Goal: Task Accomplishment & Management: Manage account settings

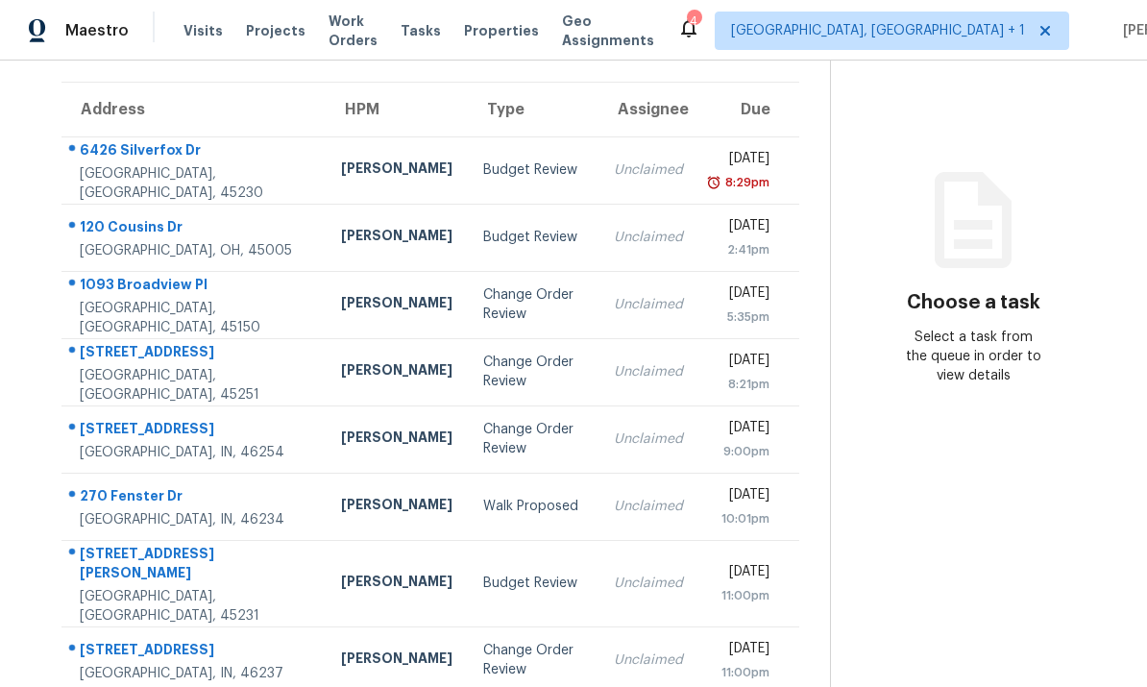
scroll to position [139, 0]
click at [326, 301] on td "[PERSON_NAME]" at bounding box center [397, 305] width 142 height 67
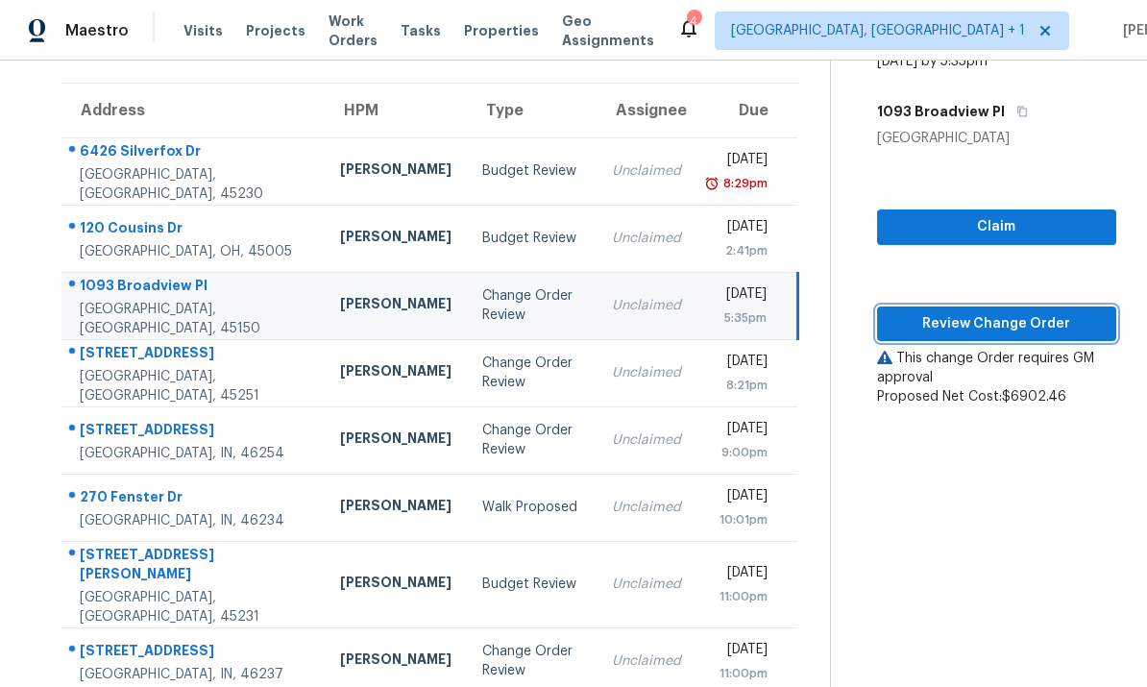
click at [1000, 322] on span "Review Change Order" at bounding box center [996, 324] width 208 height 24
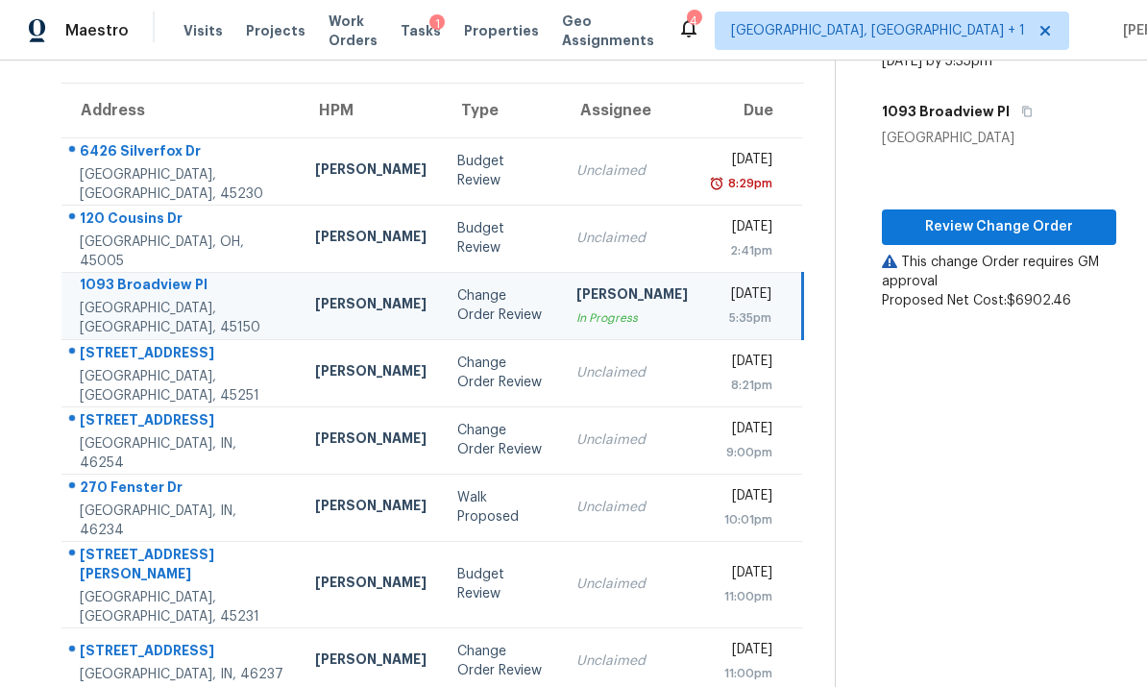
click at [239, 372] on td "3364 Amberway Ct # 45 Cincinnati, OH, 45251" at bounding box center [180, 372] width 238 height 67
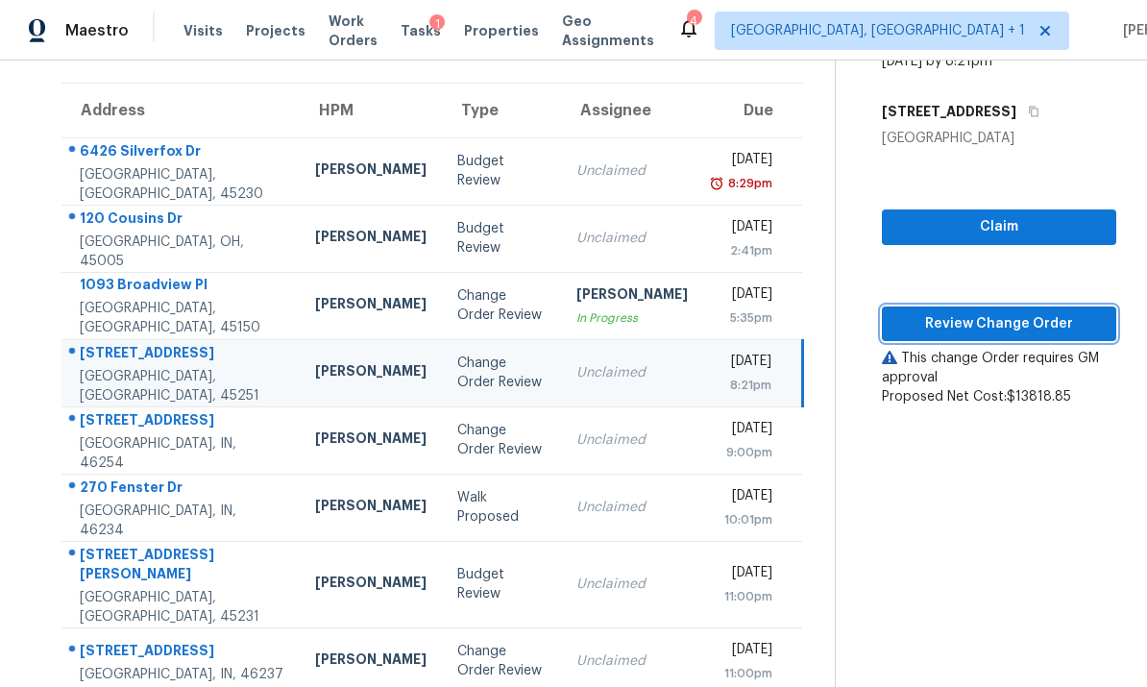
click at [998, 323] on span "Review Change Order" at bounding box center [999, 324] width 205 height 24
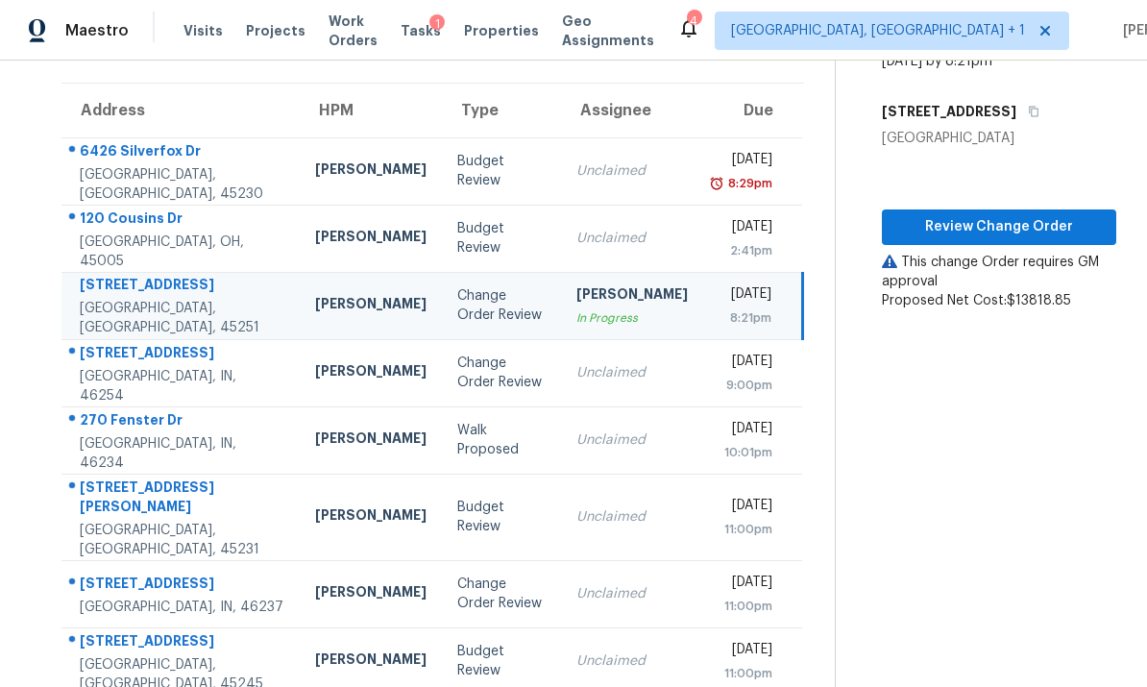
scroll to position [61, 0]
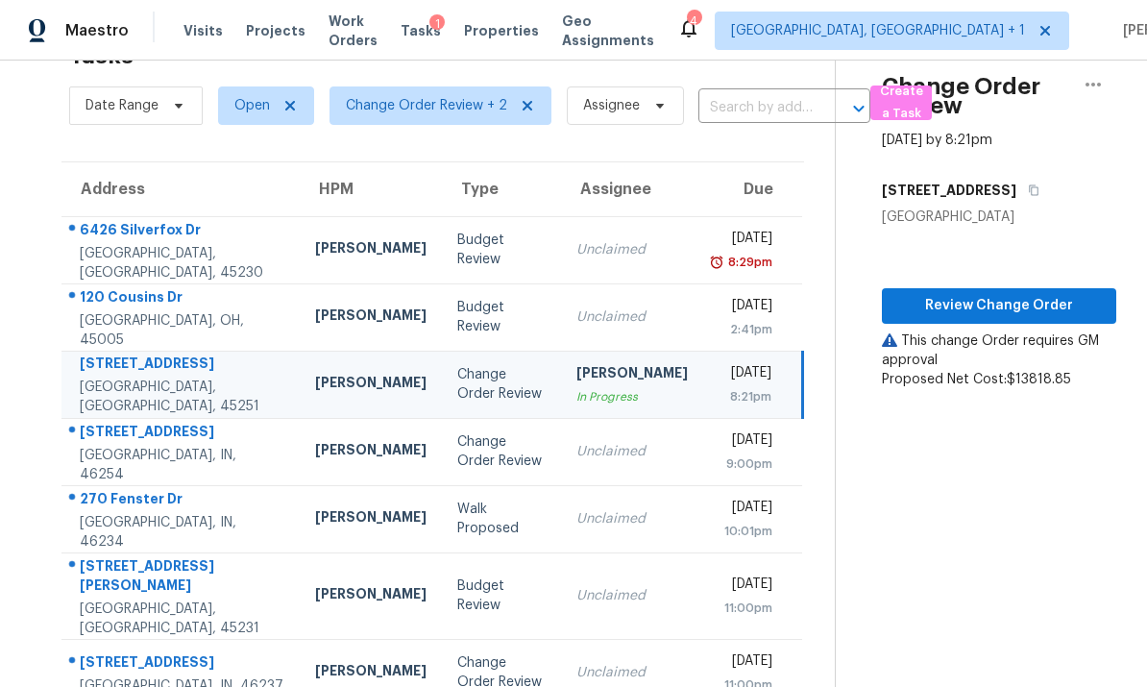
click at [300, 455] on td "Isaul Martinez" at bounding box center [371, 451] width 142 height 67
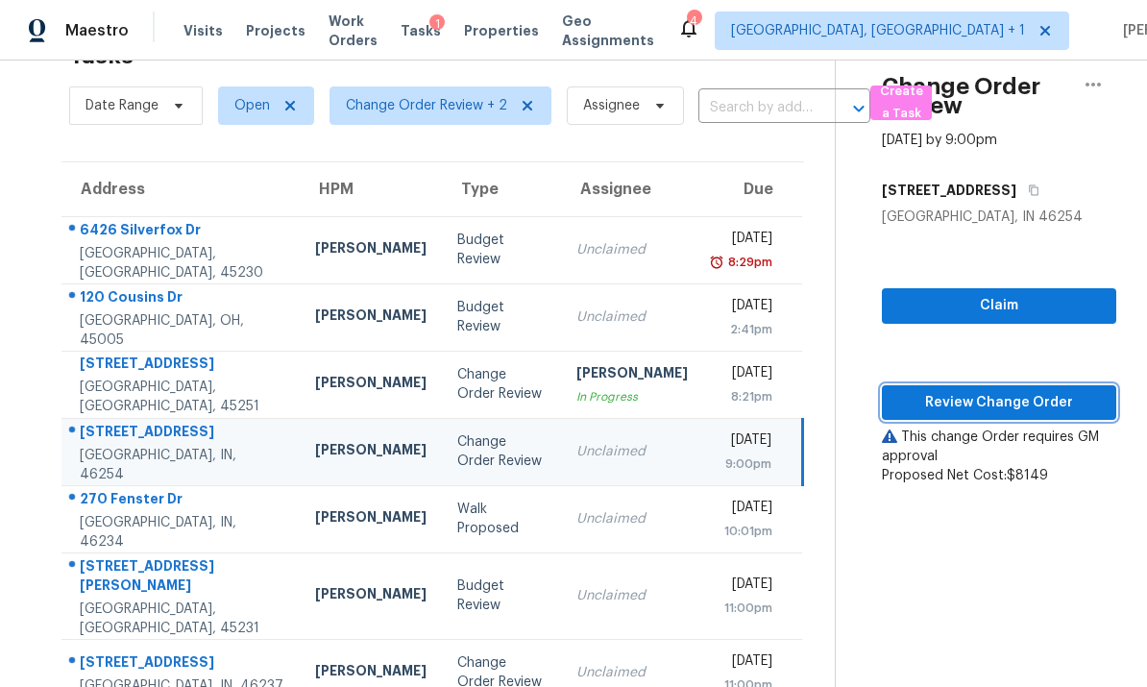
click at [991, 392] on span "Review Change Order" at bounding box center [999, 403] width 205 height 24
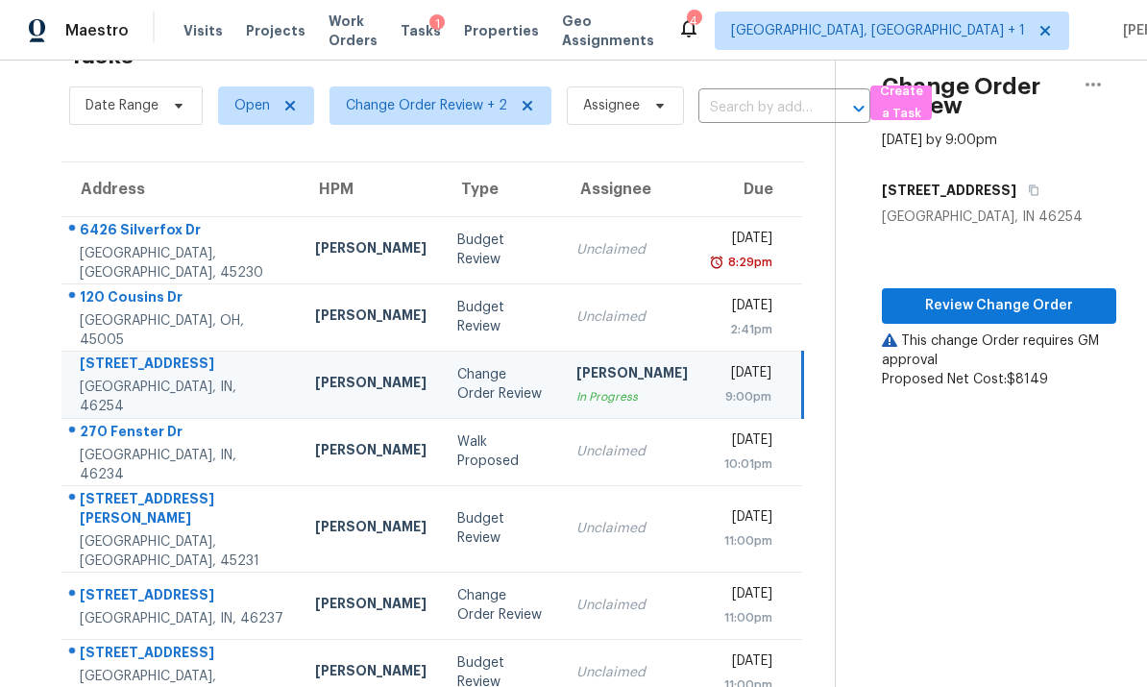
click at [221, 581] on td "3731 Owster Ln Indianapolis, IN, 46237" at bounding box center [180, 604] width 238 height 67
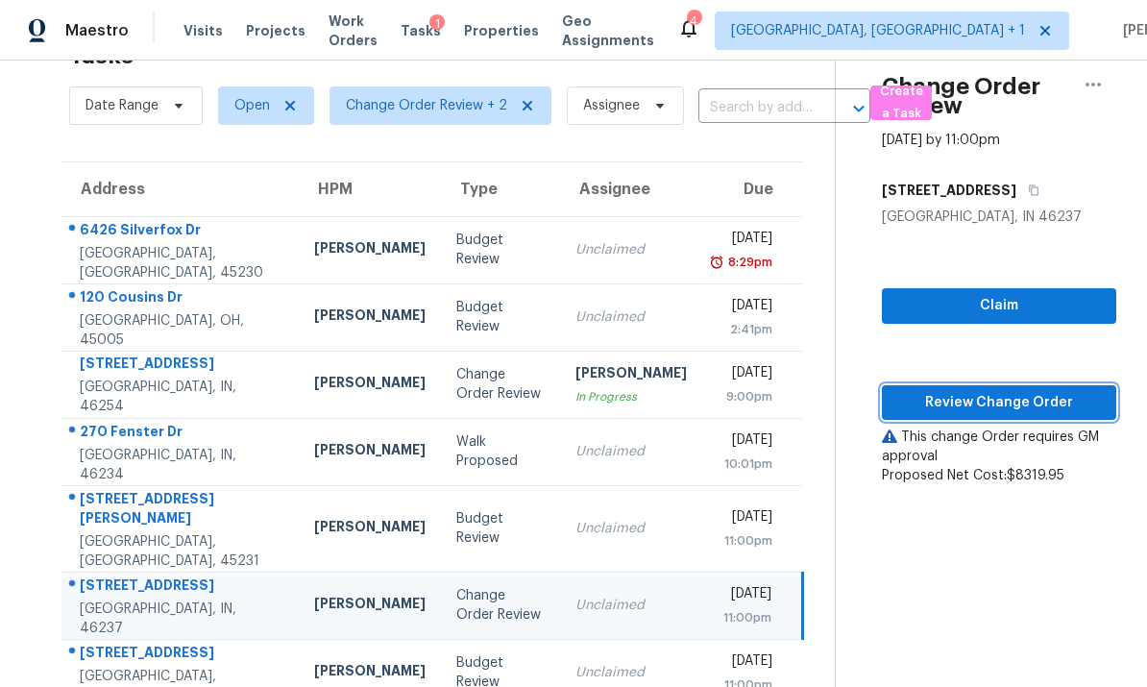
click at [992, 397] on span "Review Change Order" at bounding box center [999, 403] width 205 height 24
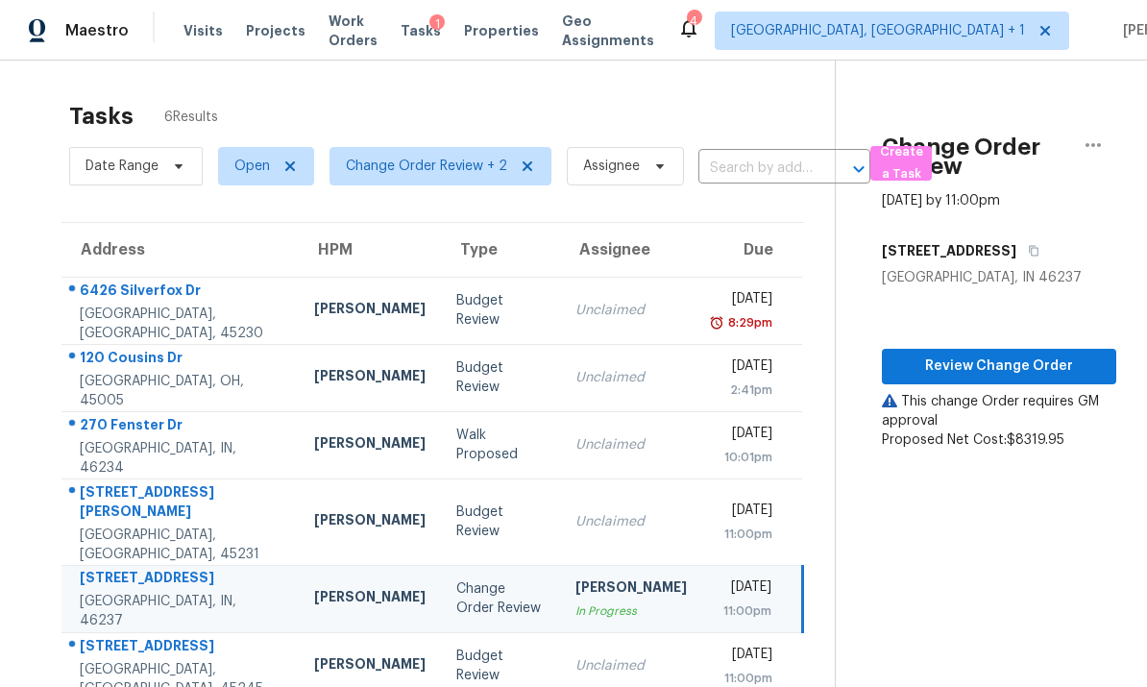
scroll to position [0, 0]
click at [209, 313] on div "Cincinnati, OH, 45230" at bounding box center [182, 323] width 204 height 38
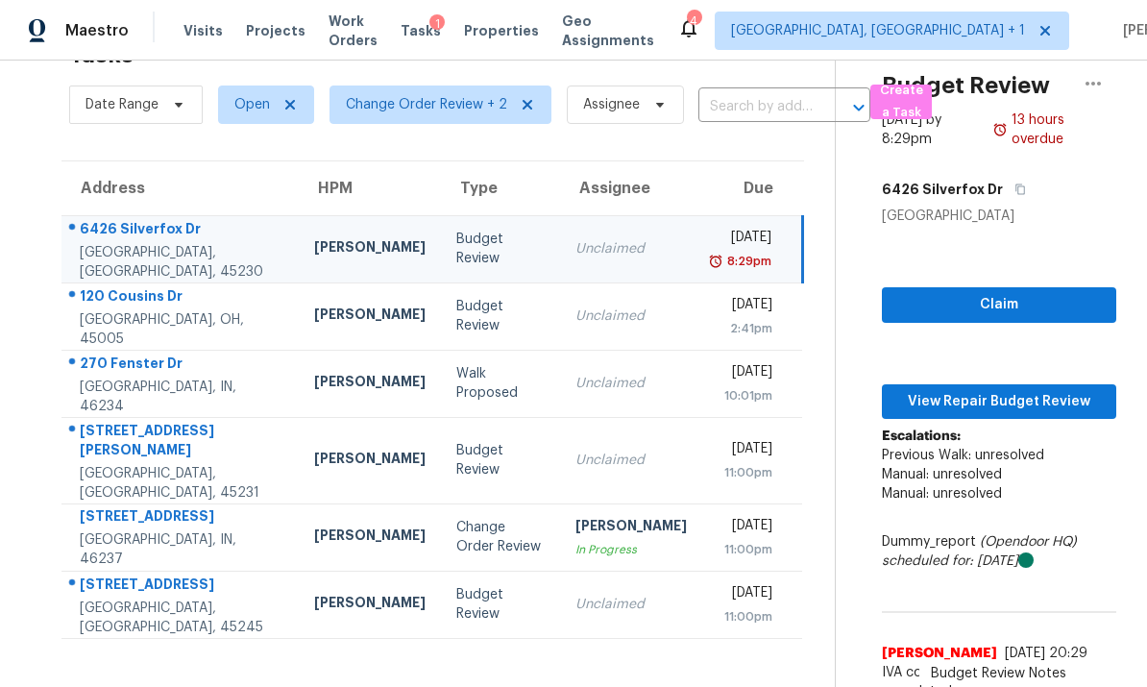
scroll to position [61, 0]
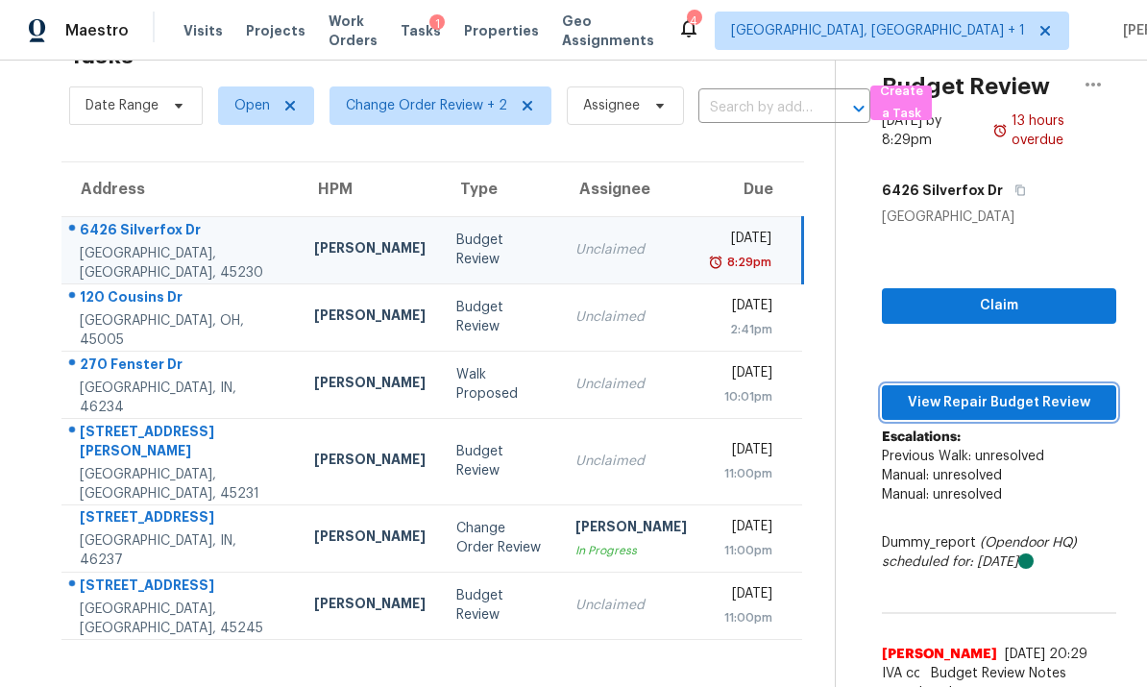
click at [981, 399] on span "View Repair Budget Review" at bounding box center [999, 403] width 204 height 24
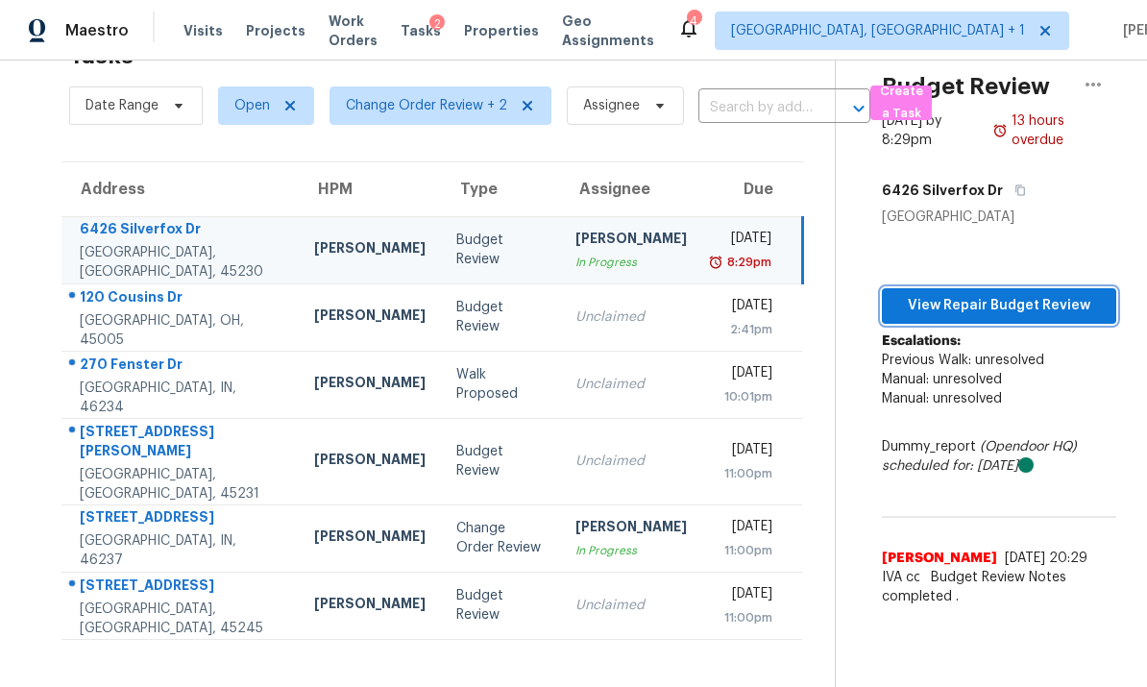
click at [975, 305] on span "View Repair Budget Review" at bounding box center [999, 306] width 204 height 24
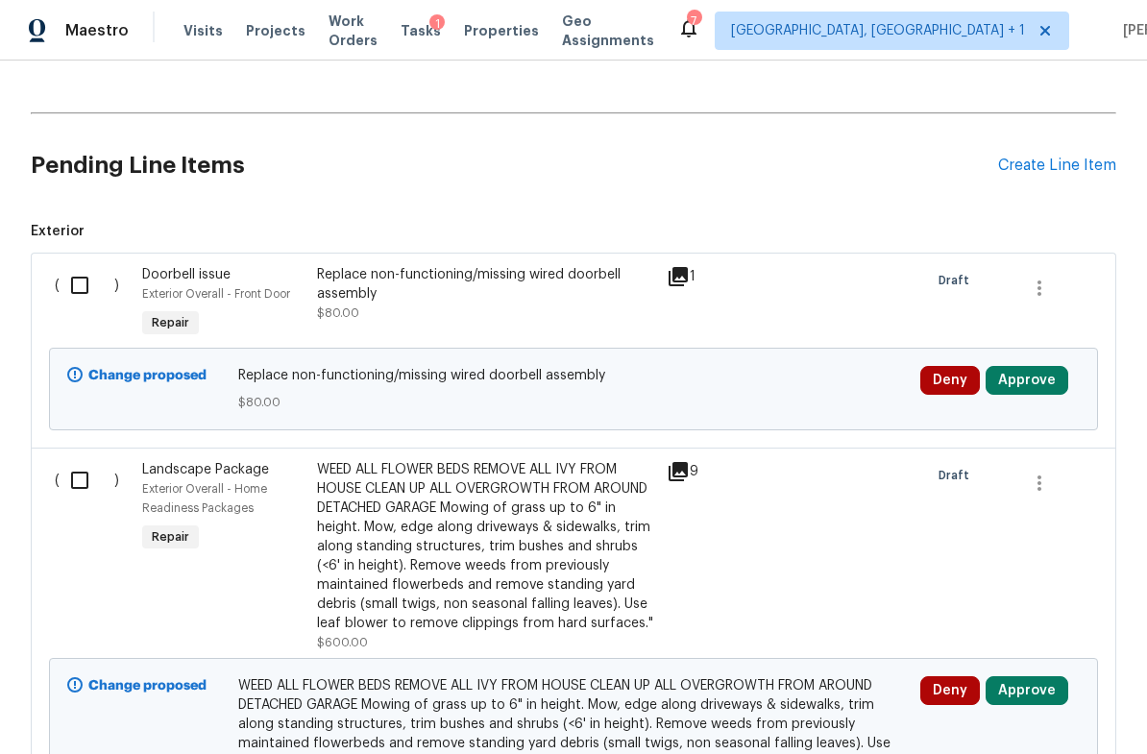
scroll to position [2581, 0]
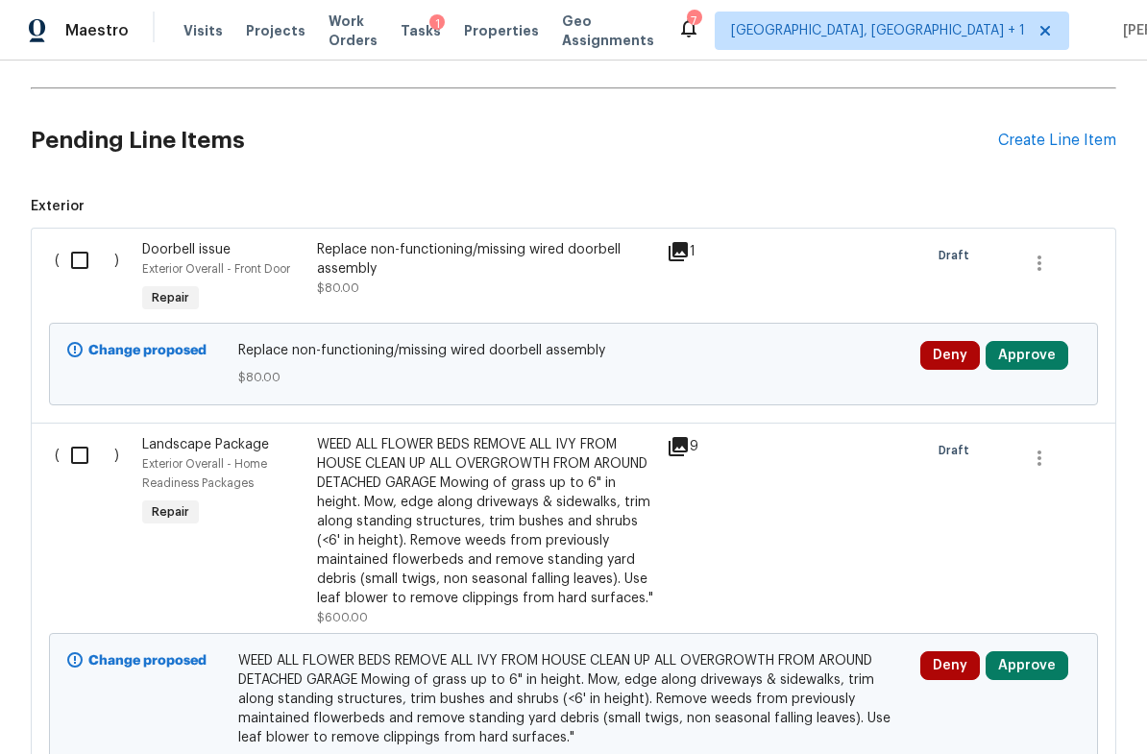
click at [1037, 362] on button "Approve" at bounding box center [1026, 355] width 83 height 29
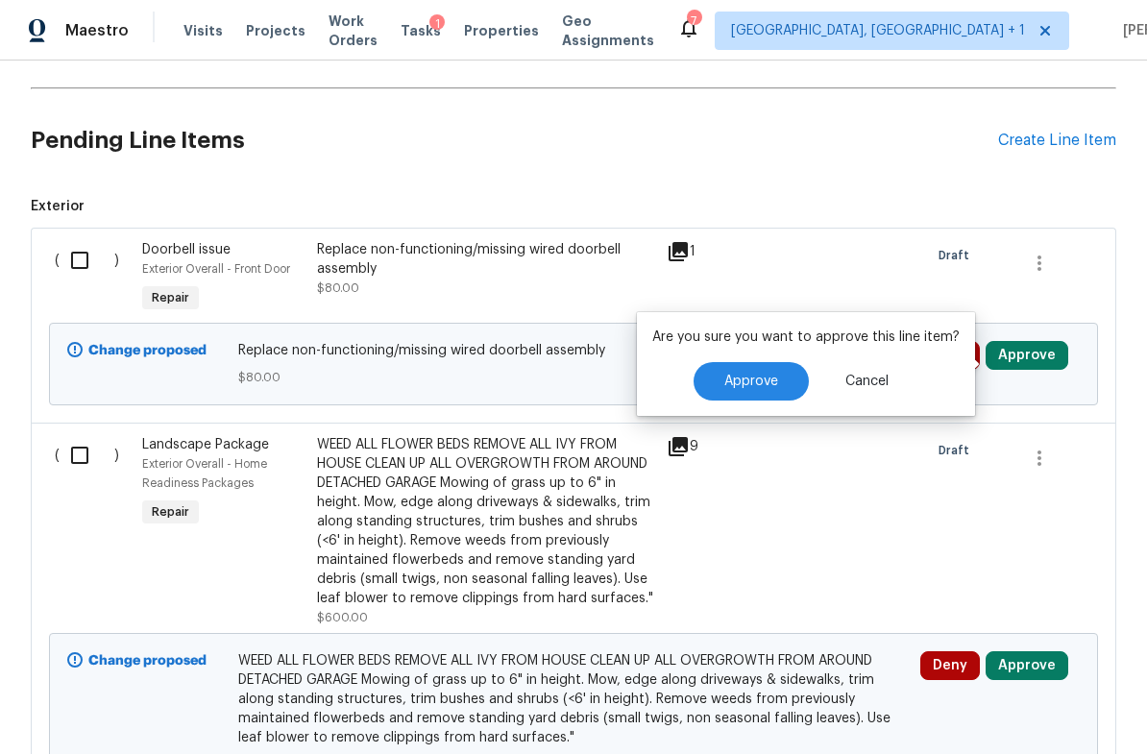
click at [777, 379] on button "Approve" at bounding box center [750, 381] width 115 height 38
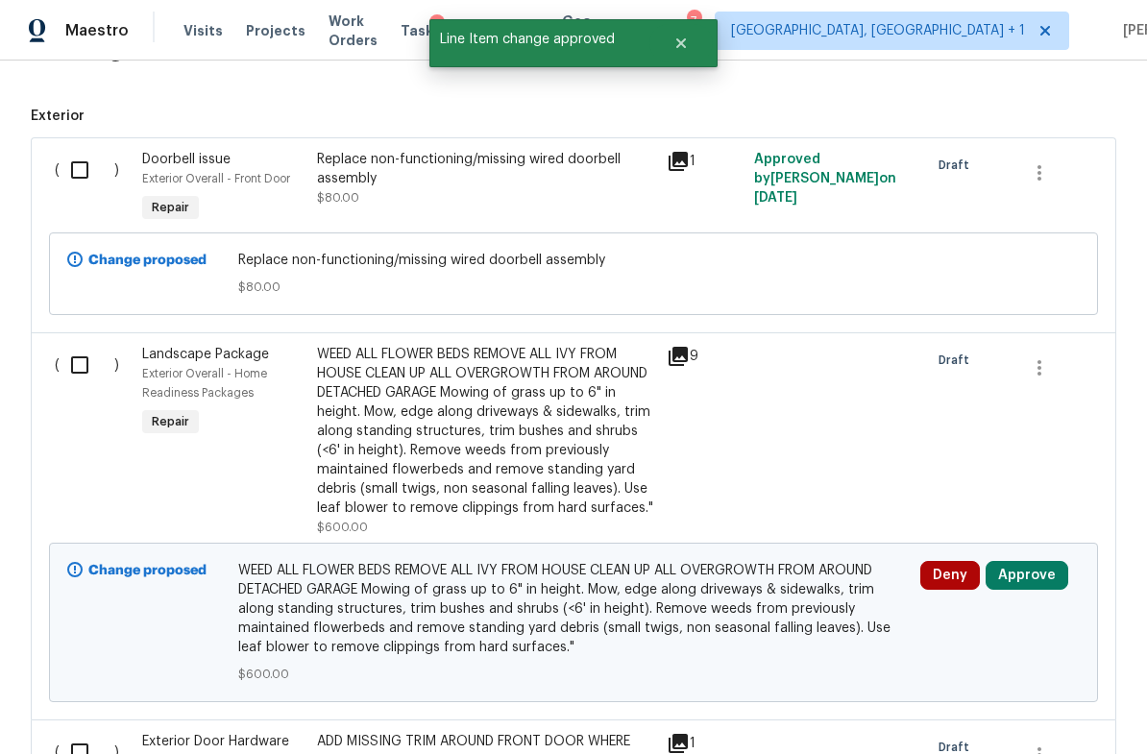
scroll to position [2829, 0]
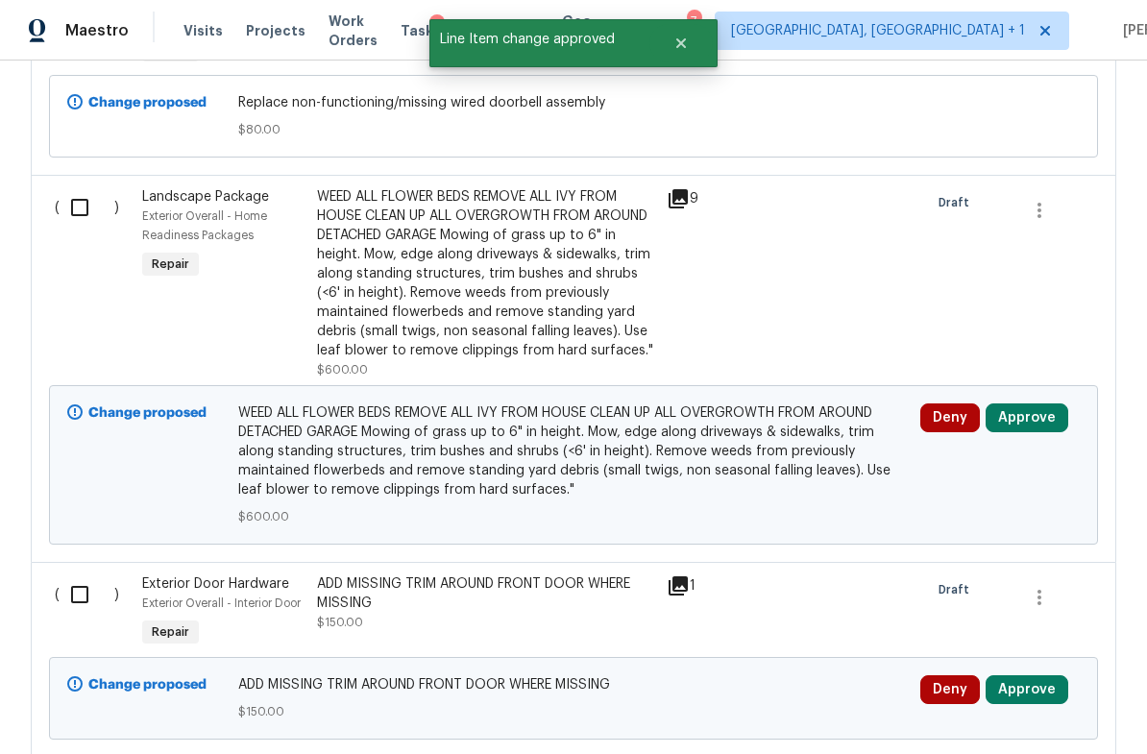
click at [1022, 428] on button "Approve" at bounding box center [1026, 417] width 83 height 29
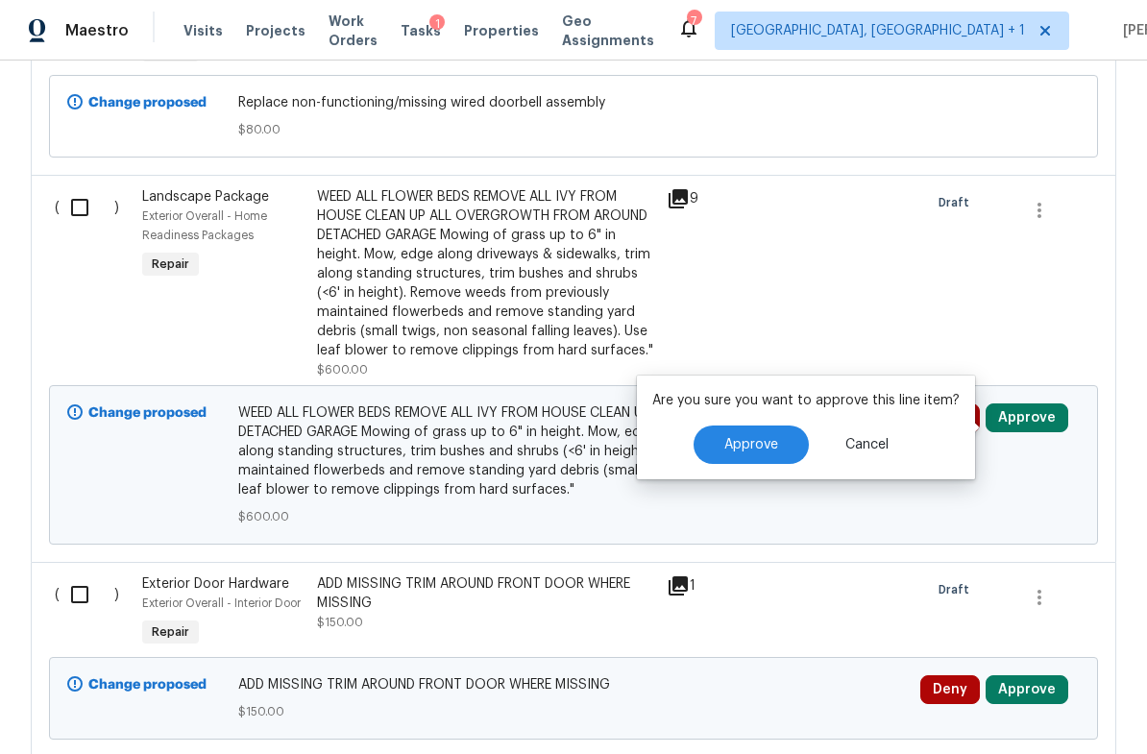
click at [773, 438] on span "Approve" at bounding box center [751, 445] width 54 height 14
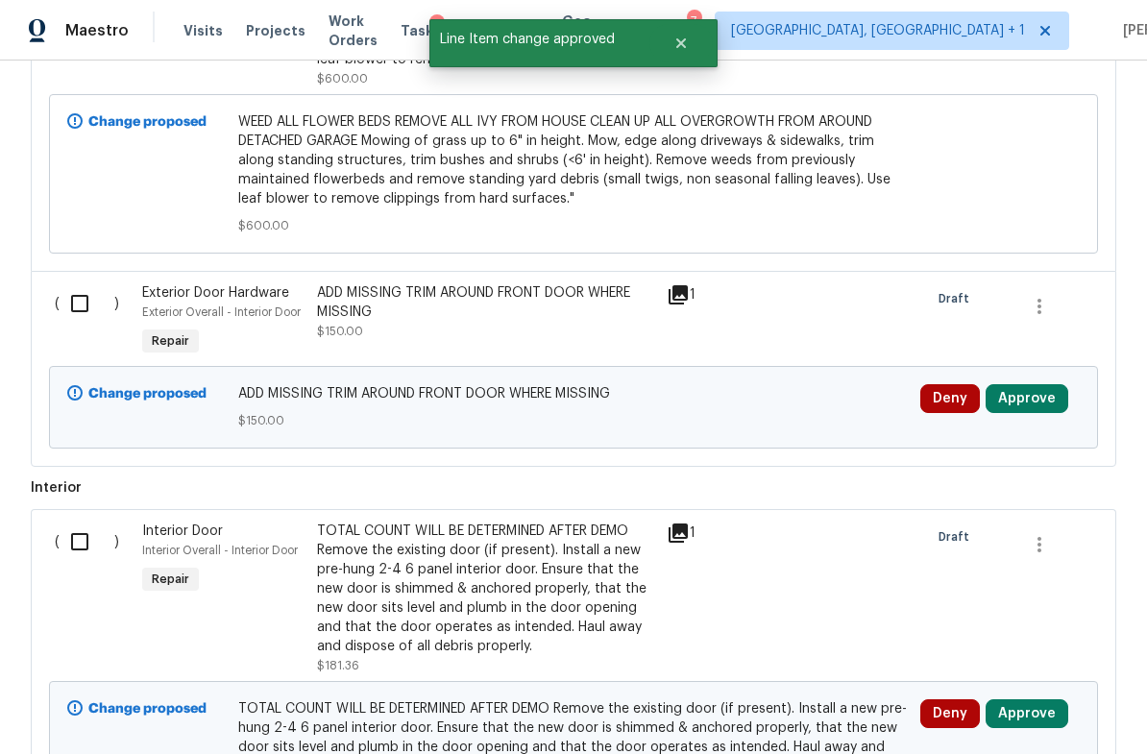
scroll to position [3190, 0]
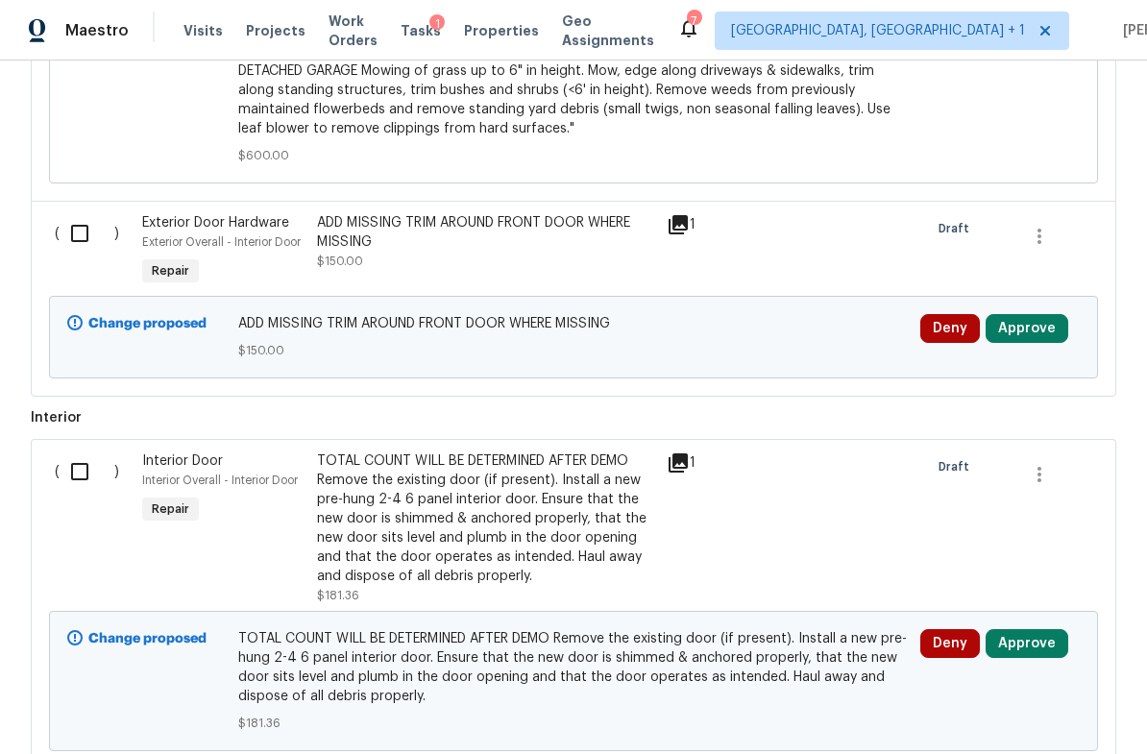
click at [1027, 327] on button "Approve" at bounding box center [1026, 328] width 83 height 29
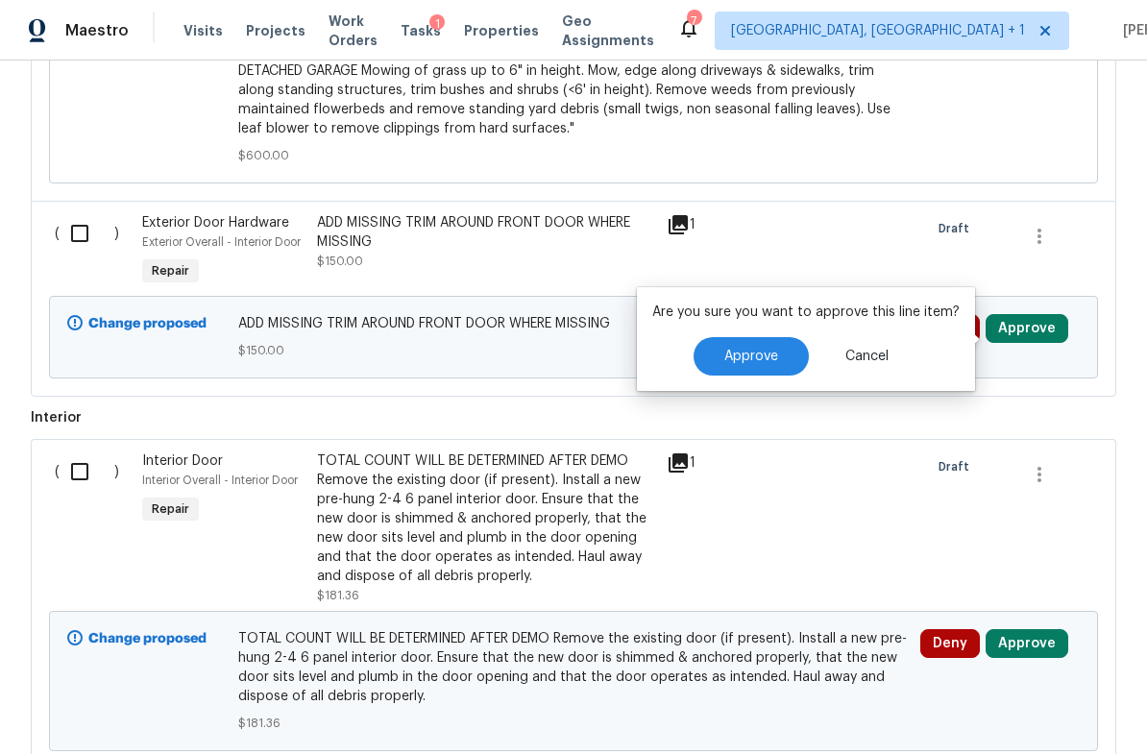
click at [776, 366] on button "Approve" at bounding box center [750, 356] width 115 height 38
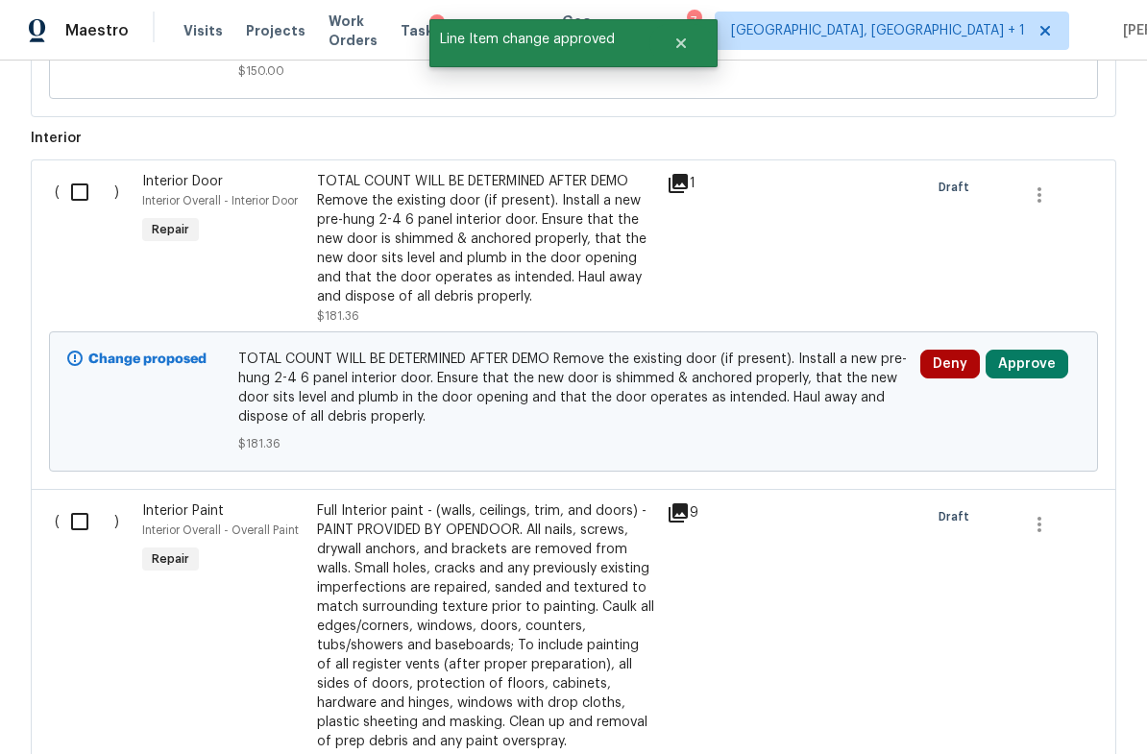
scroll to position [3469, 0]
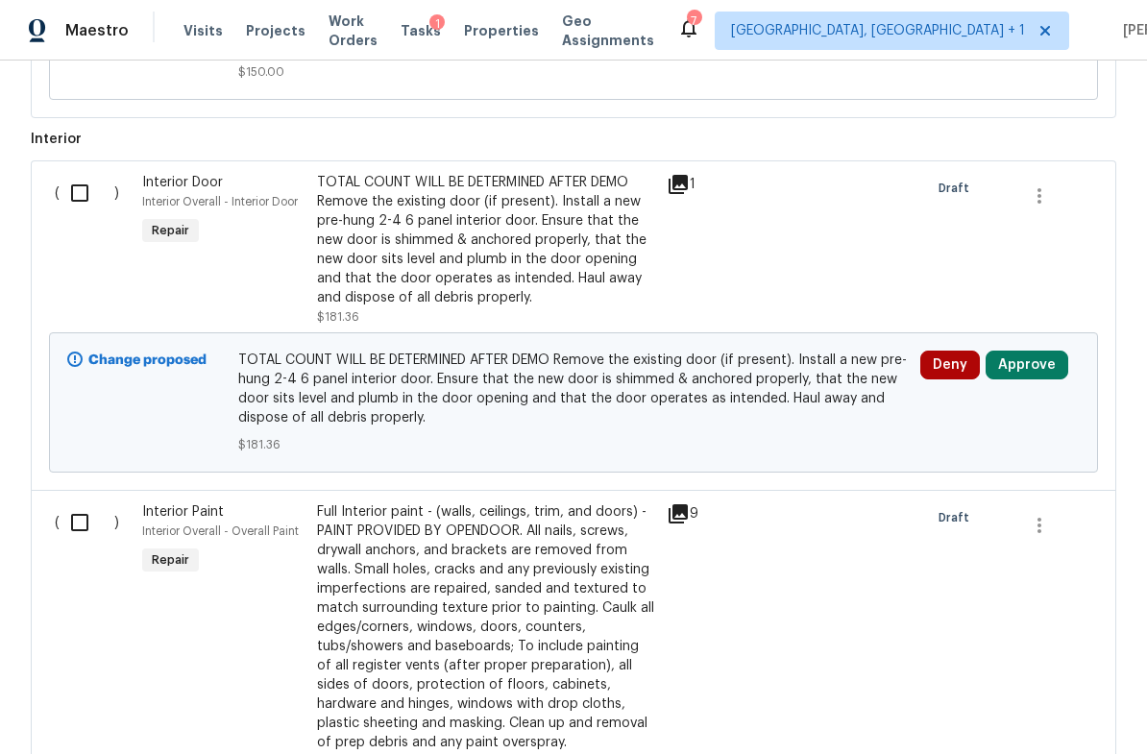
click at [1031, 372] on button "Approve" at bounding box center [1026, 365] width 83 height 29
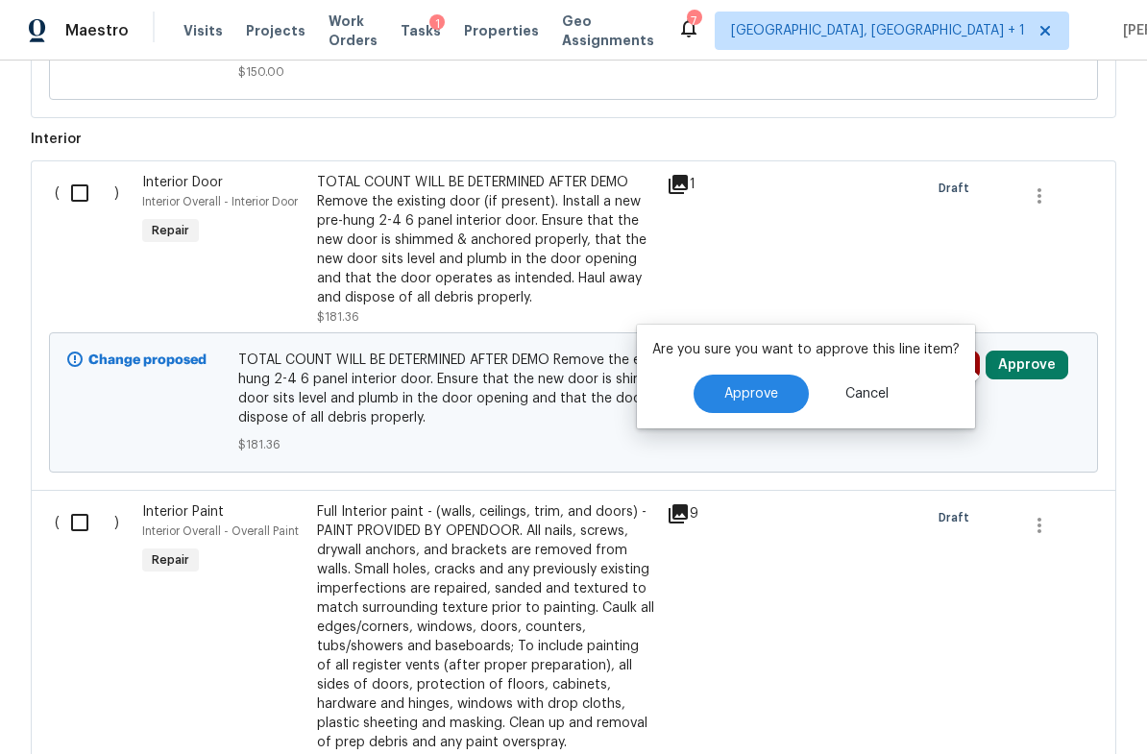
click at [770, 393] on span "Approve" at bounding box center [751, 394] width 54 height 14
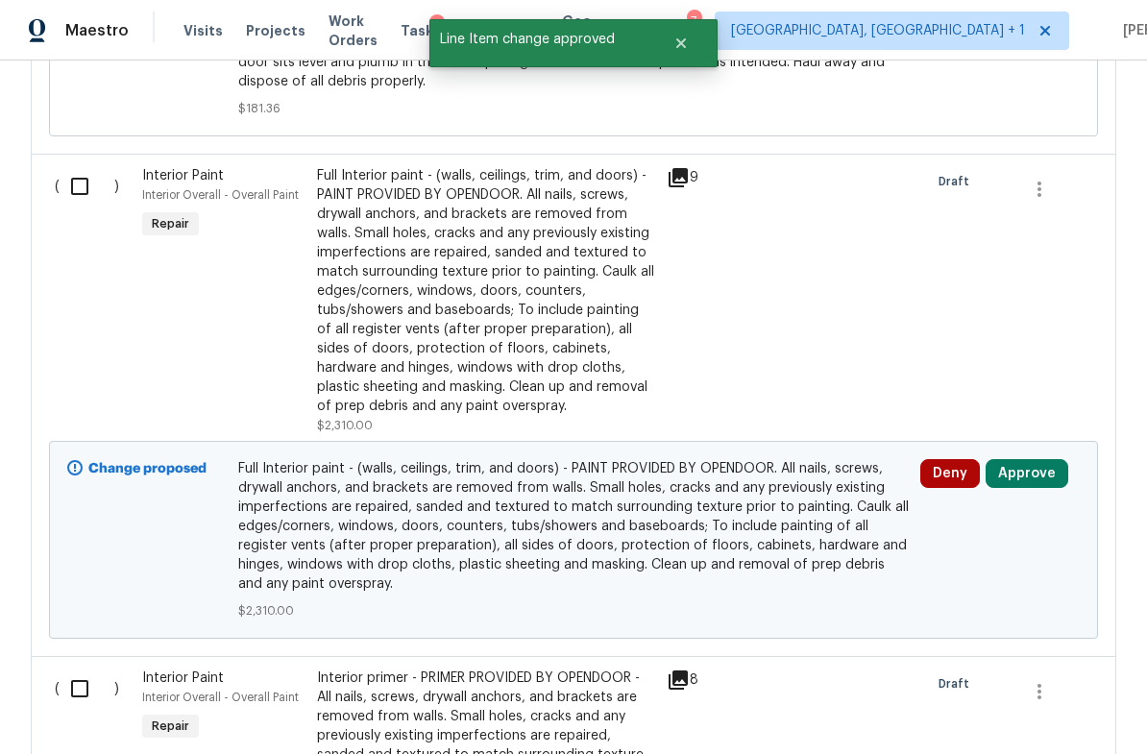
scroll to position [3807, 0]
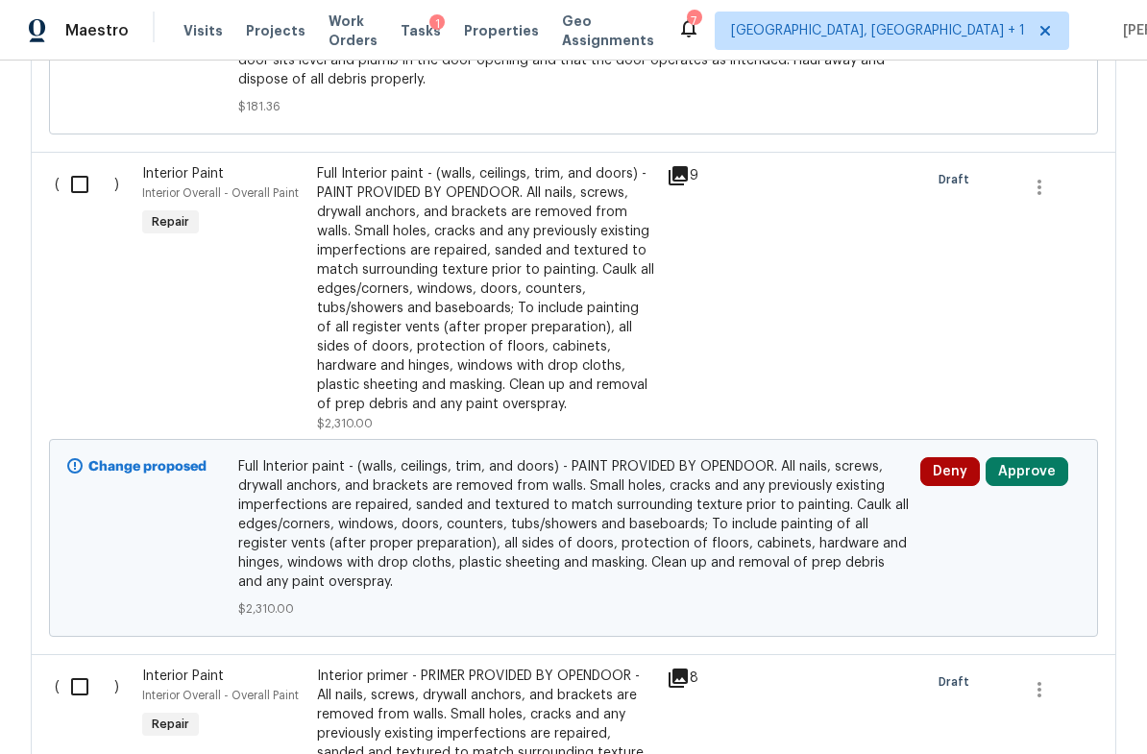
click at [1019, 485] on button "Approve" at bounding box center [1026, 471] width 83 height 29
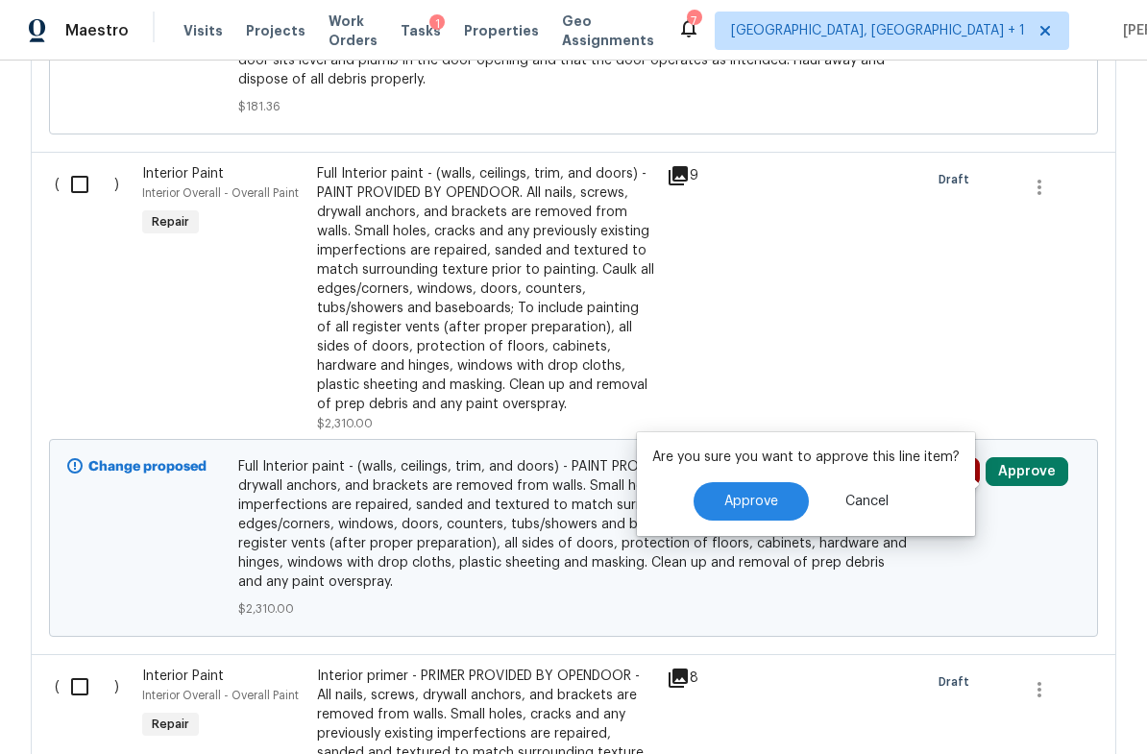
click at [775, 493] on button "Approve" at bounding box center [750, 501] width 115 height 38
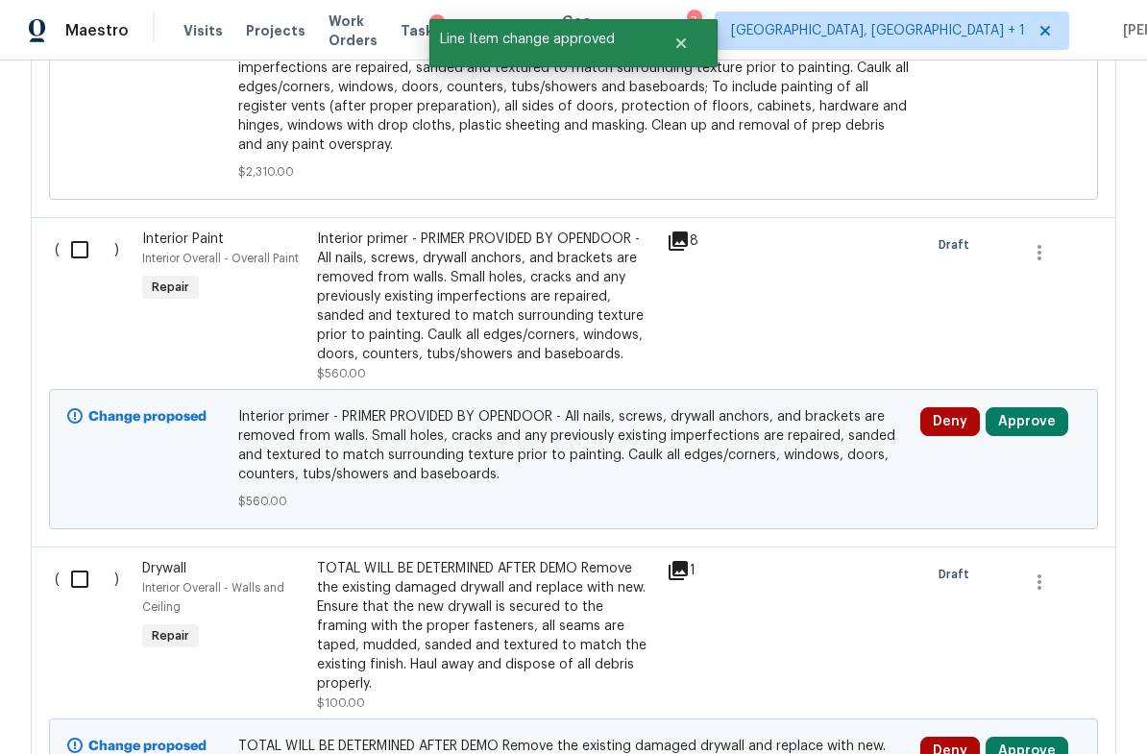
scroll to position [4245, 0]
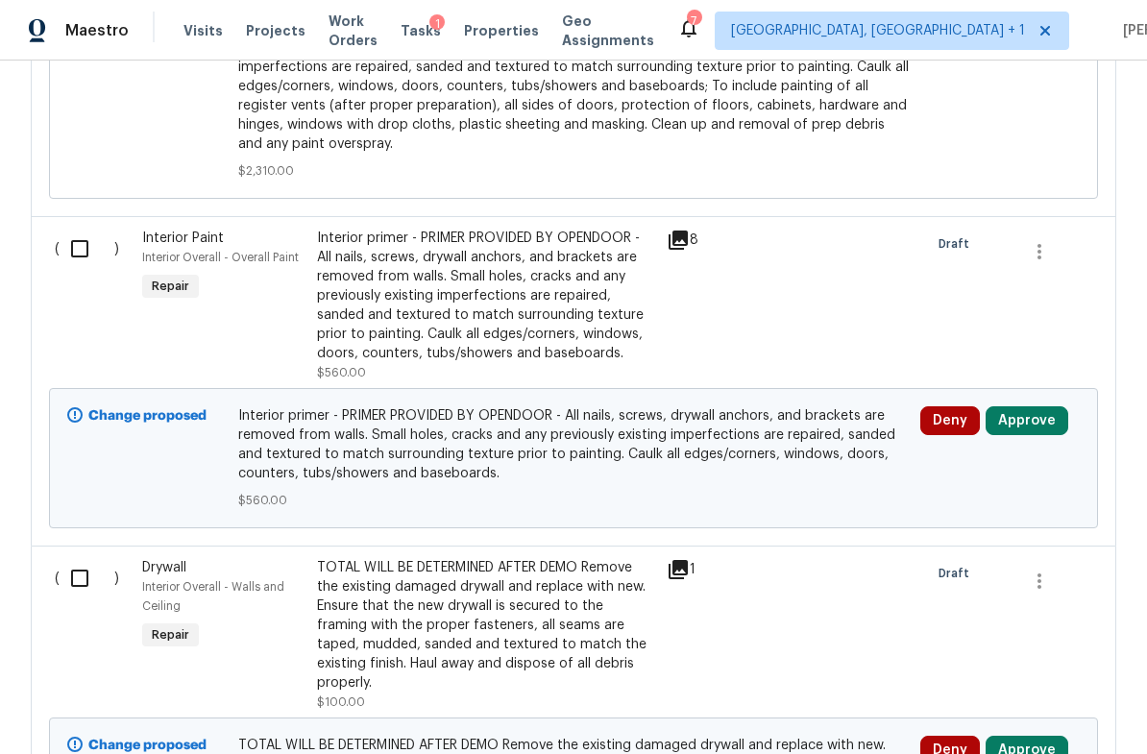
click at [1019, 434] on button "Approve" at bounding box center [1026, 420] width 83 height 29
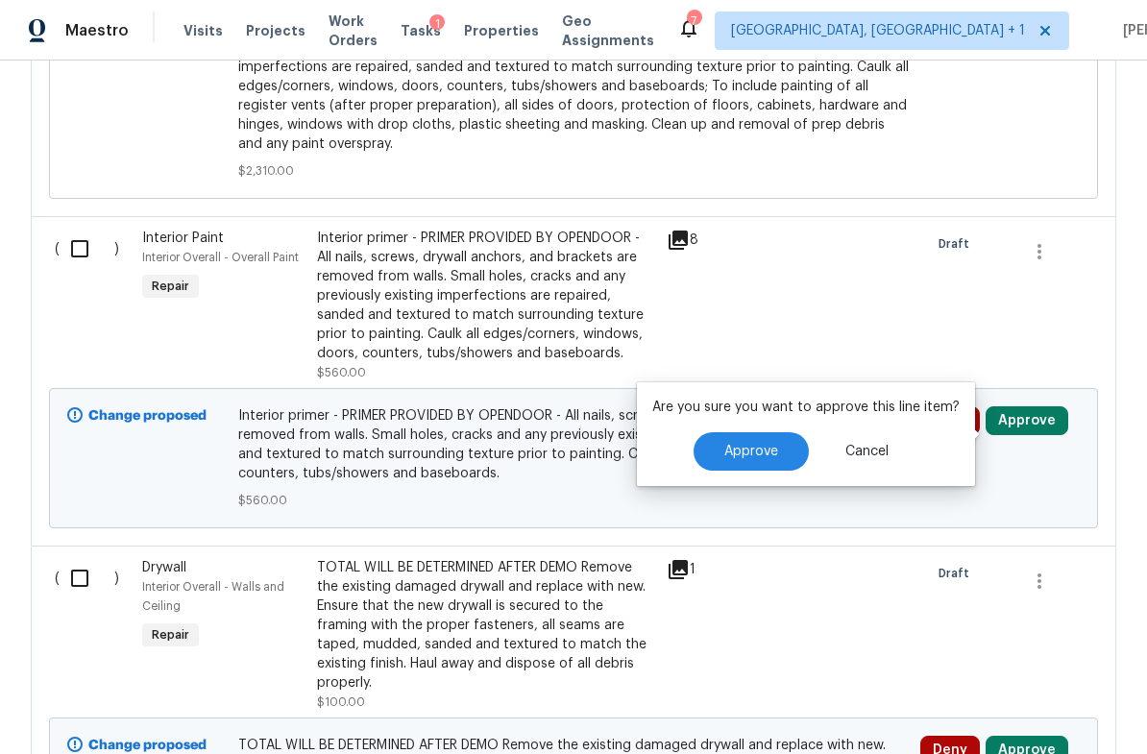
click at [769, 448] on span "Approve" at bounding box center [751, 452] width 54 height 14
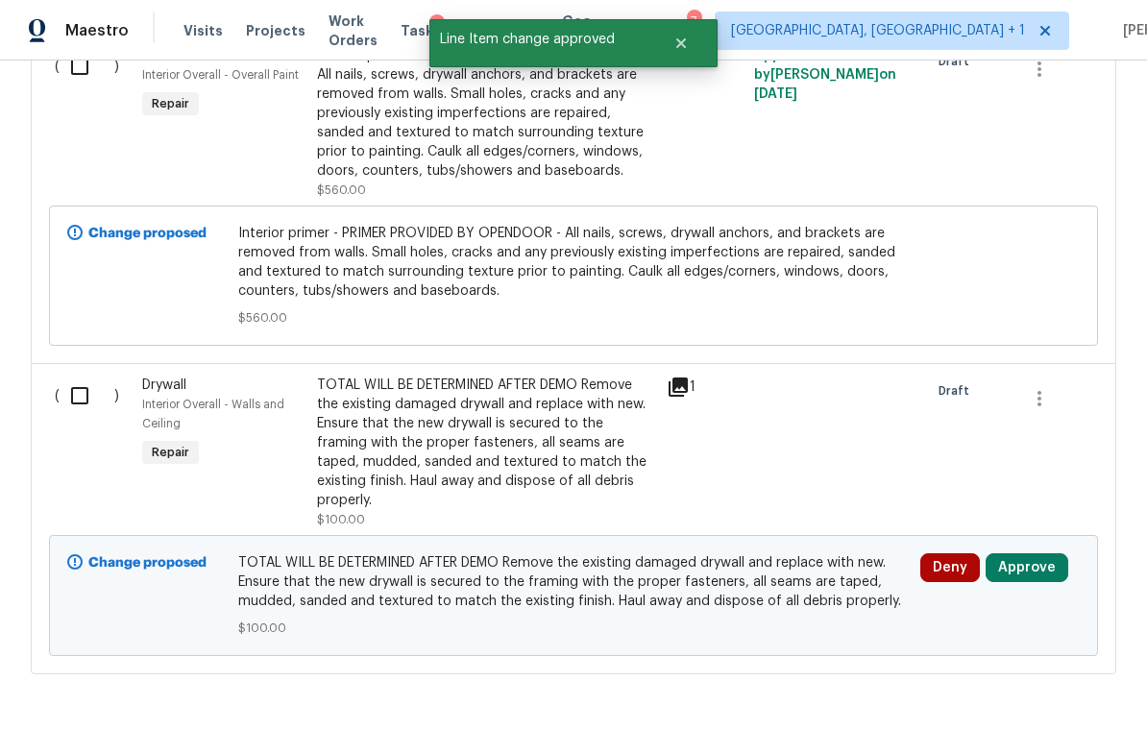
scroll to position [4426, 0]
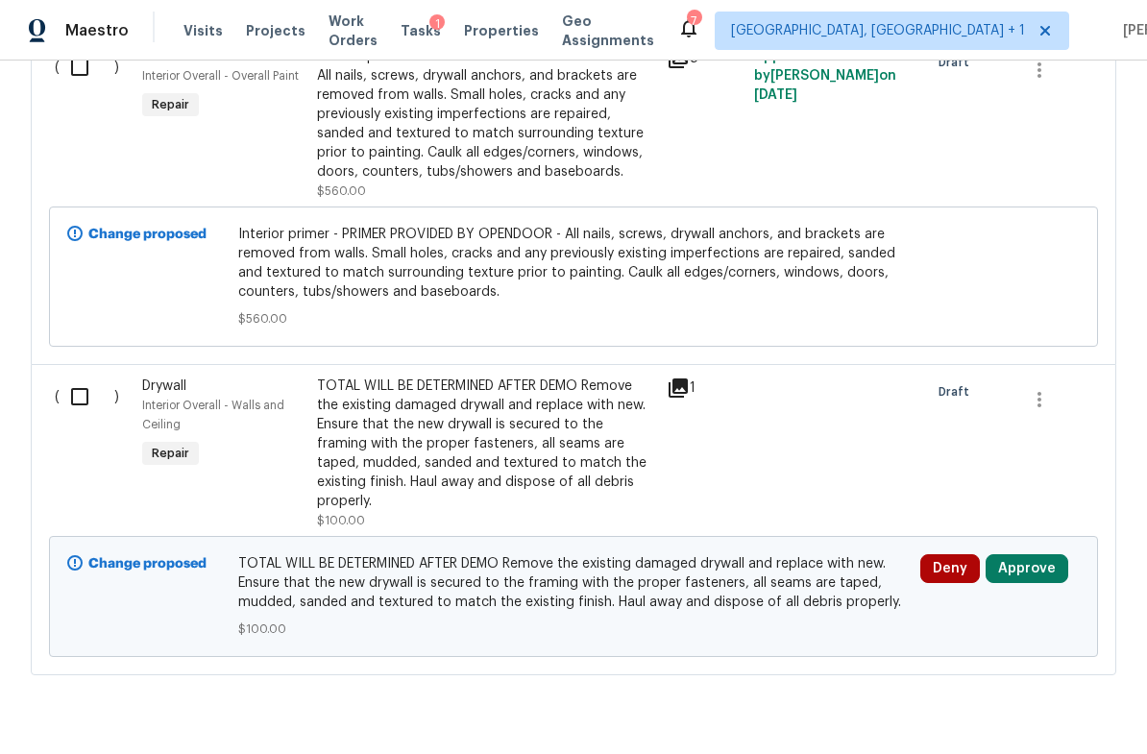
click at [1032, 568] on button "Approve" at bounding box center [1026, 568] width 83 height 29
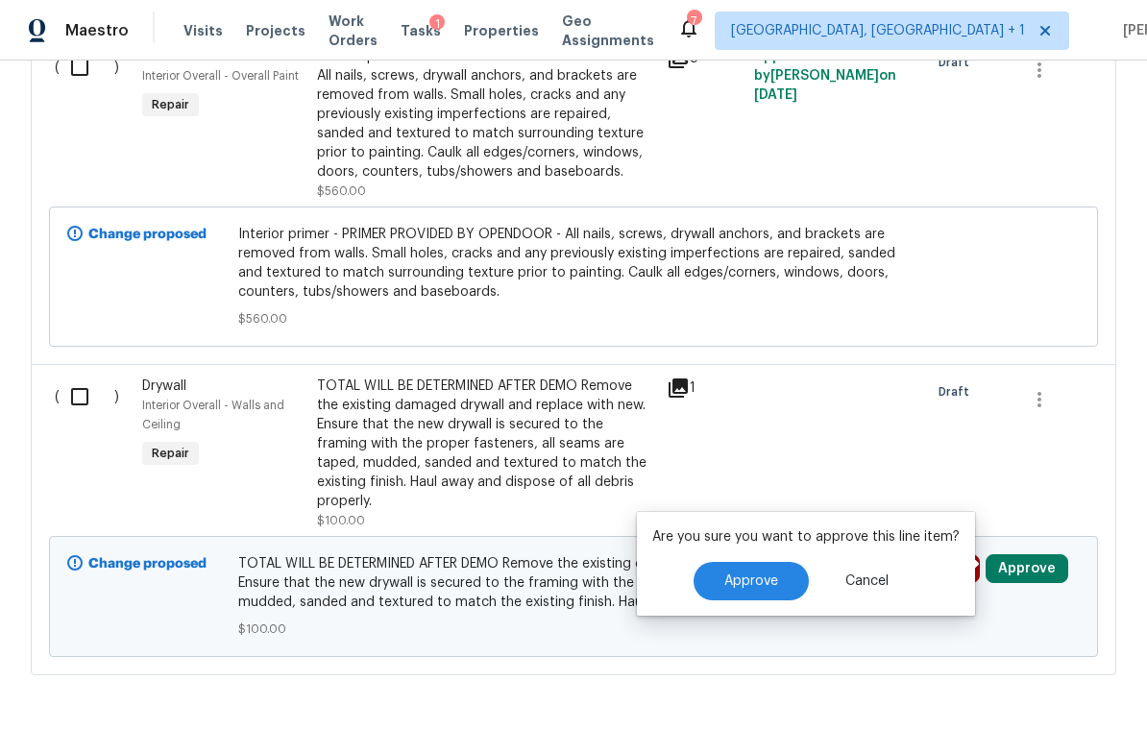
click at [765, 578] on span "Approve" at bounding box center [751, 581] width 54 height 14
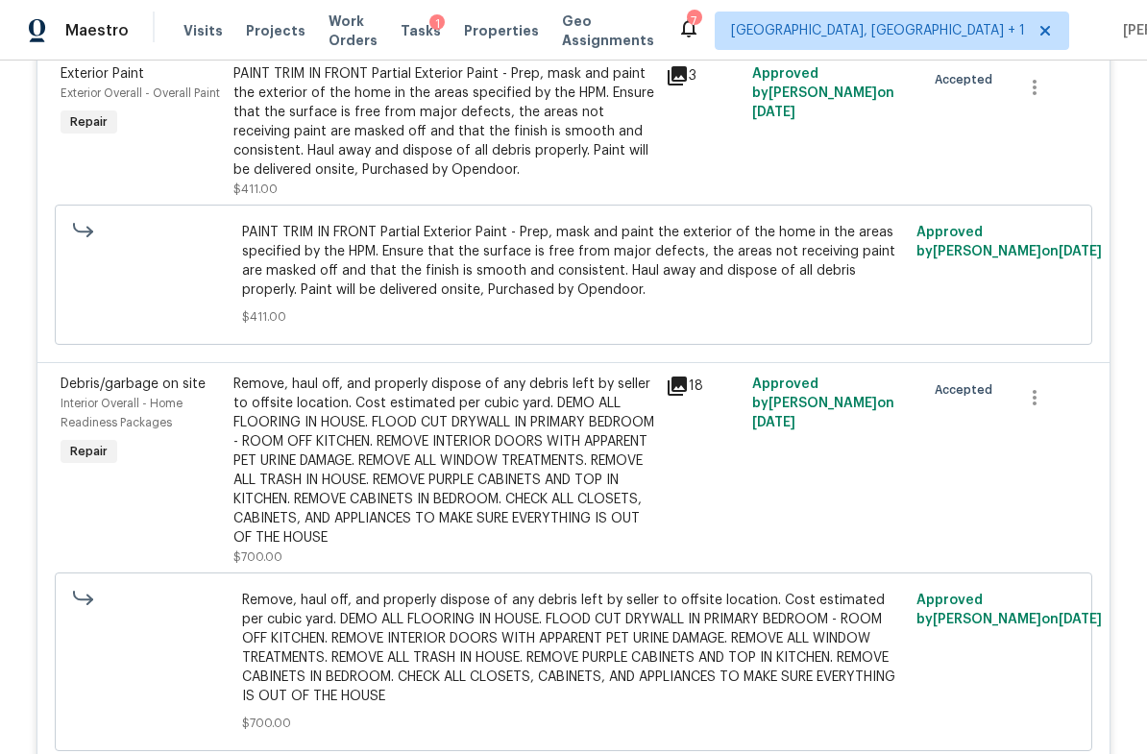
scroll to position [1603, 0]
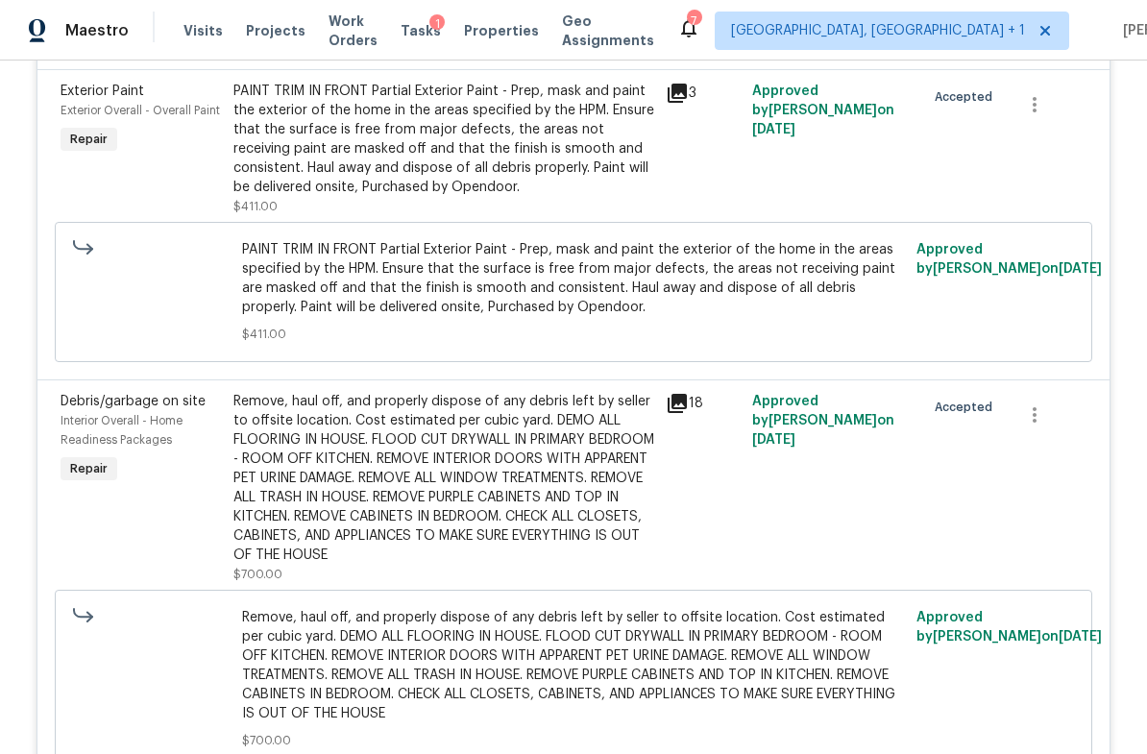
click at [680, 409] on icon at bounding box center [676, 403] width 19 height 19
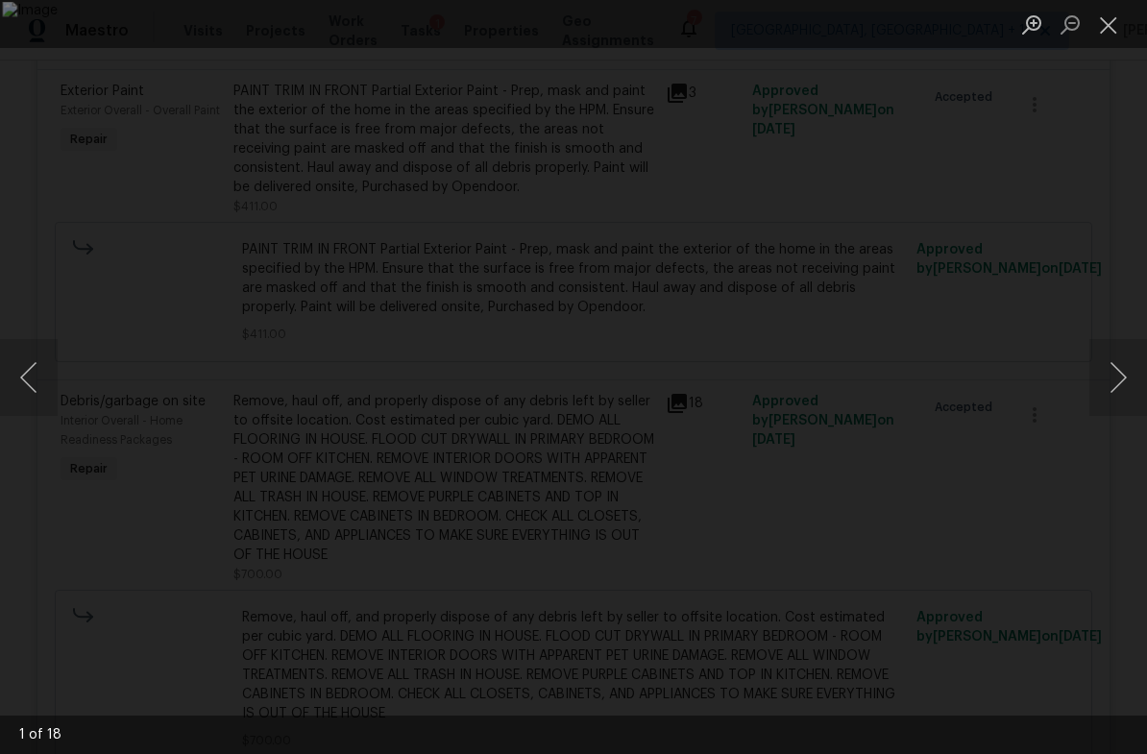
click at [1132, 377] on button "Next image" at bounding box center [1118, 377] width 58 height 77
click at [1136, 364] on button "Next image" at bounding box center [1118, 377] width 58 height 77
click at [1130, 355] on button "Next image" at bounding box center [1118, 377] width 58 height 77
click at [1130, 362] on button "Next image" at bounding box center [1118, 377] width 58 height 77
click at [1121, 354] on button "Next image" at bounding box center [1118, 377] width 58 height 77
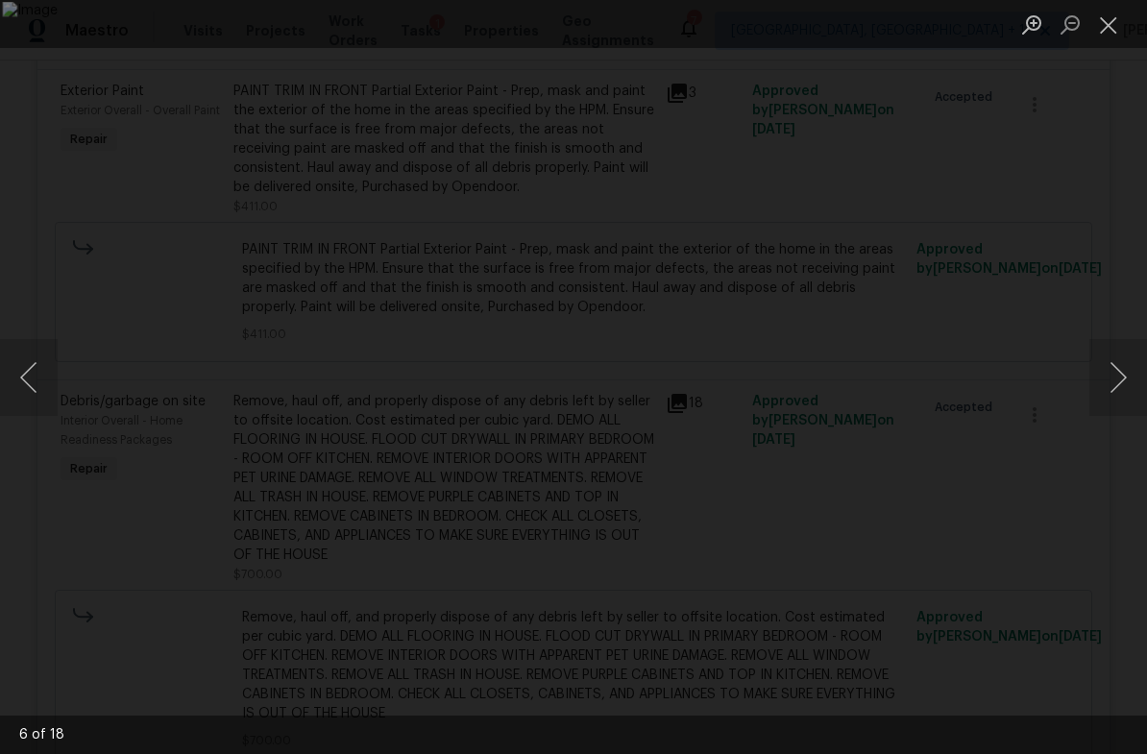
click at [1131, 363] on button "Next image" at bounding box center [1118, 377] width 58 height 77
click at [1135, 363] on button "Next image" at bounding box center [1118, 377] width 58 height 77
click at [1127, 374] on button "Next image" at bounding box center [1118, 377] width 58 height 77
click at [1139, 372] on button "Next image" at bounding box center [1118, 377] width 58 height 77
click at [1137, 372] on button "Next image" at bounding box center [1118, 377] width 58 height 77
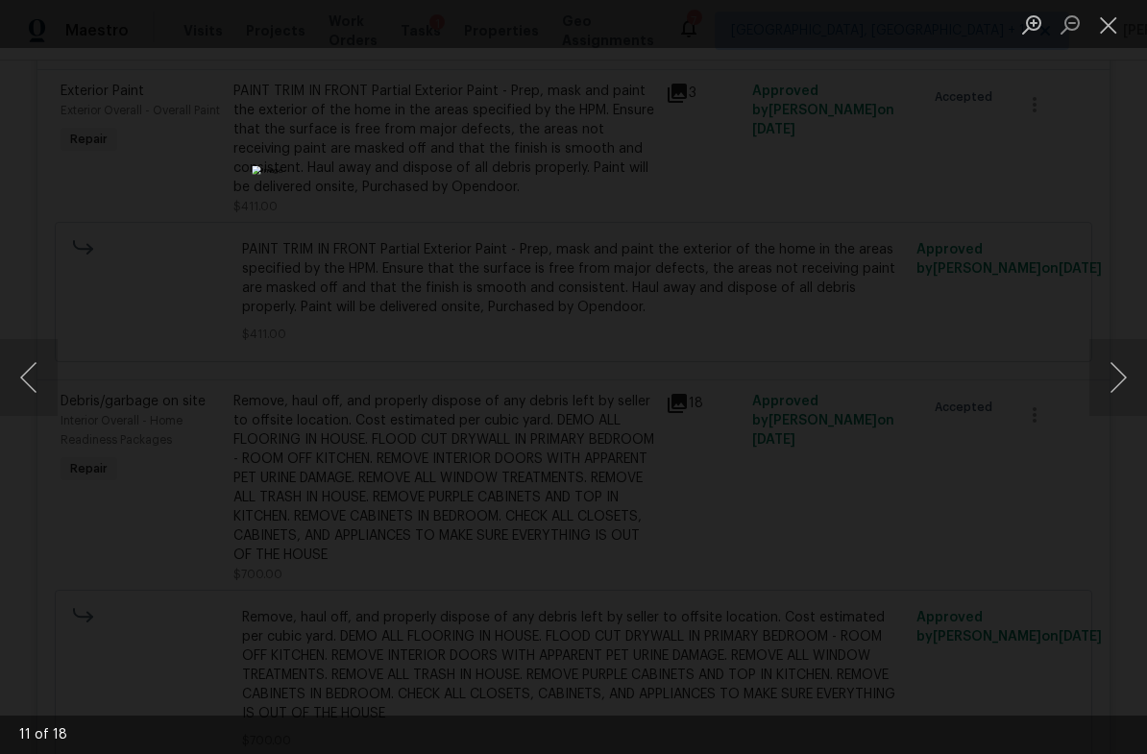
click at [1139, 371] on button "Next image" at bounding box center [1118, 377] width 58 height 77
click at [1137, 373] on button "Next image" at bounding box center [1118, 377] width 58 height 77
click at [1137, 372] on button "Next image" at bounding box center [1118, 377] width 58 height 77
click at [1139, 372] on button "Next image" at bounding box center [1118, 377] width 58 height 77
click at [1135, 375] on button "Next image" at bounding box center [1118, 377] width 58 height 77
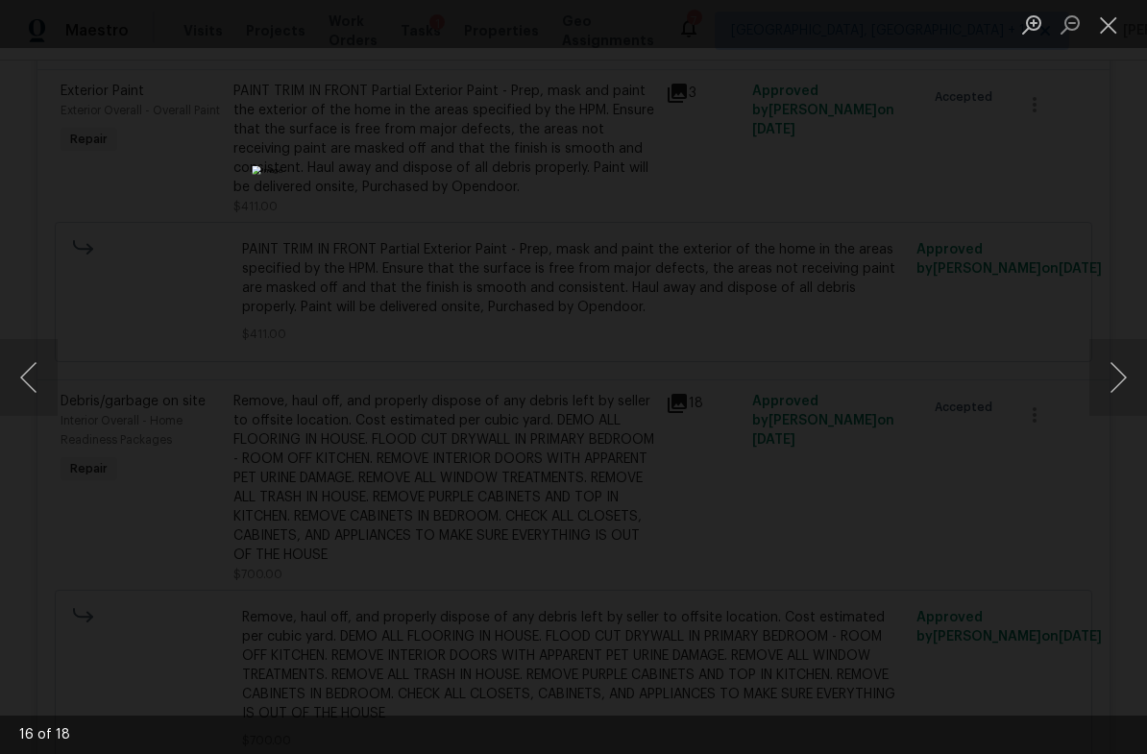
click at [1138, 375] on button "Next image" at bounding box center [1118, 377] width 58 height 77
click at [1140, 374] on button "Next image" at bounding box center [1118, 377] width 58 height 77
click at [1113, 21] on button "Close lightbox" at bounding box center [1108, 25] width 38 height 34
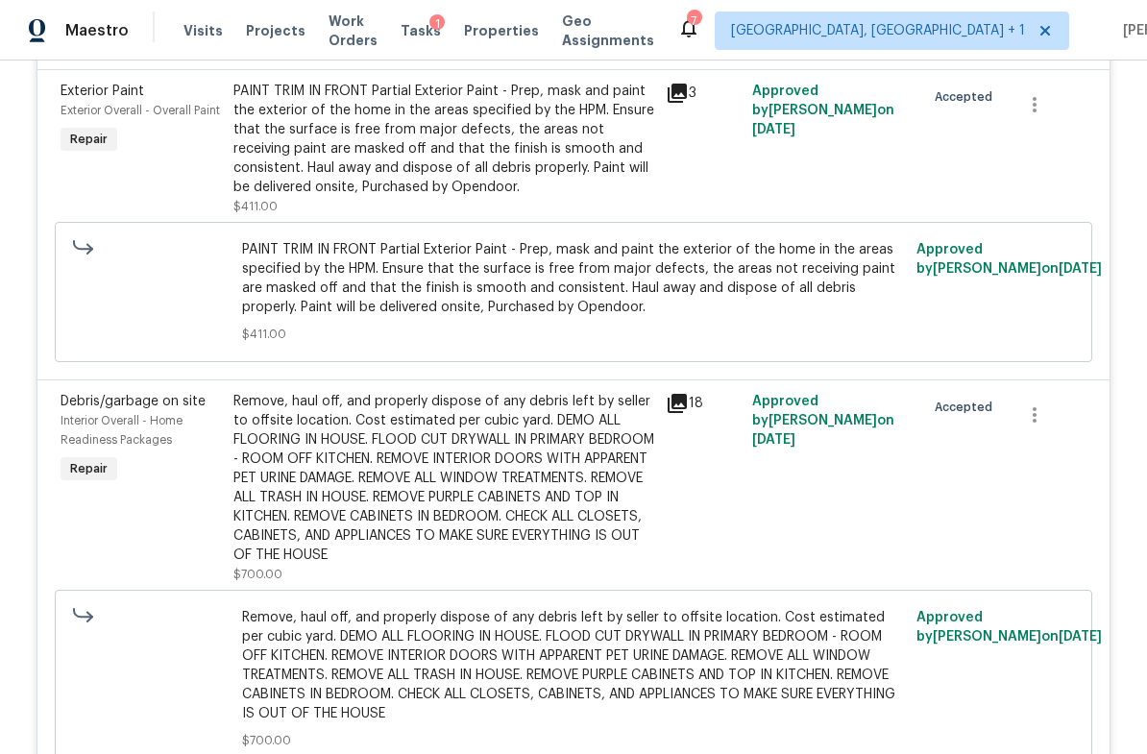
click at [1146, 157] on div "Back to all projects 1093 Broadview Pl, Milford, OH 45150 3 Beds | 1 Baths | To…" at bounding box center [573, 407] width 1147 height 693
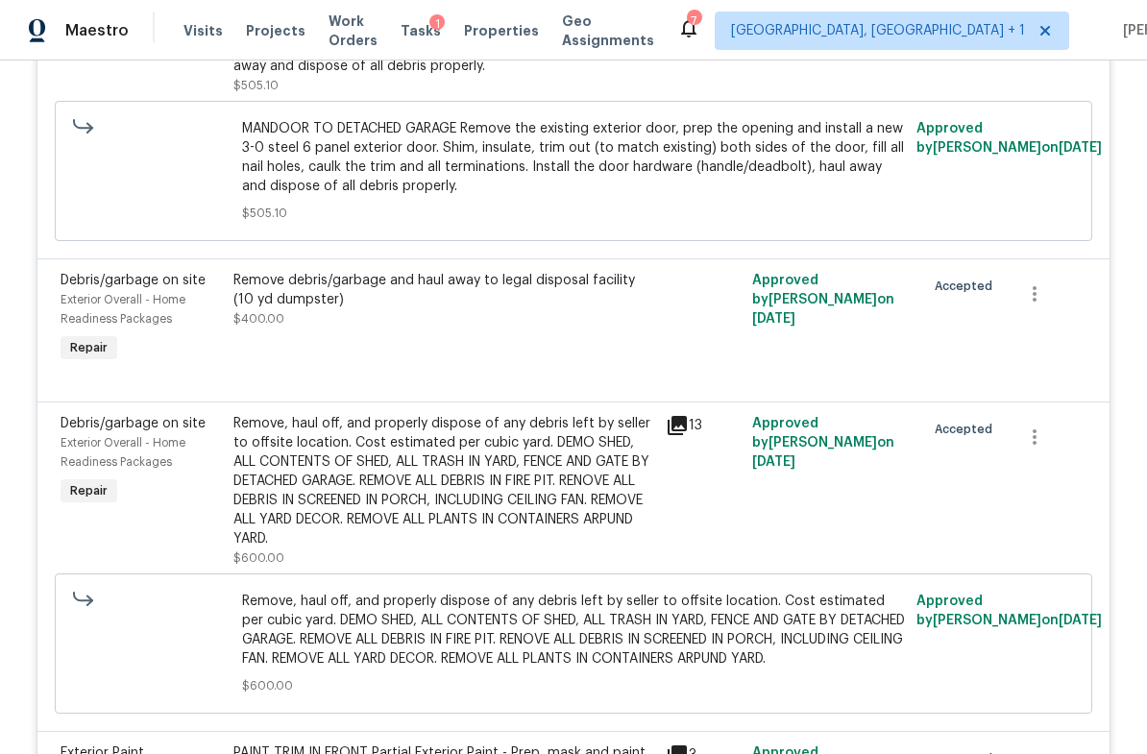
scroll to position [940, 0]
click at [686, 424] on icon at bounding box center [676, 426] width 19 height 19
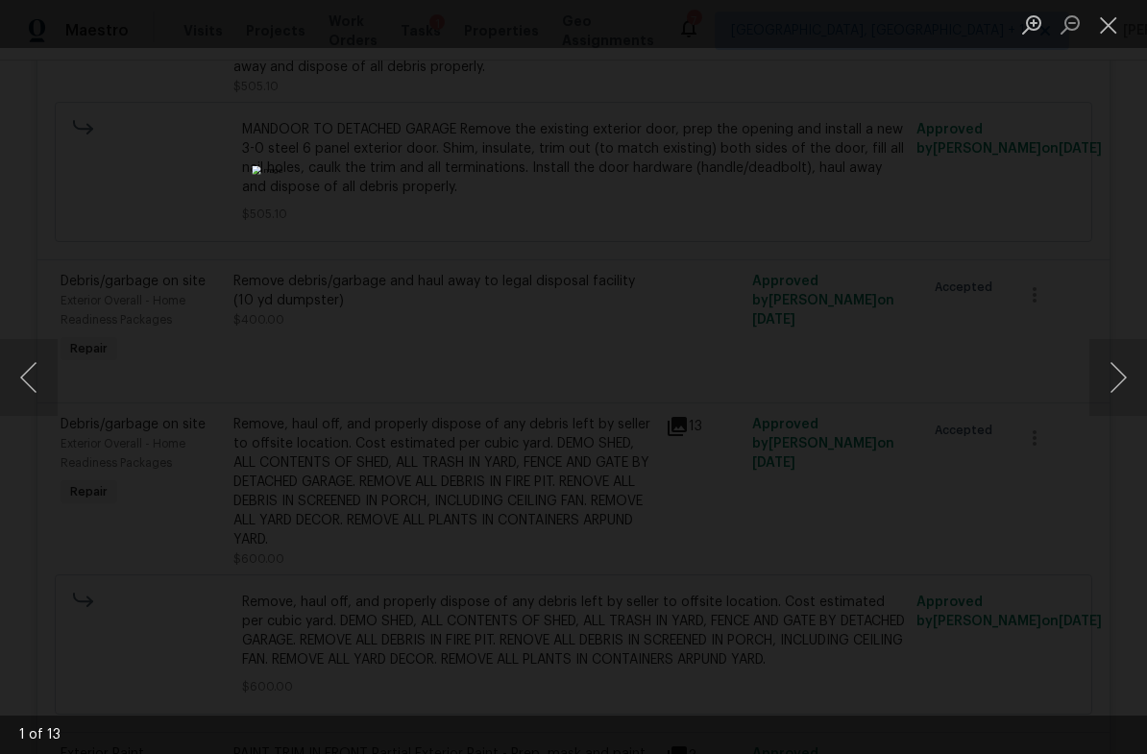
click at [1130, 376] on button "Next image" at bounding box center [1118, 377] width 58 height 77
click at [1130, 372] on button "Next image" at bounding box center [1118, 377] width 58 height 77
click at [1136, 374] on button "Next image" at bounding box center [1118, 377] width 58 height 77
click at [1134, 376] on button "Next image" at bounding box center [1118, 377] width 58 height 77
click at [1136, 377] on button "Next image" at bounding box center [1118, 377] width 58 height 77
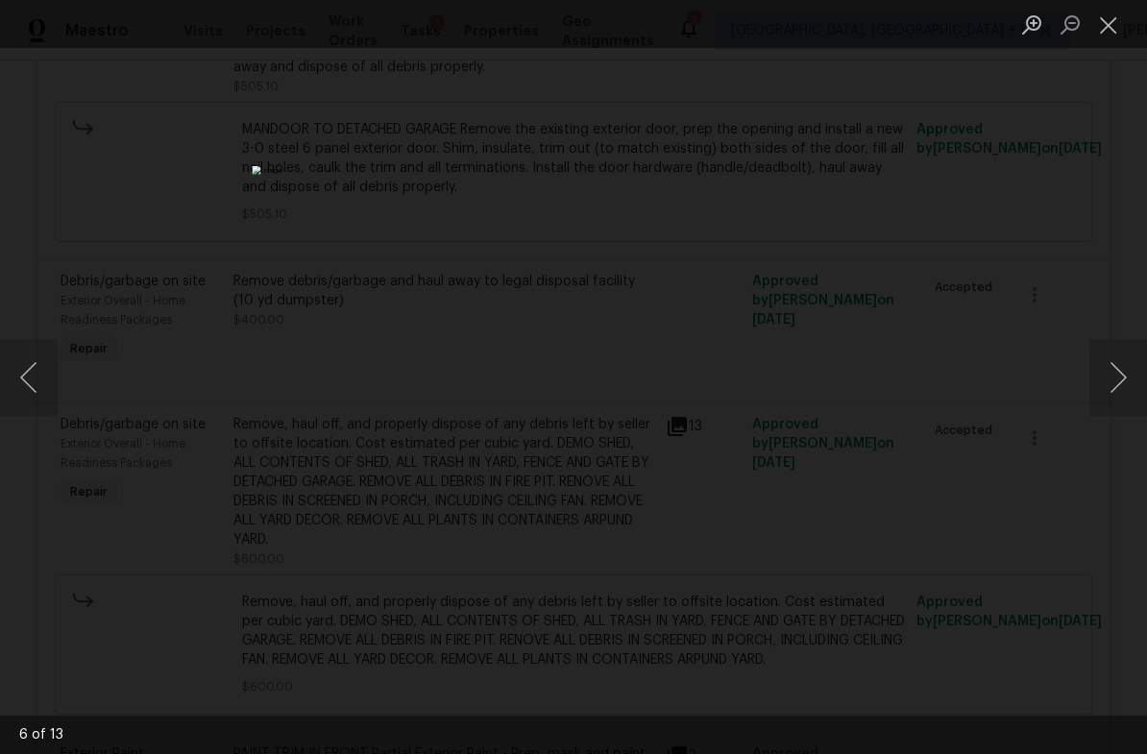
click at [1137, 379] on button "Next image" at bounding box center [1118, 377] width 58 height 77
click at [1142, 374] on button "Next image" at bounding box center [1118, 377] width 58 height 77
click at [1141, 373] on button "Next image" at bounding box center [1118, 377] width 58 height 77
click at [1143, 368] on button "Next image" at bounding box center [1118, 377] width 58 height 77
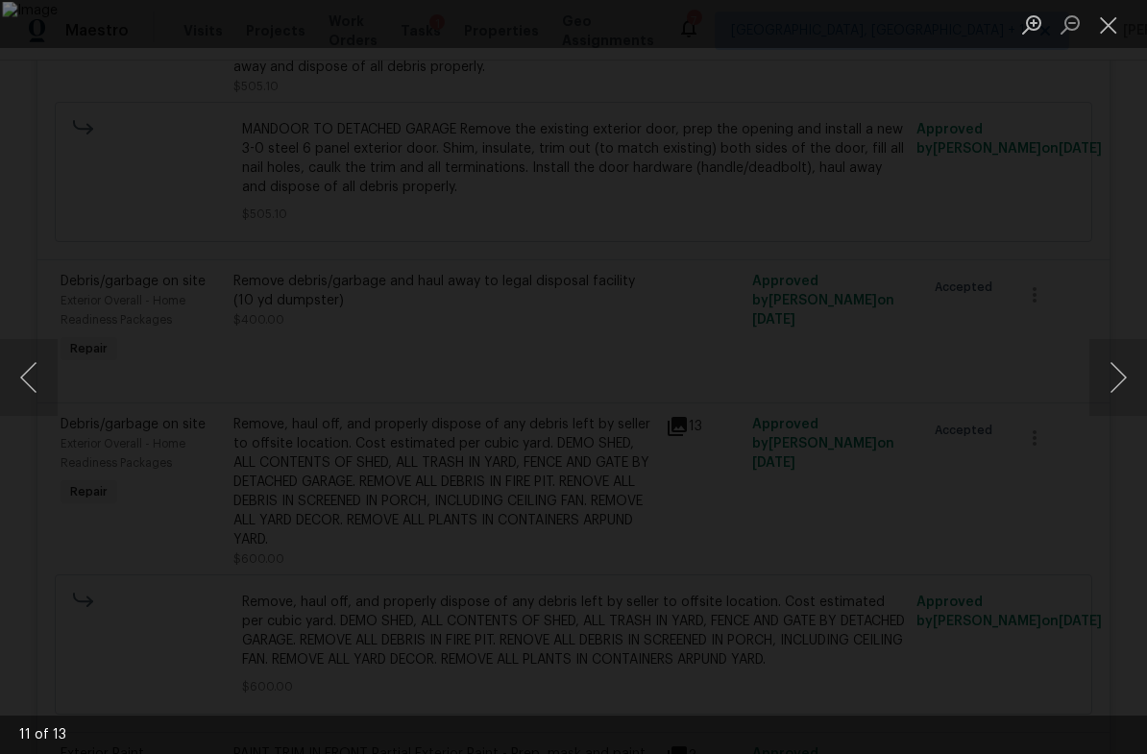
click at [1138, 374] on button "Next image" at bounding box center [1118, 377] width 58 height 77
click at [1139, 374] on button "Next image" at bounding box center [1118, 377] width 58 height 77
click at [1142, 373] on button "Next image" at bounding box center [1118, 377] width 58 height 77
click at [1137, 374] on button "Next image" at bounding box center [1118, 377] width 58 height 77
click at [1138, 376] on button "Next image" at bounding box center [1118, 377] width 58 height 77
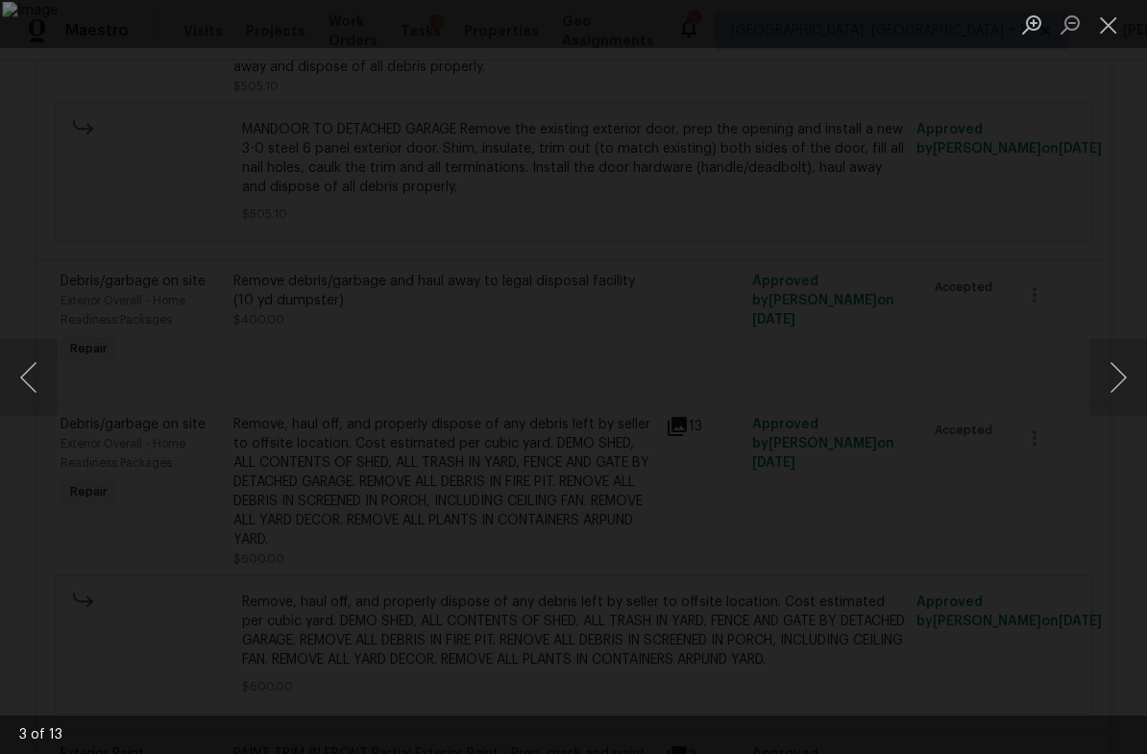
click at [1140, 376] on button "Next image" at bounding box center [1118, 377] width 58 height 77
click at [21, 378] on button "Previous image" at bounding box center [29, 377] width 58 height 77
click at [1139, 369] on button "Next image" at bounding box center [1118, 377] width 58 height 77
click at [1139, 374] on button "Next image" at bounding box center [1118, 377] width 58 height 77
click at [17, 363] on button "Previous image" at bounding box center [29, 377] width 58 height 77
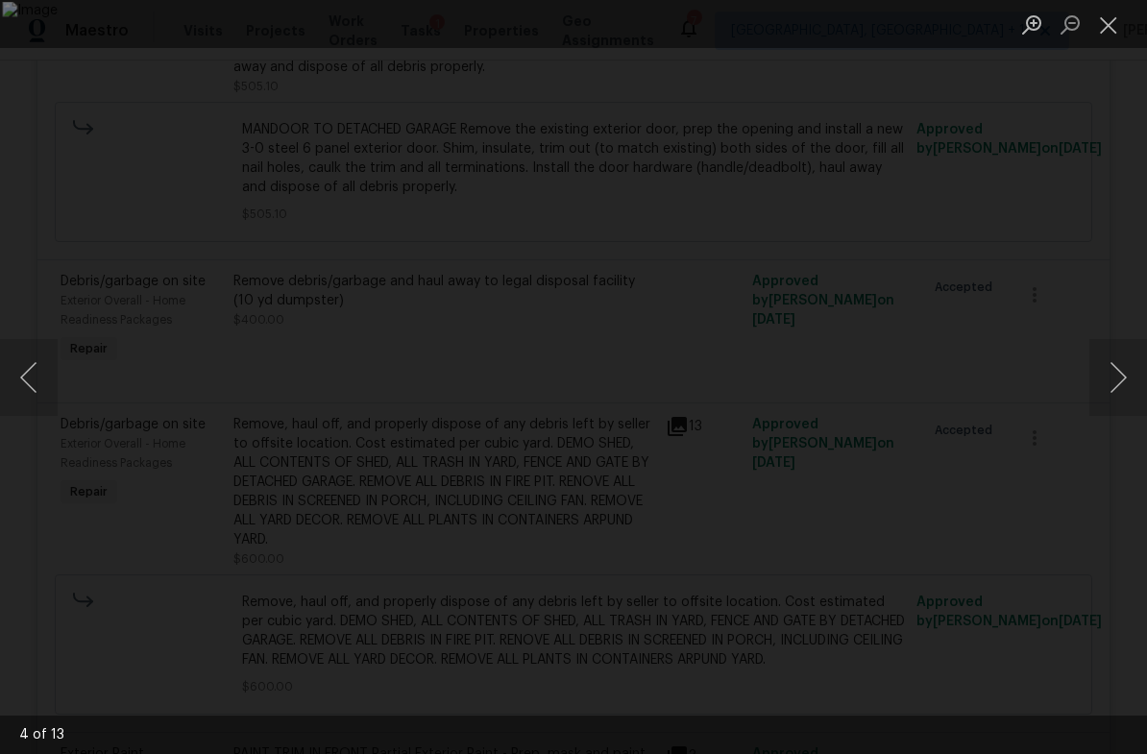
click at [26, 367] on button "Previous image" at bounding box center [29, 377] width 58 height 77
click at [27, 374] on button "Previous image" at bounding box center [29, 377] width 58 height 77
click at [1131, 374] on button "Next image" at bounding box center [1118, 377] width 58 height 77
click at [1131, 373] on button "Next image" at bounding box center [1118, 377] width 58 height 77
click at [1138, 374] on button "Next image" at bounding box center [1118, 377] width 58 height 77
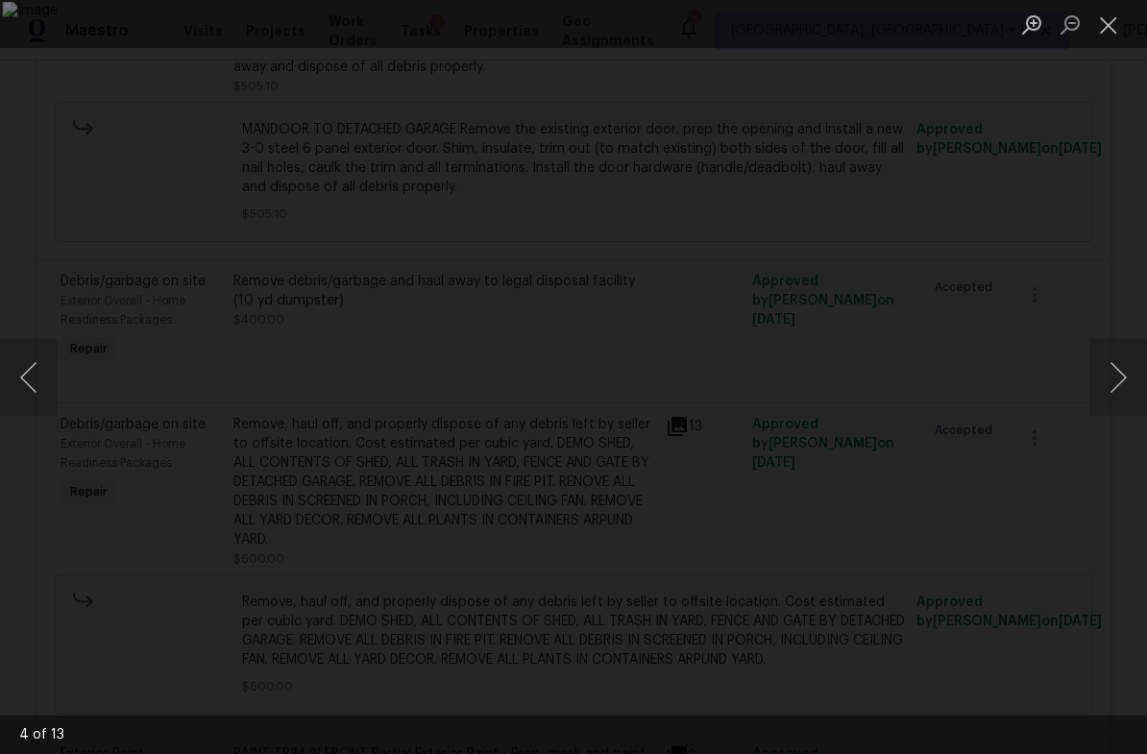
click at [42, 373] on button "Previous image" at bounding box center [29, 377] width 58 height 77
click at [34, 367] on button "Previous image" at bounding box center [29, 377] width 58 height 77
click at [1131, 377] on button "Next image" at bounding box center [1118, 377] width 58 height 77
click at [1124, 376] on button "Next image" at bounding box center [1118, 377] width 58 height 77
click at [1132, 376] on button "Next image" at bounding box center [1118, 377] width 58 height 77
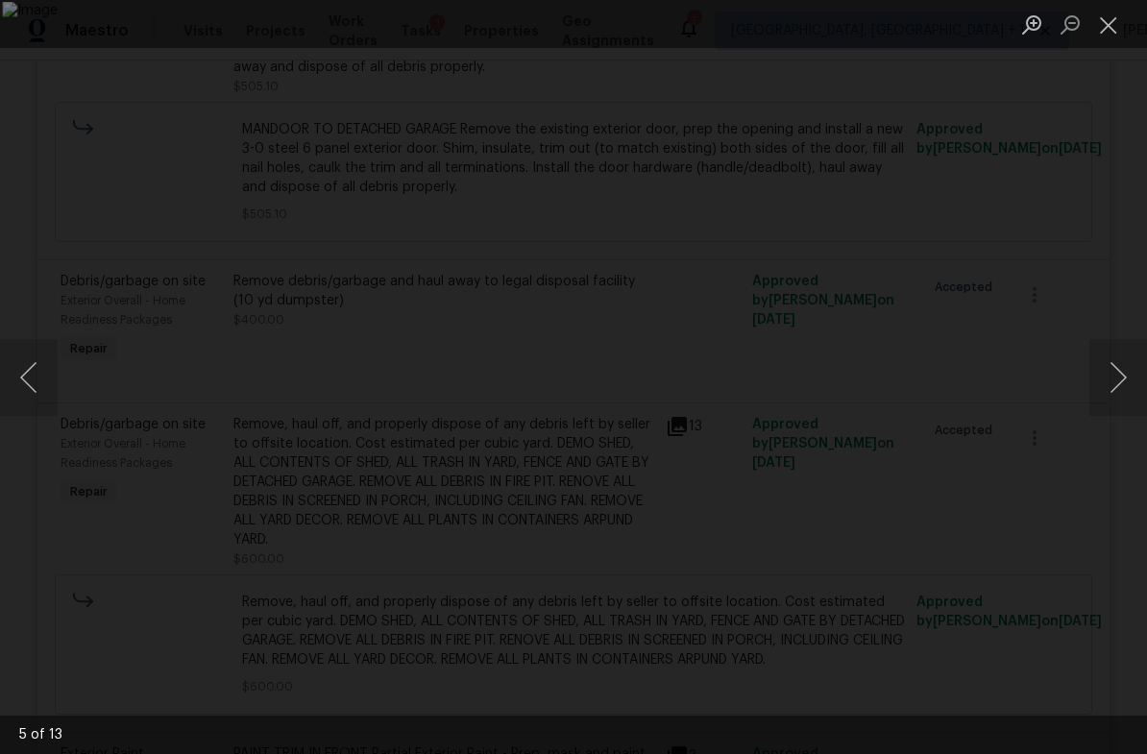
click at [1136, 376] on button "Next image" at bounding box center [1118, 377] width 58 height 77
click at [1137, 375] on button "Next image" at bounding box center [1118, 377] width 58 height 77
click at [1141, 376] on button "Next image" at bounding box center [1118, 377] width 58 height 77
click at [1138, 377] on button "Next image" at bounding box center [1118, 377] width 58 height 77
click at [1141, 376] on button "Next image" at bounding box center [1118, 377] width 58 height 77
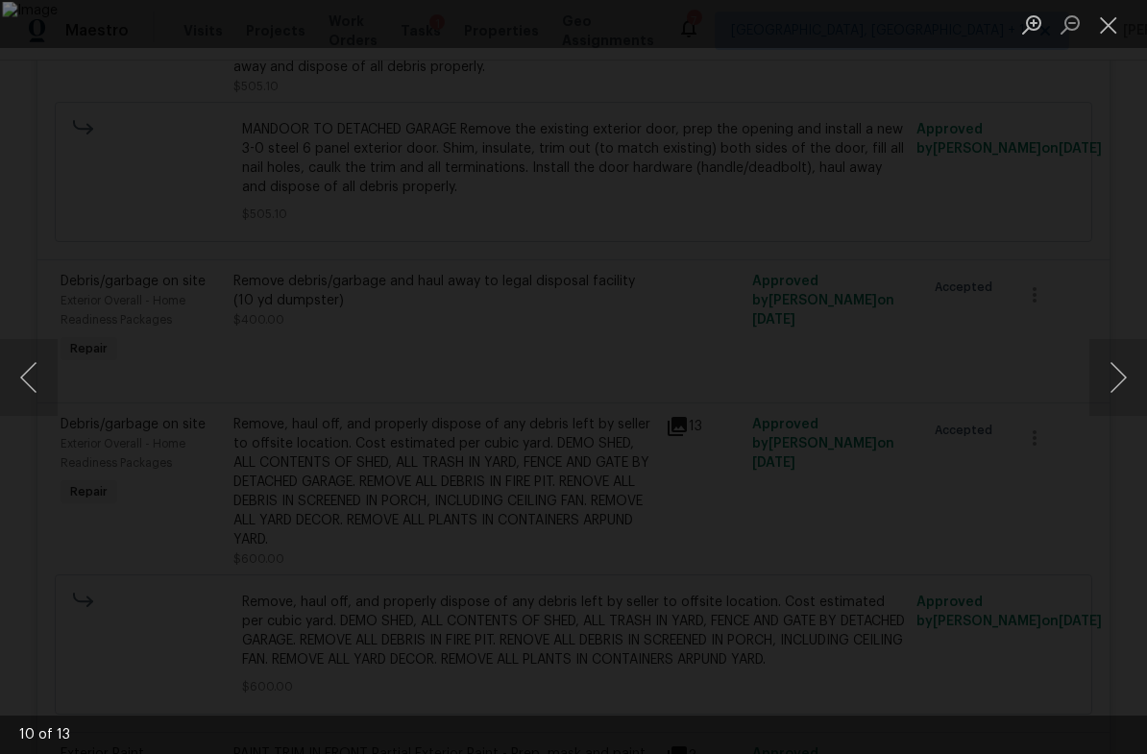
click at [1140, 376] on button "Next image" at bounding box center [1118, 377] width 58 height 77
click at [1112, 26] on button "Close lightbox" at bounding box center [1108, 25] width 38 height 34
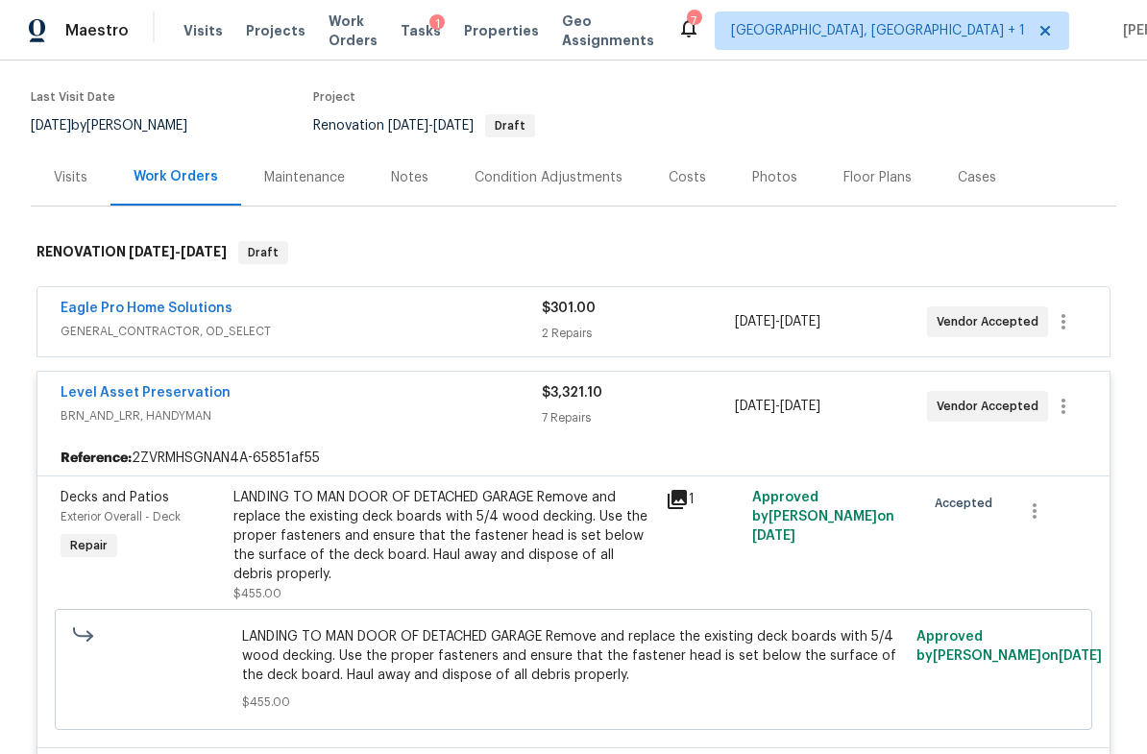
scroll to position [139, 0]
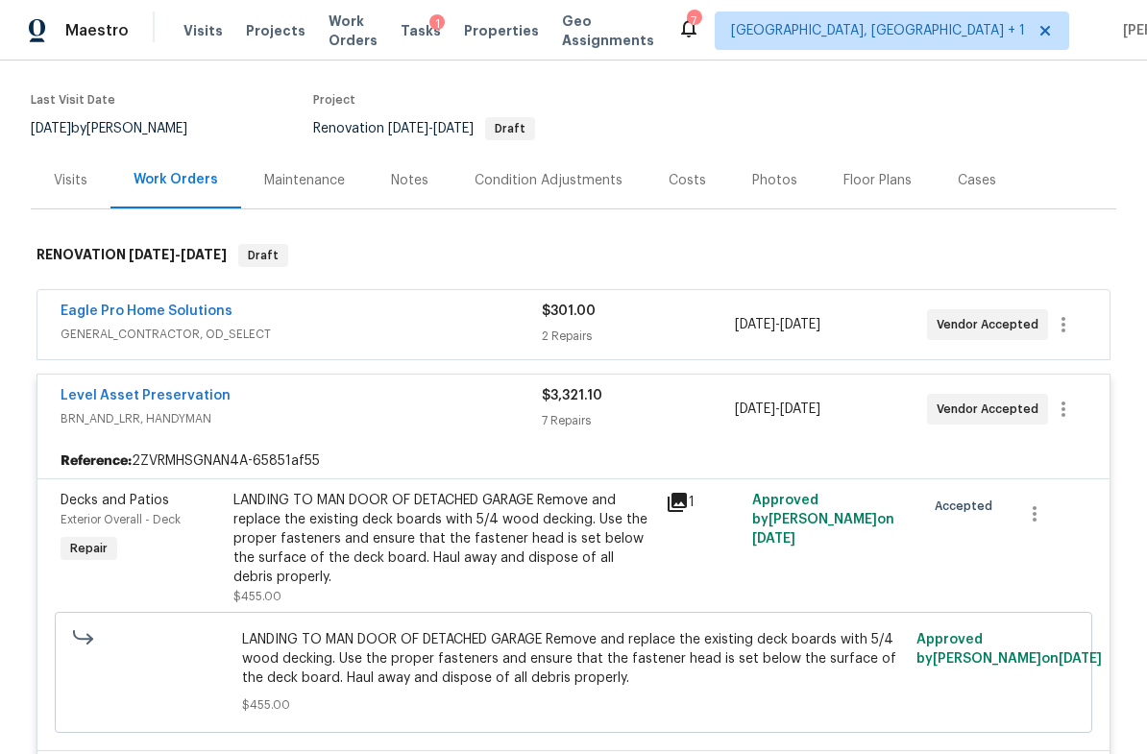
click at [346, 311] on div "Eagle Pro Home Solutions" at bounding box center [301, 313] width 481 height 23
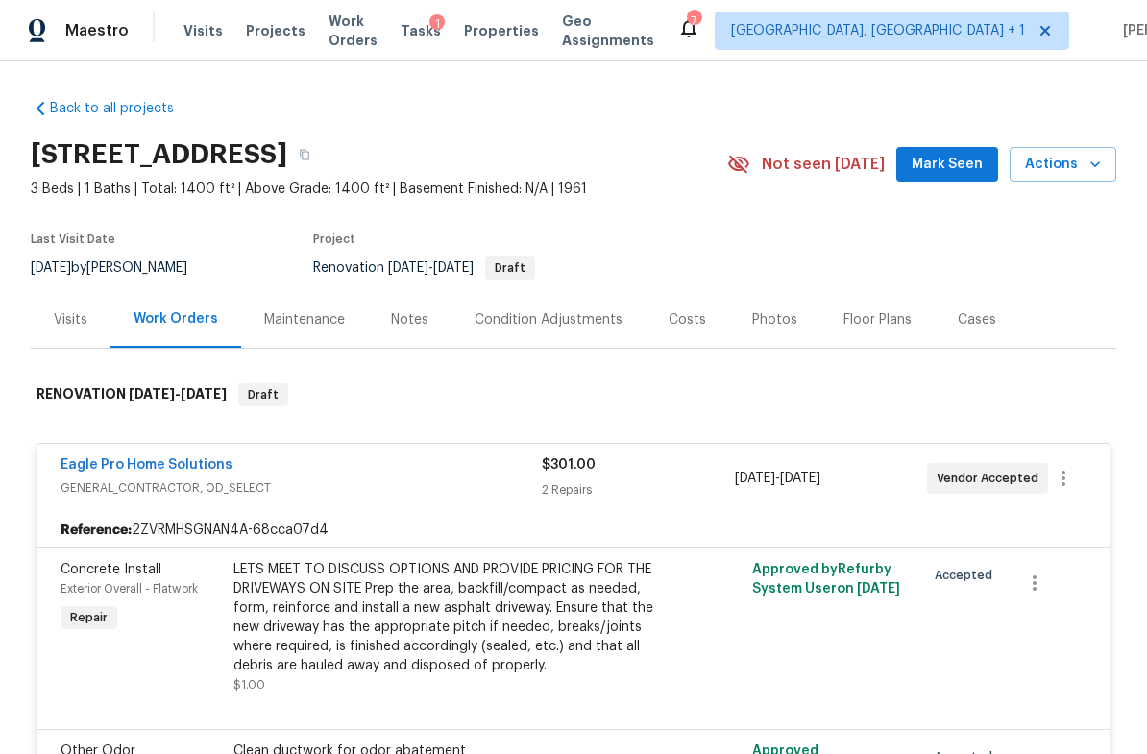
scroll to position [0, 0]
click at [688, 324] on div "Costs" at bounding box center [686, 319] width 37 height 19
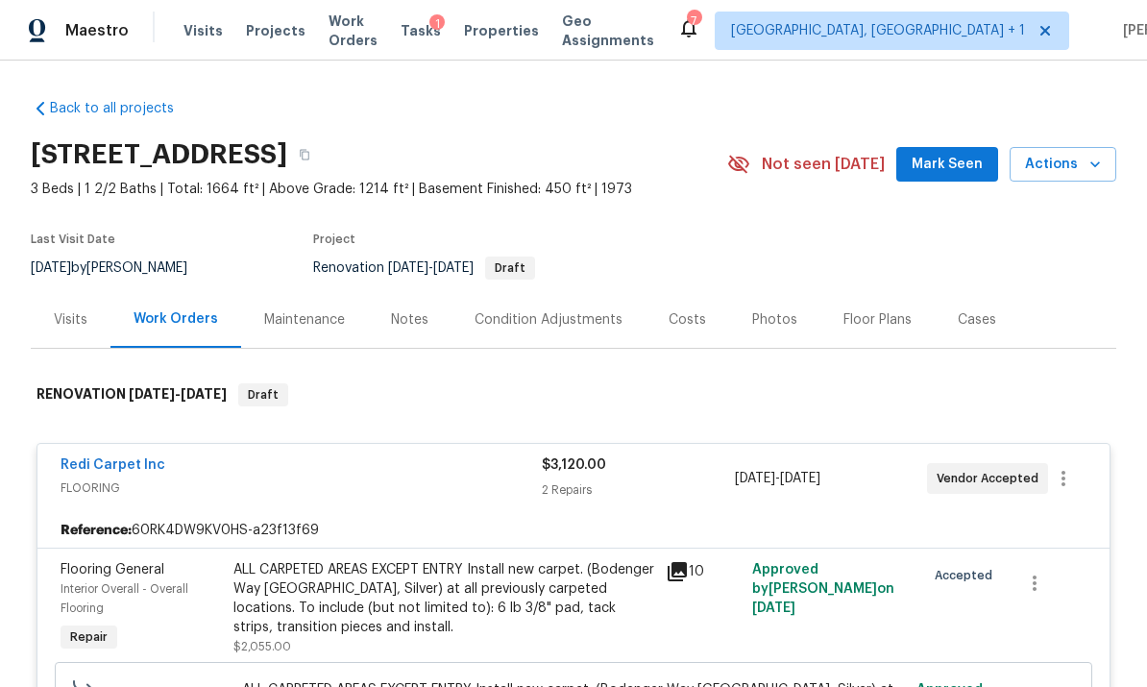
click at [405, 327] on div "Notes" at bounding box center [409, 319] width 37 height 19
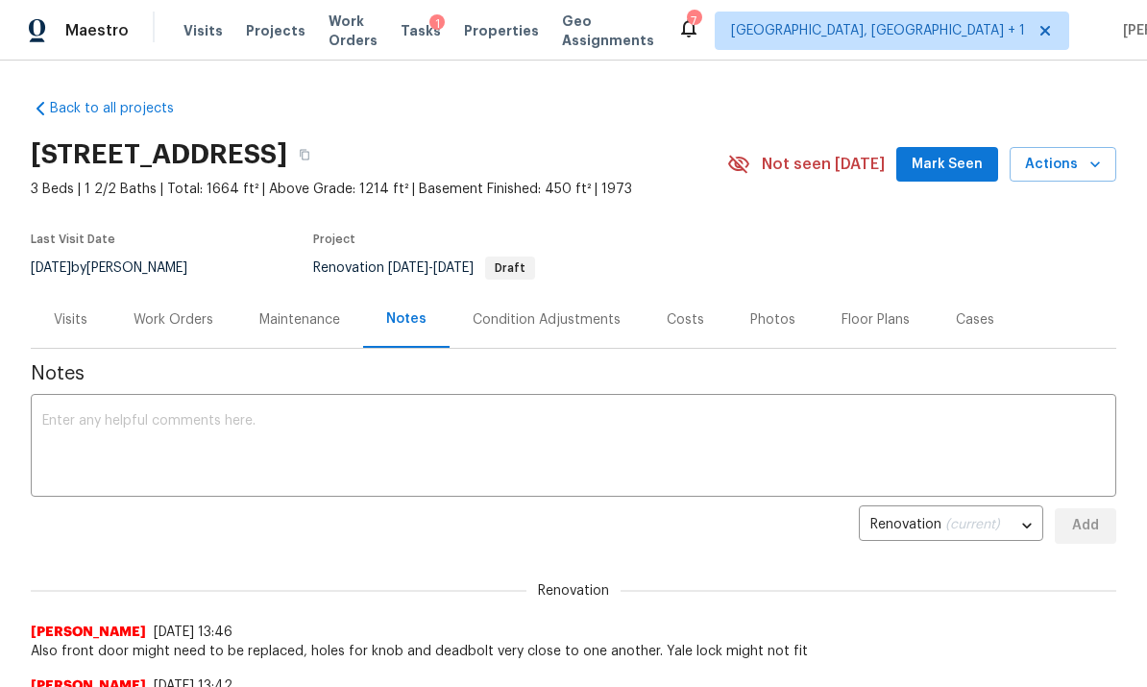
click at [680, 314] on div "Costs" at bounding box center [684, 319] width 37 height 19
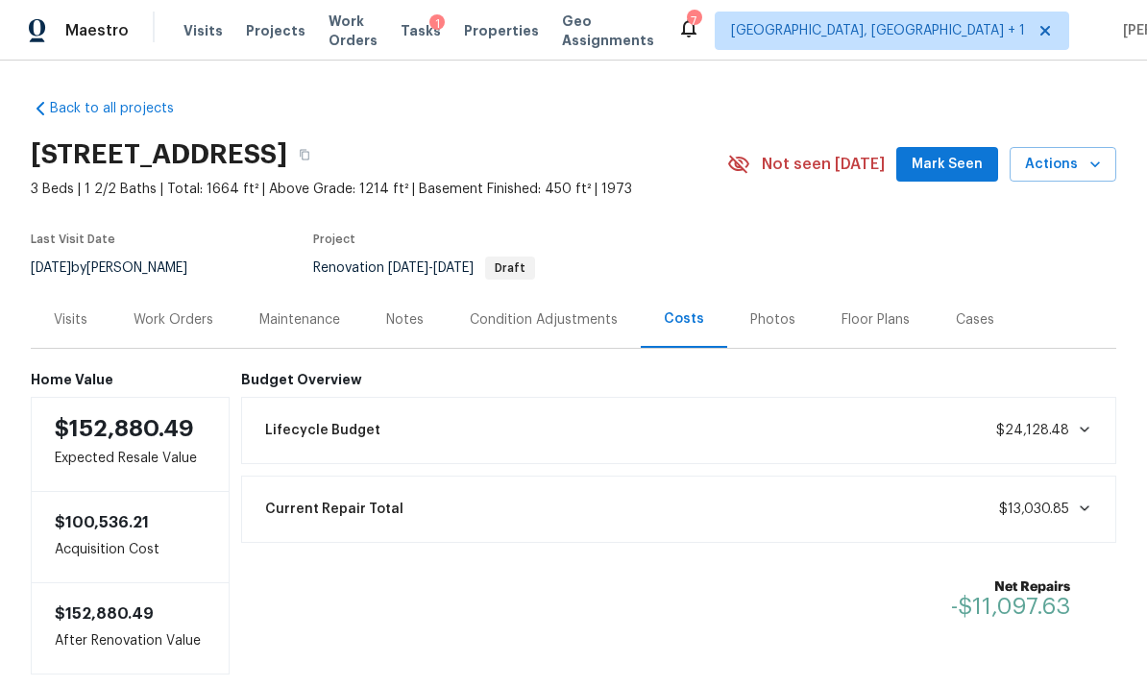
click at [184, 318] on div "Work Orders" at bounding box center [173, 319] width 80 height 19
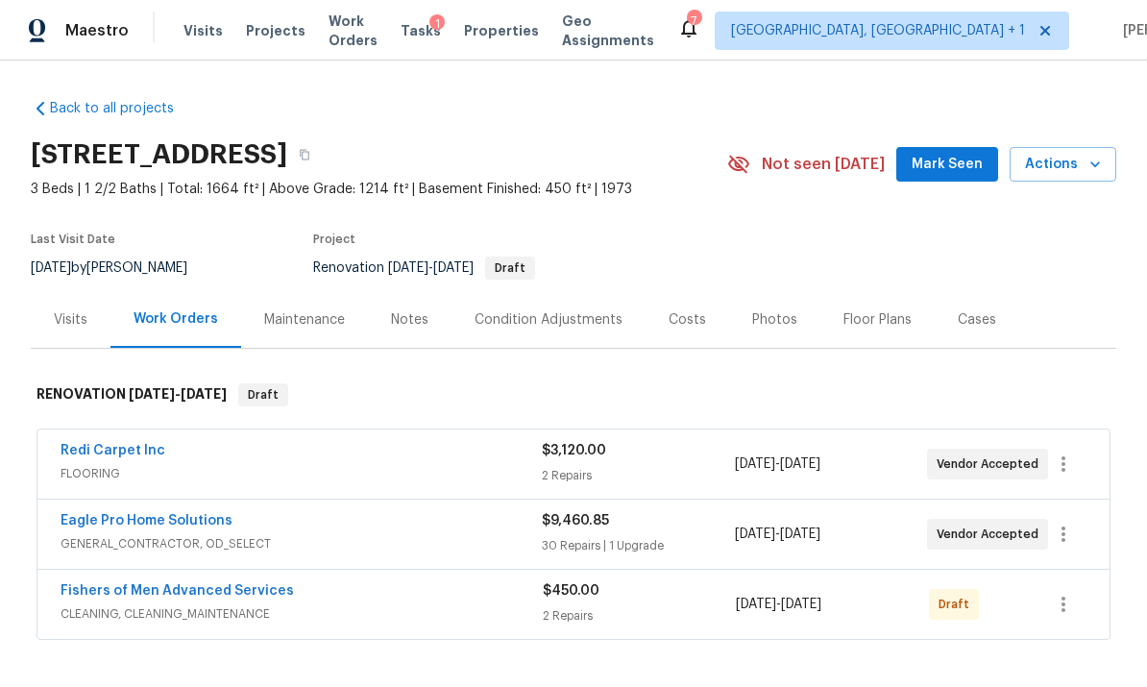
click at [253, 443] on div "Redi Carpet Inc" at bounding box center [301, 452] width 481 height 23
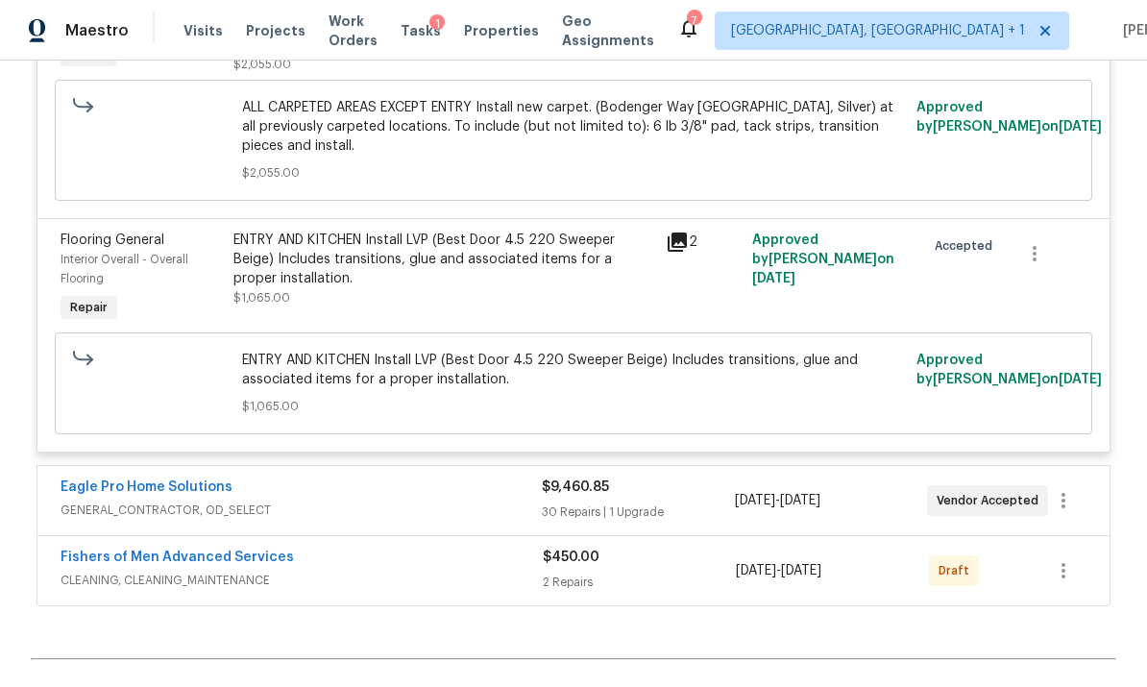
scroll to position [583, 0]
click at [351, 503] on span "GENERAL_CONTRACTOR, OD_SELECT" at bounding box center [301, 508] width 481 height 19
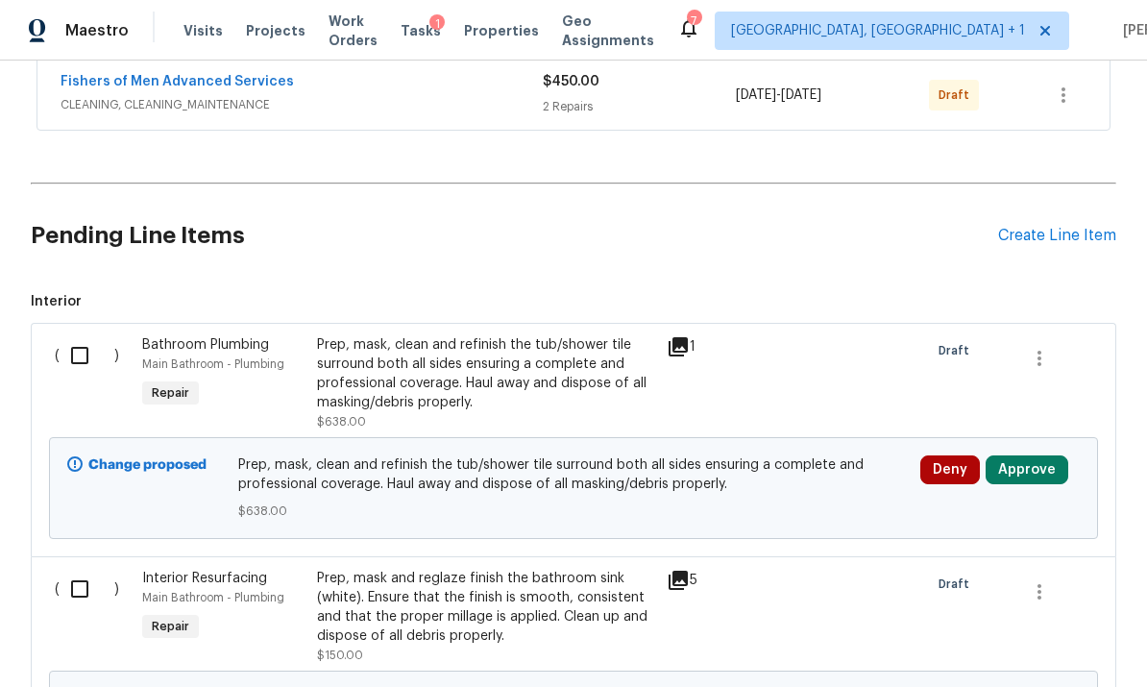
scroll to position [9856, 0]
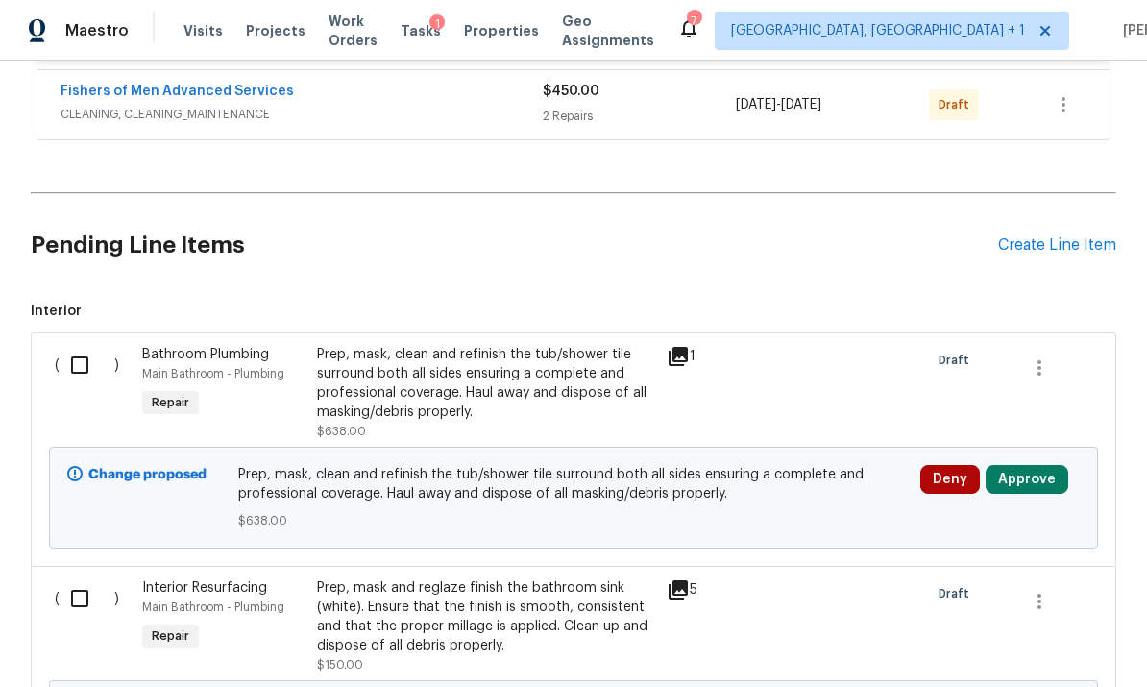
click at [1030, 483] on button "Approve" at bounding box center [1026, 479] width 83 height 29
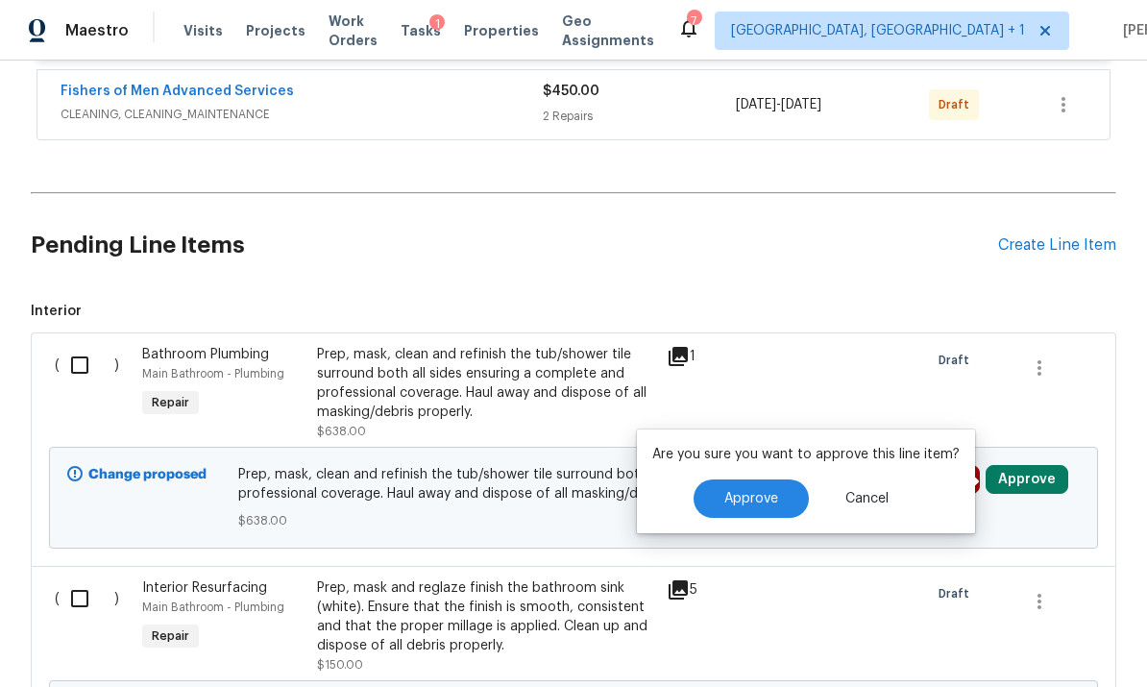
click at [772, 494] on span "Approve" at bounding box center [751, 499] width 54 height 14
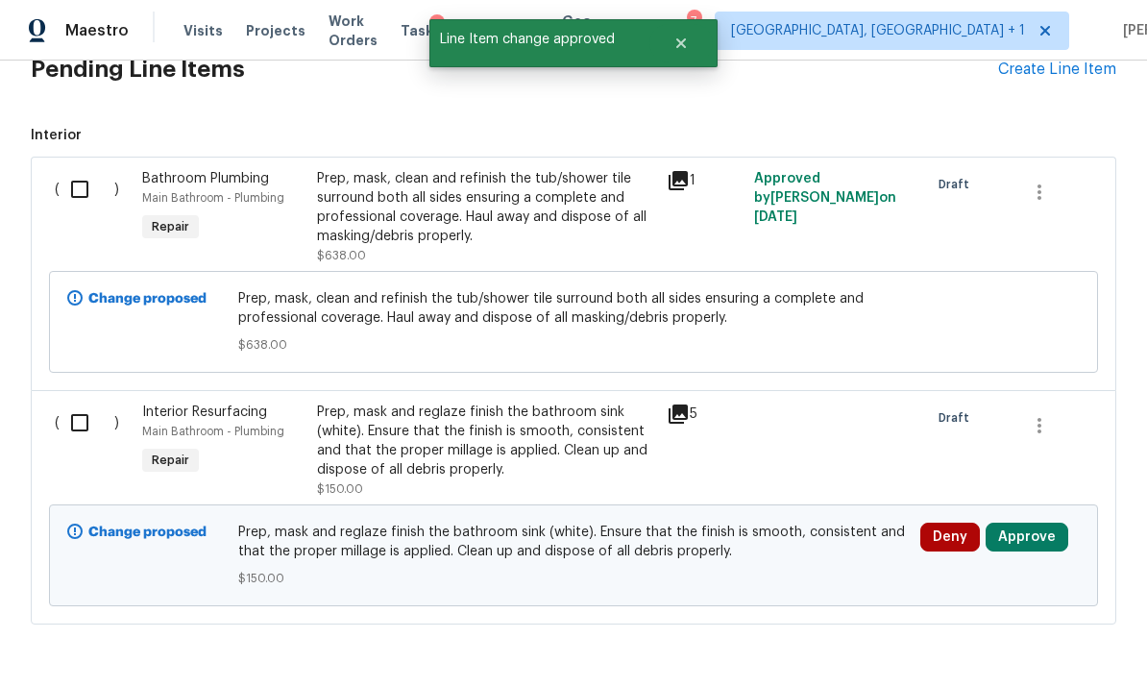
scroll to position [10031, 0]
click at [1022, 532] on button "Approve" at bounding box center [1026, 537] width 83 height 29
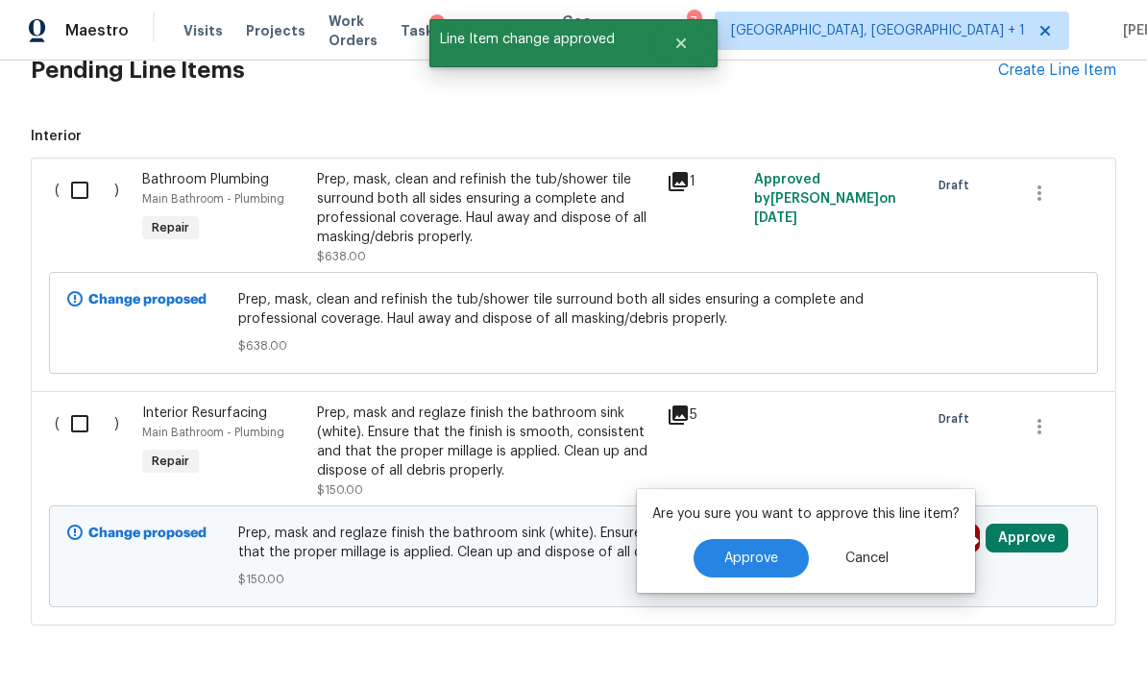
click at [752, 560] on span "Approve" at bounding box center [751, 558] width 54 height 14
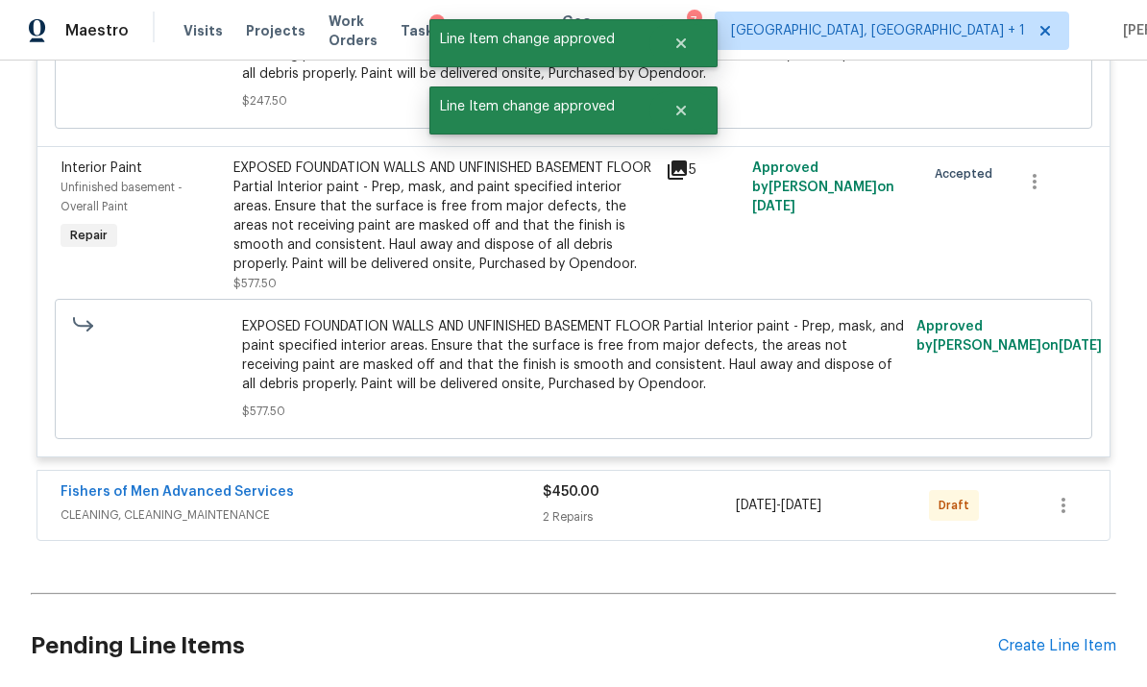
scroll to position [9461, 0]
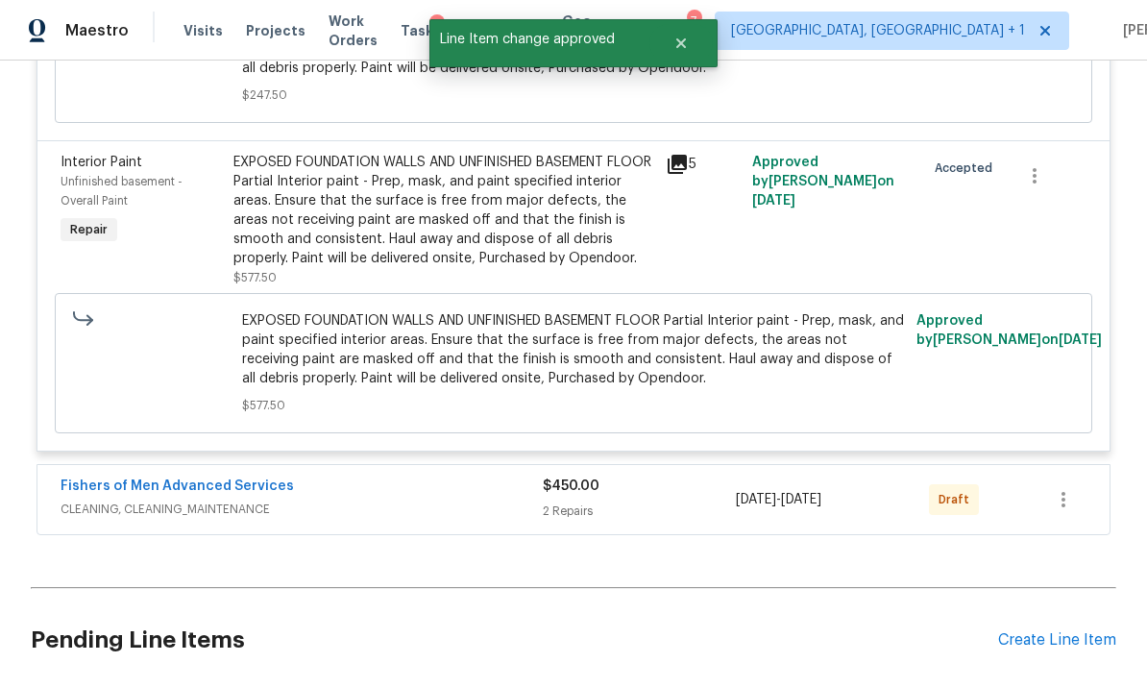
click at [330, 478] on div "Fishers of Men Advanced Services" at bounding box center [302, 487] width 482 height 23
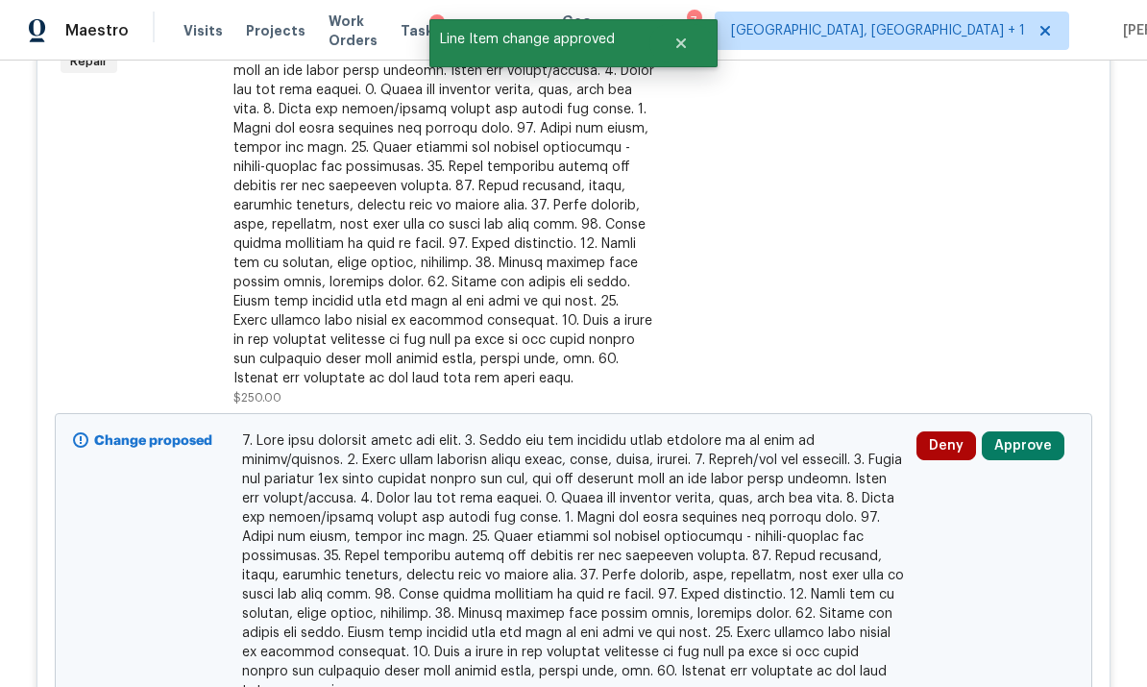
scroll to position [10065, 0]
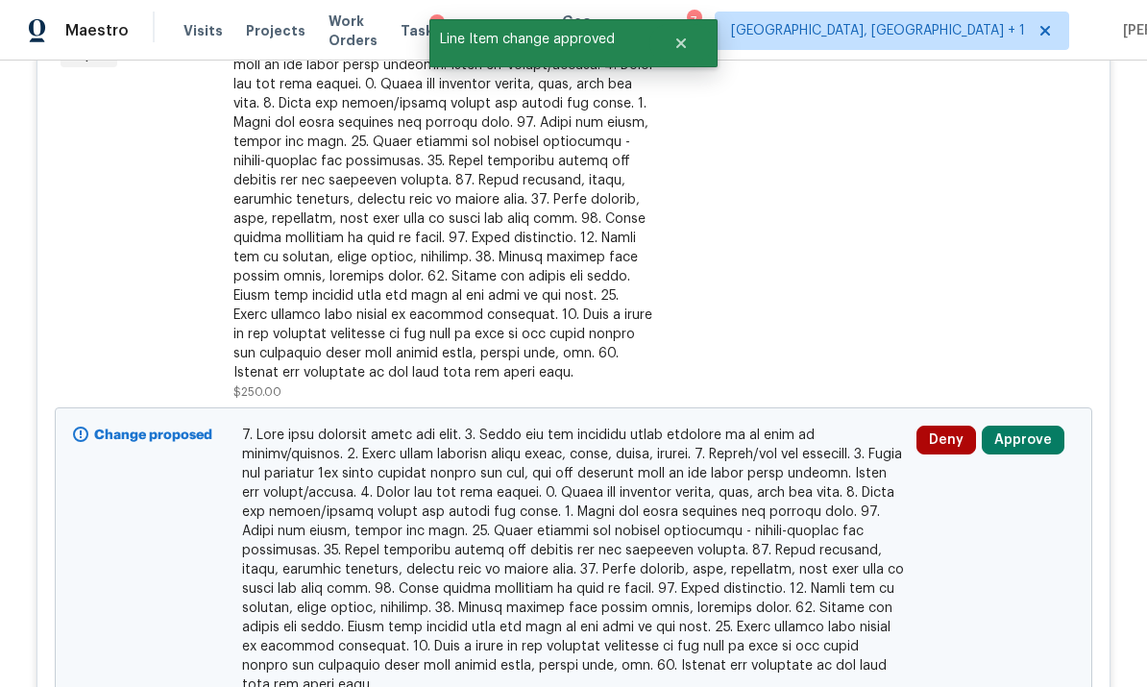
click at [1024, 441] on button "Approve" at bounding box center [1022, 439] width 83 height 29
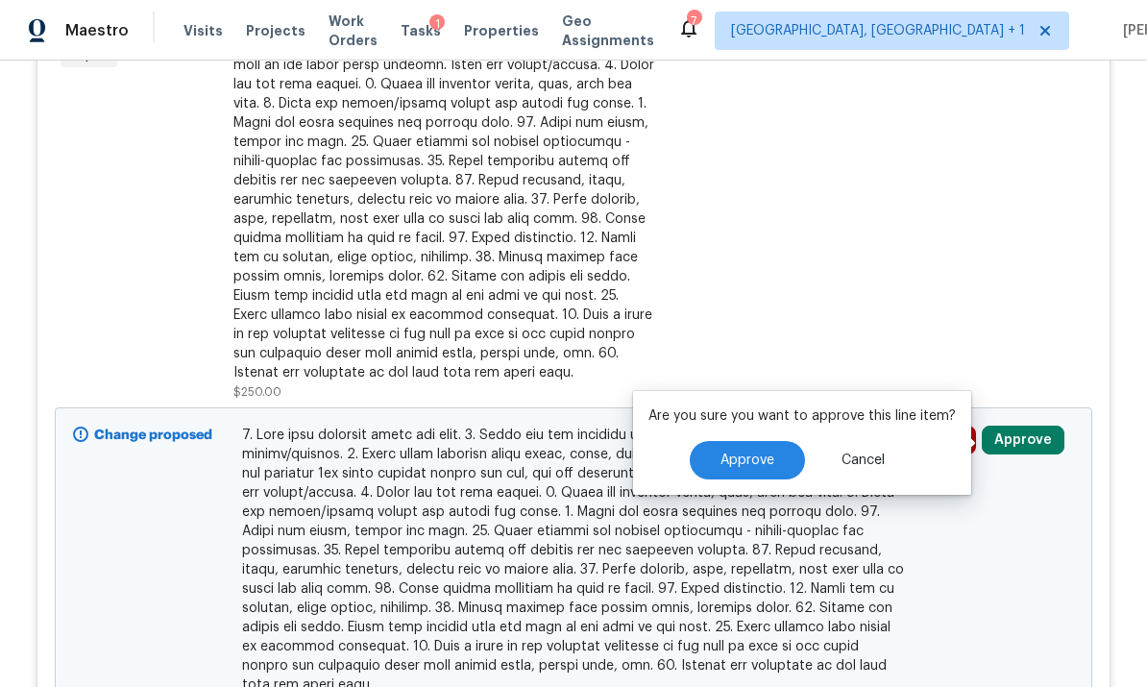
click at [768, 454] on span "Approve" at bounding box center [747, 460] width 54 height 14
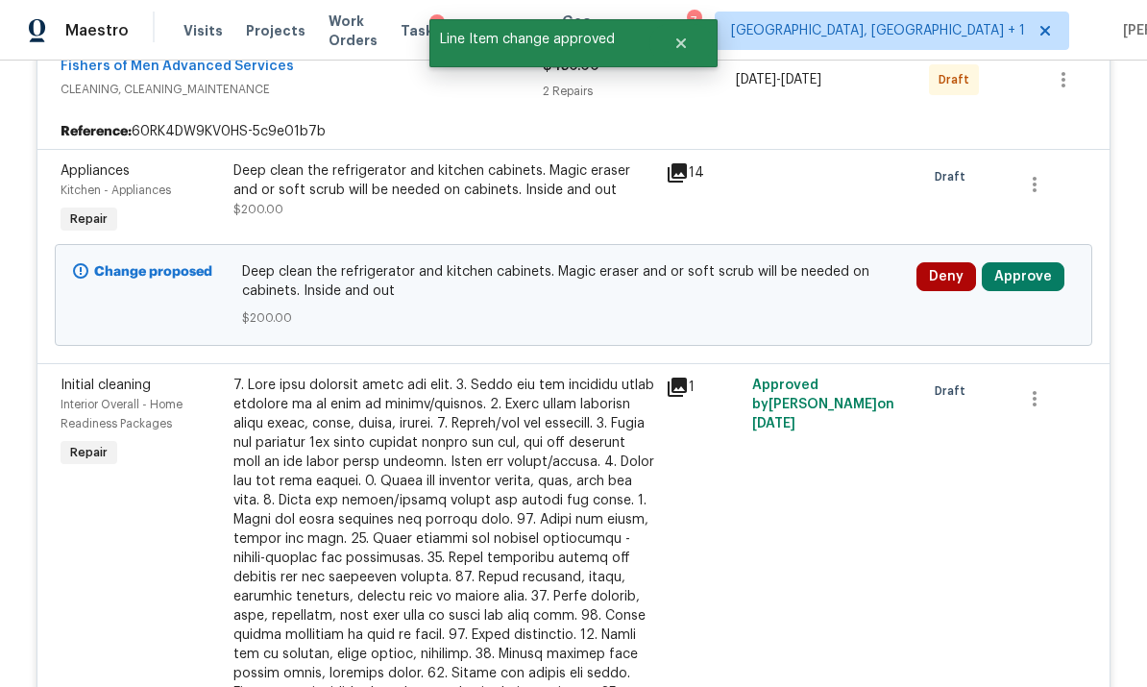
scroll to position [9854, 0]
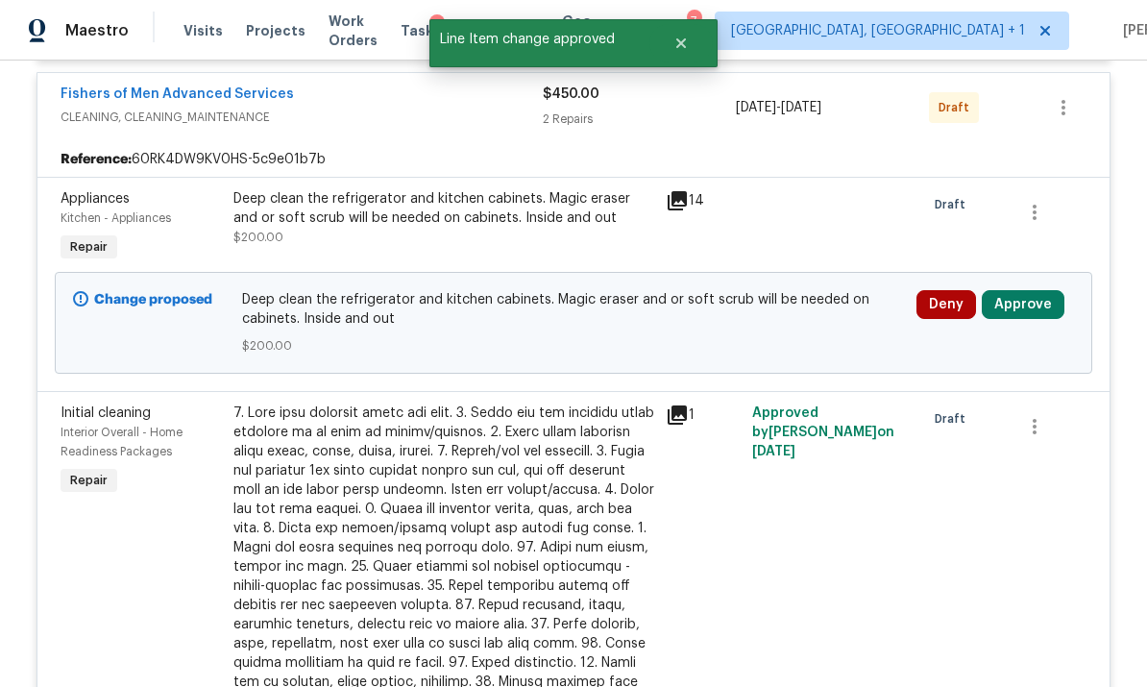
click at [1019, 312] on button "Approve" at bounding box center [1022, 304] width 83 height 29
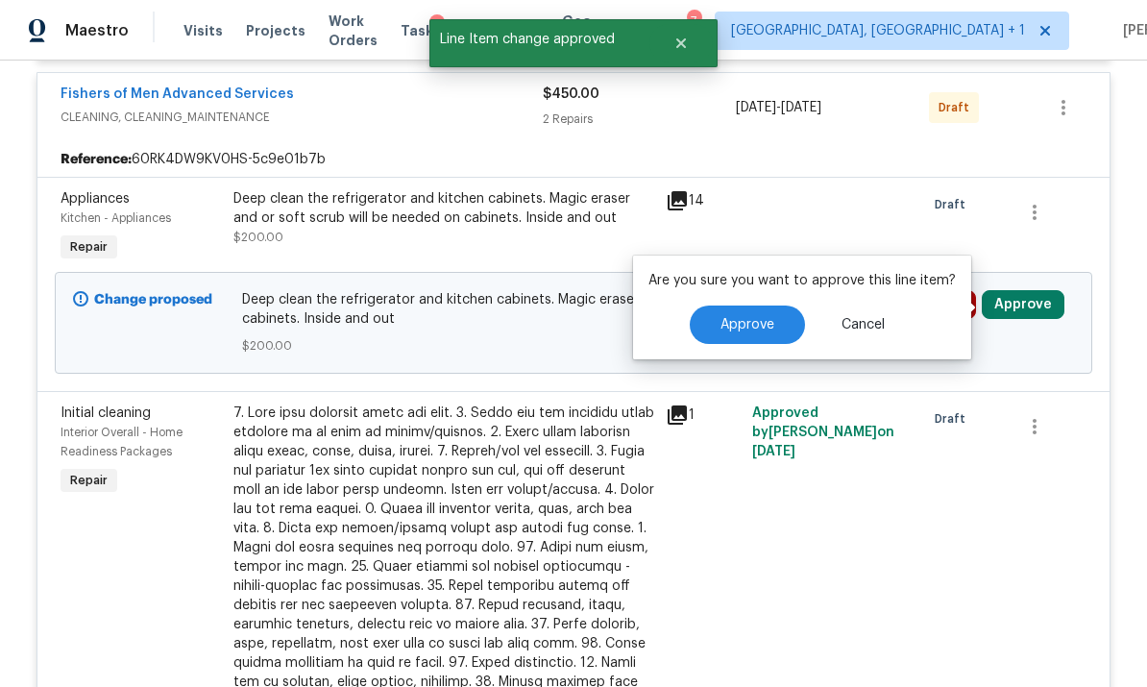
click at [738, 330] on span "Approve" at bounding box center [747, 325] width 54 height 14
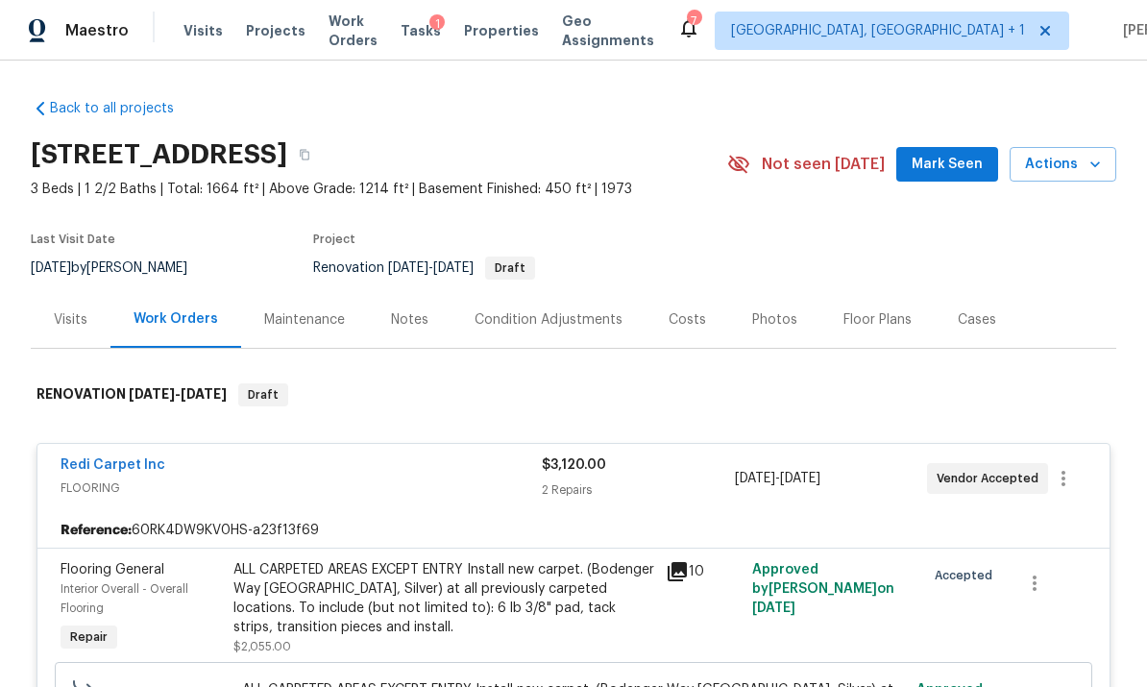
scroll to position [0, 0]
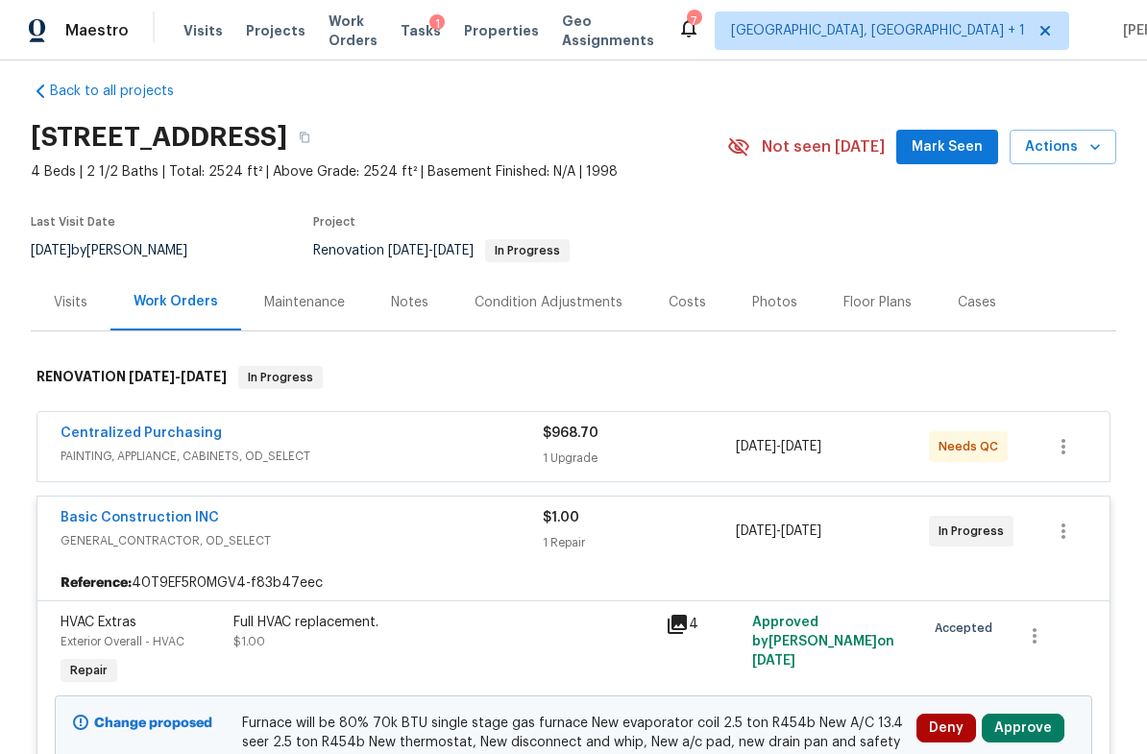
scroll to position [19, 0]
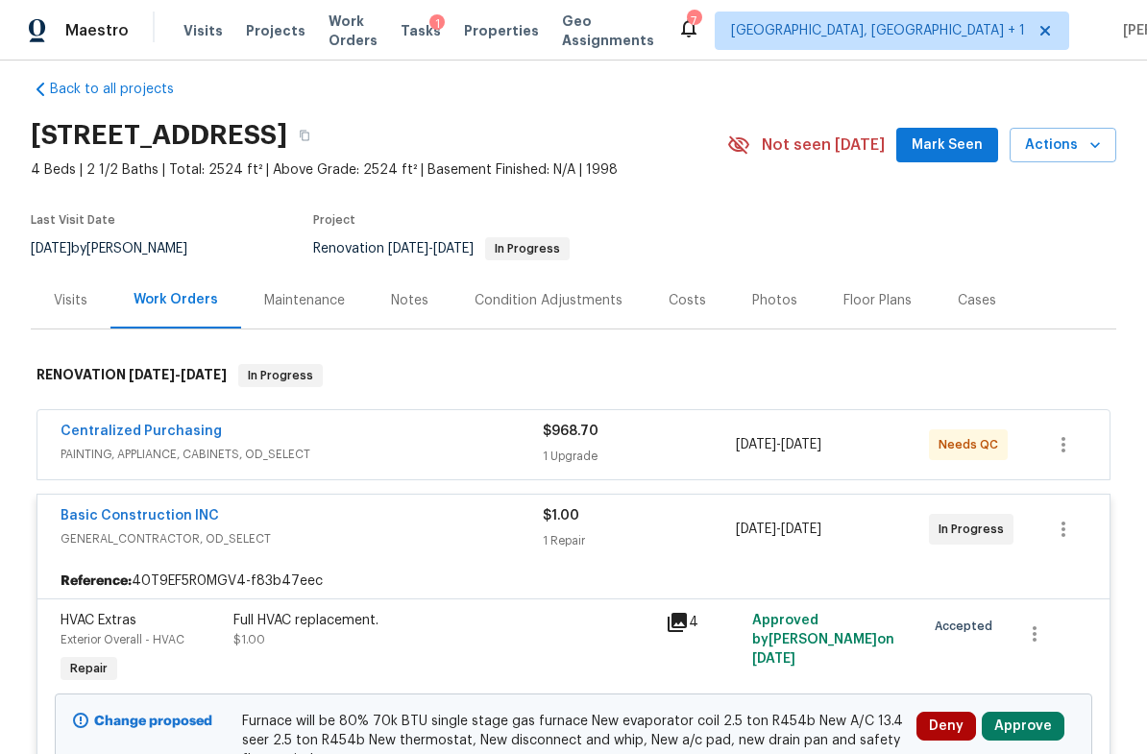
click at [327, 446] on span "PAINTING, APPLIANCE, CABINETS, OD_SELECT" at bounding box center [302, 454] width 482 height 19
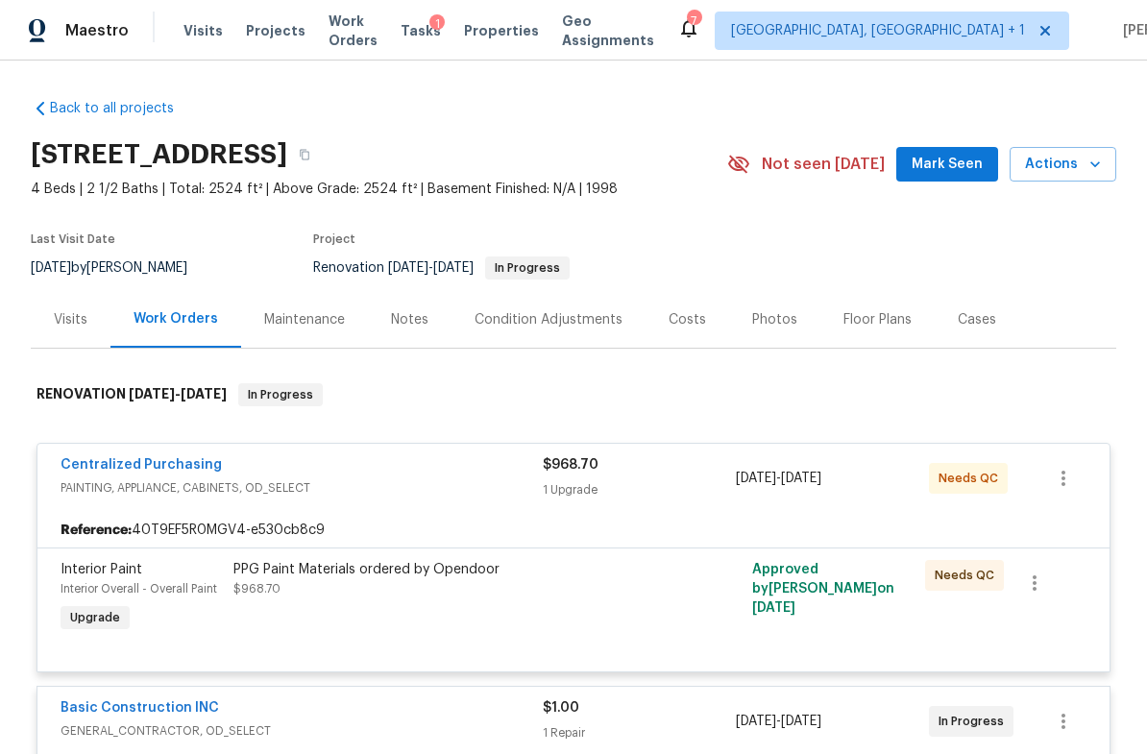
scroll to position [0, 0]
click at [333, 473] on div "Centralized Purchasing" at bounding box center [302, 466] width 482 height 23
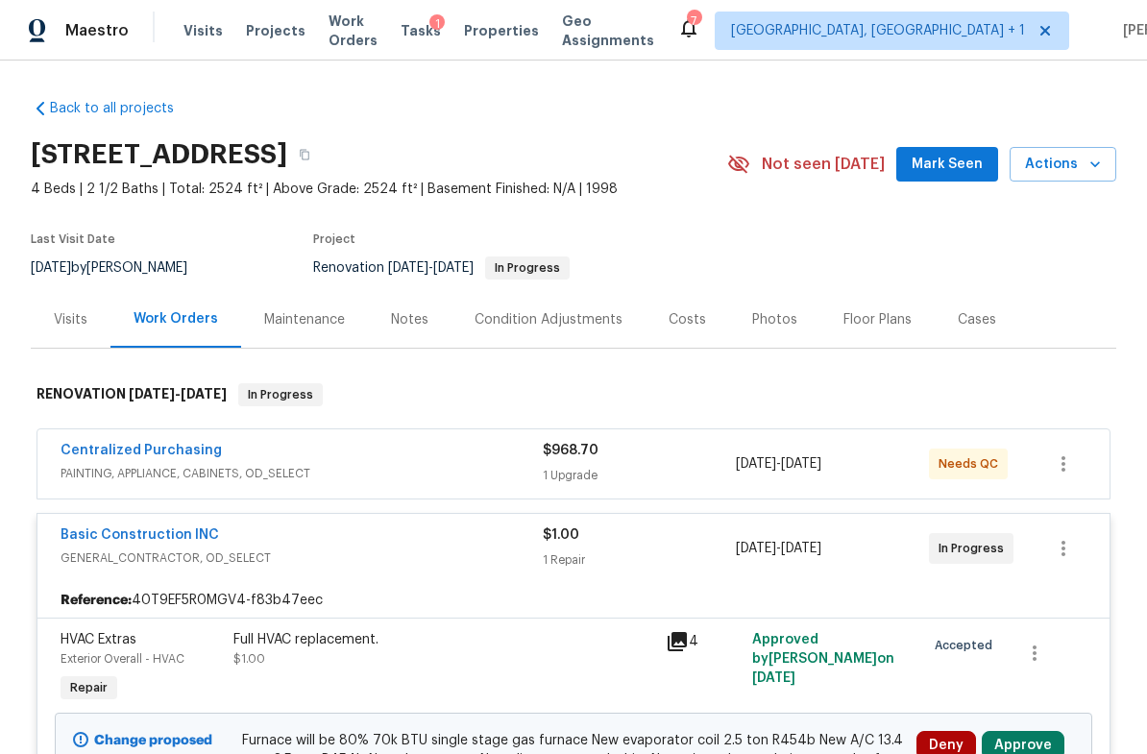
click at [399, 318] on div "Notes" at bounding box center [409, 319] width 37 height 19
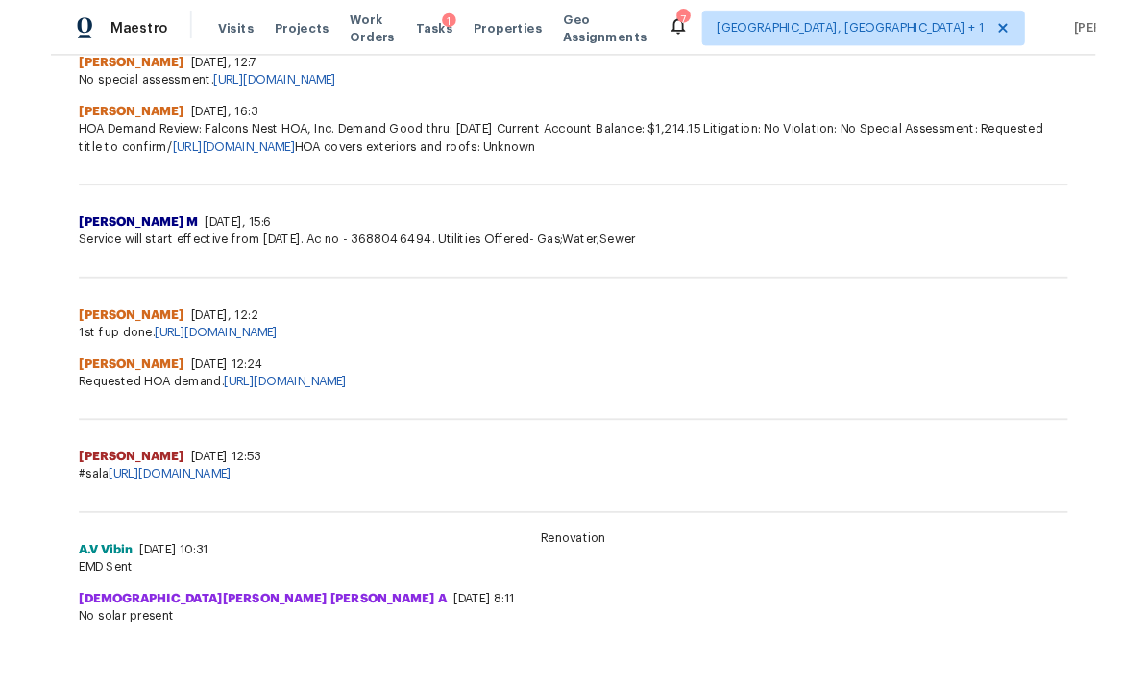
scroll to position [1194, 0]
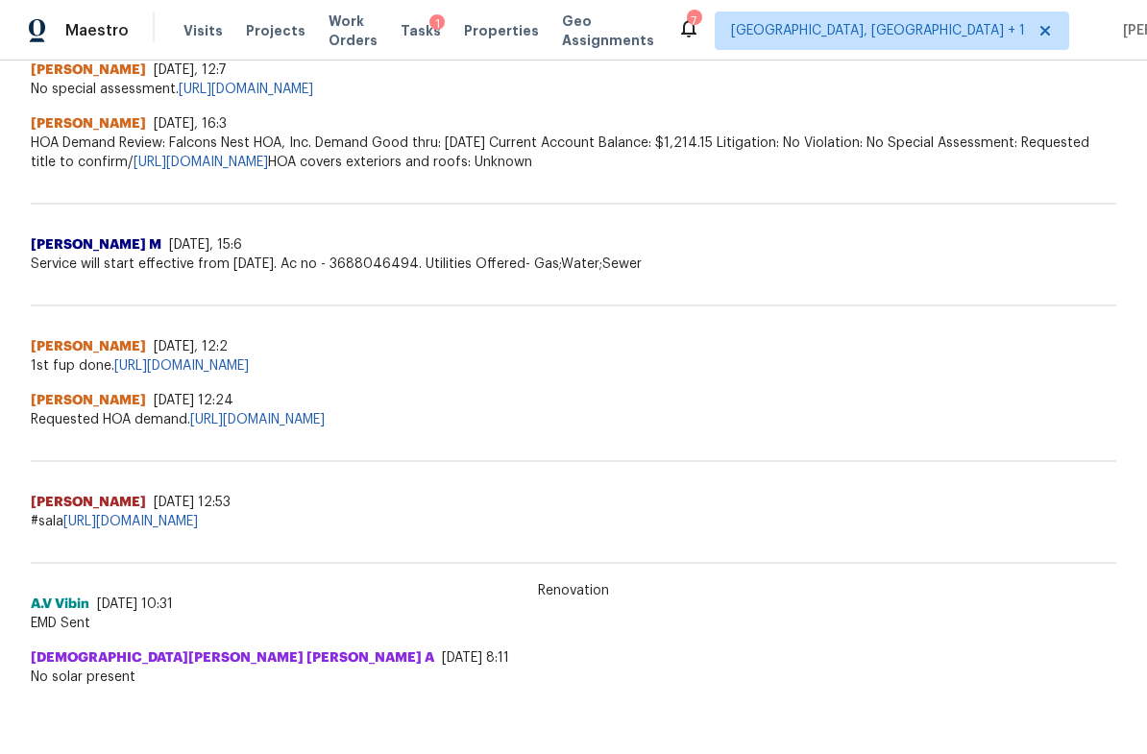
click at [198, 518] on link "[URL][DOMAIN_NAME]" at bounding box center [130, 521] width 134 height 13
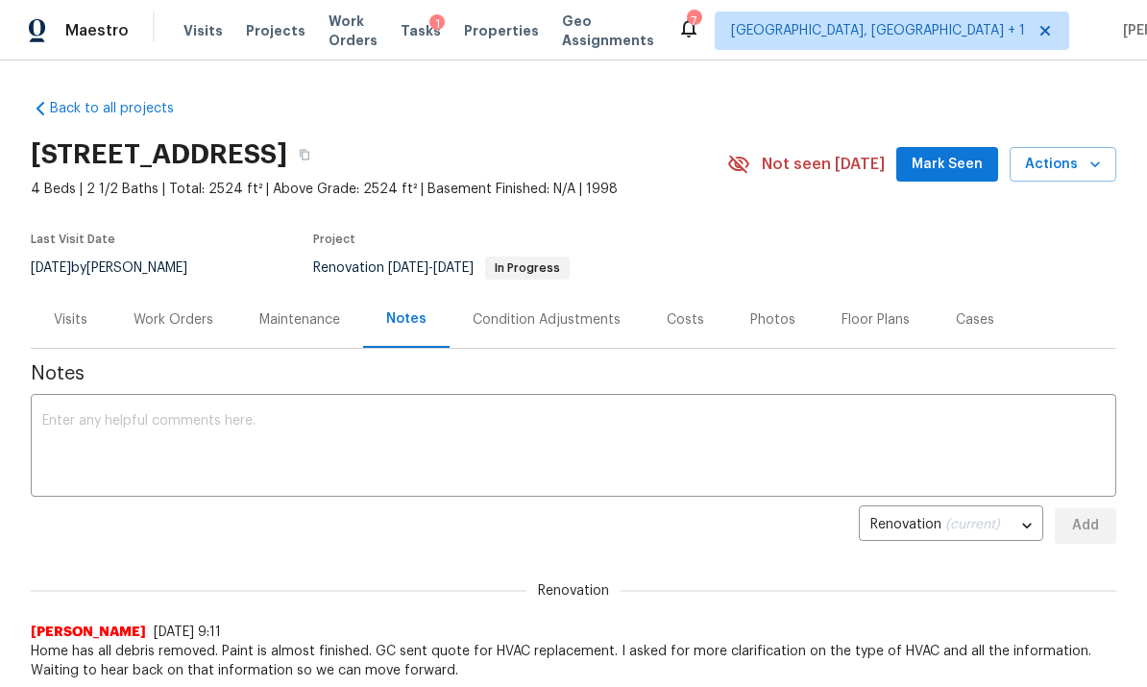
scroll to position [0, 0]
click at [182, 316] on div "Work Orders" at bounding box center [173, 319] width 80 height 19
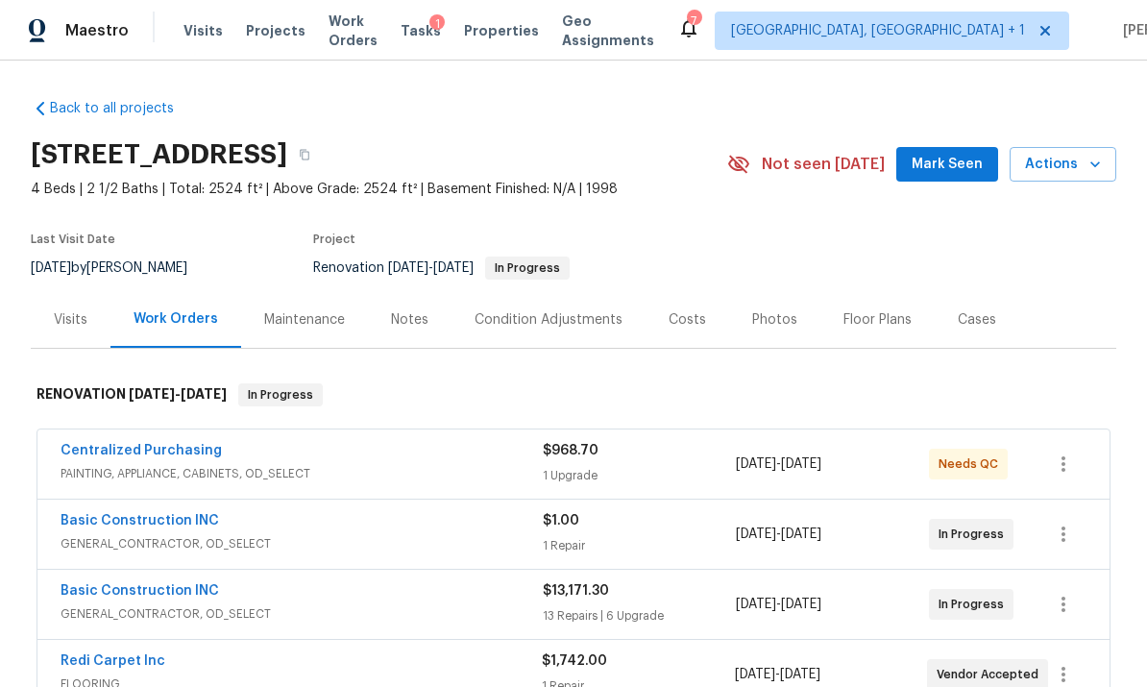
click at [389, 451] on div "Centralized Purchasing" at bounding box center [302, 452] width 482 height 23
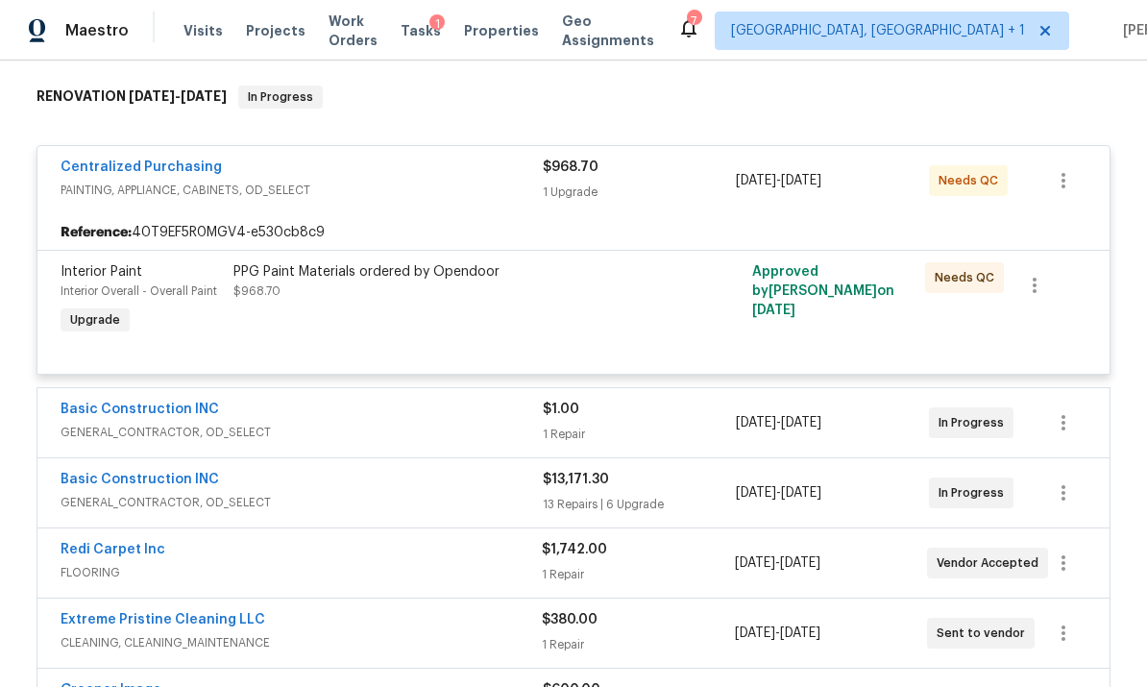
scroll to position [300, 0]
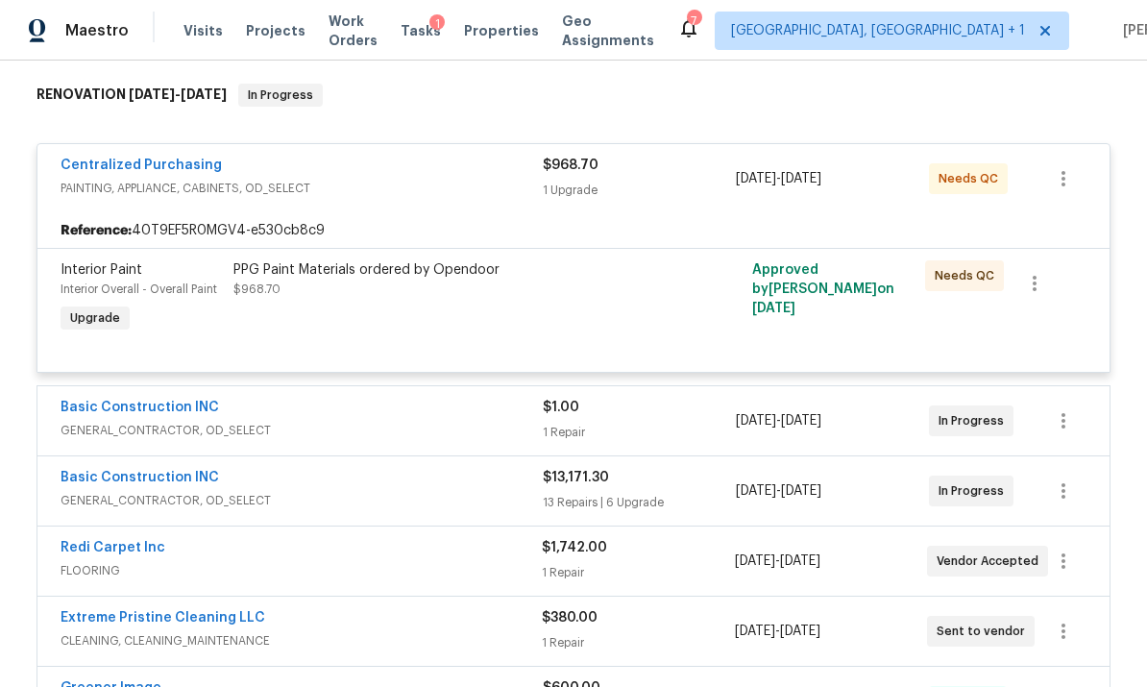
click at [343, 418] on div "Basic Construction INC" at bounding box center [302, 409] width 482 height 23
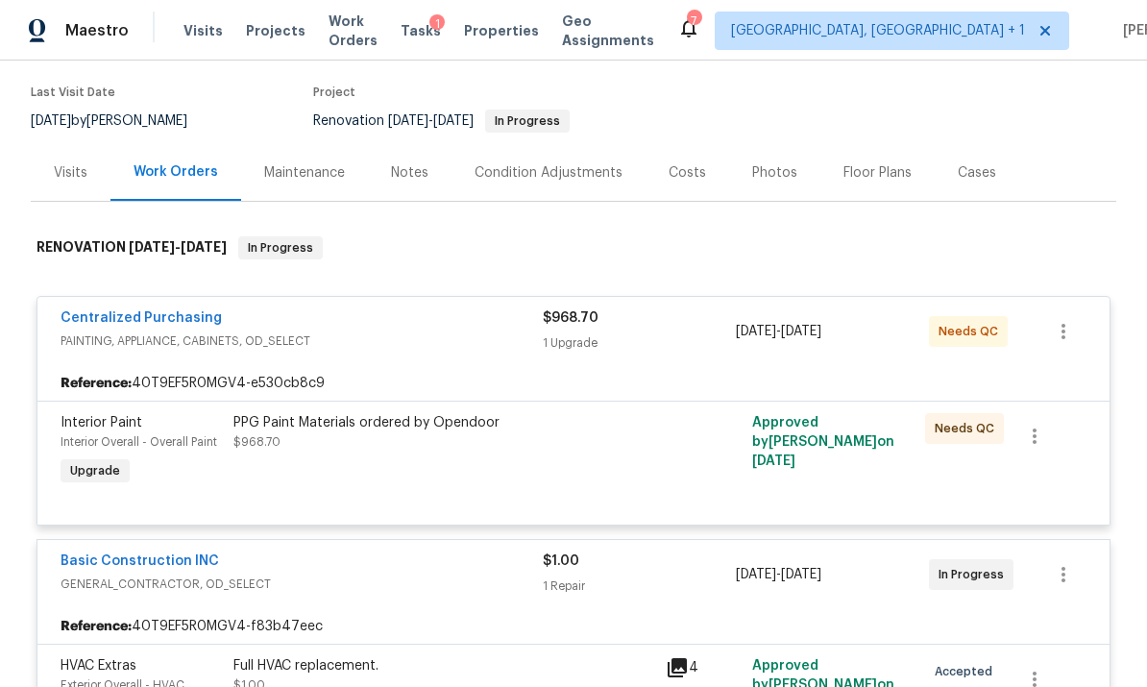
scroll to position [112, 0]
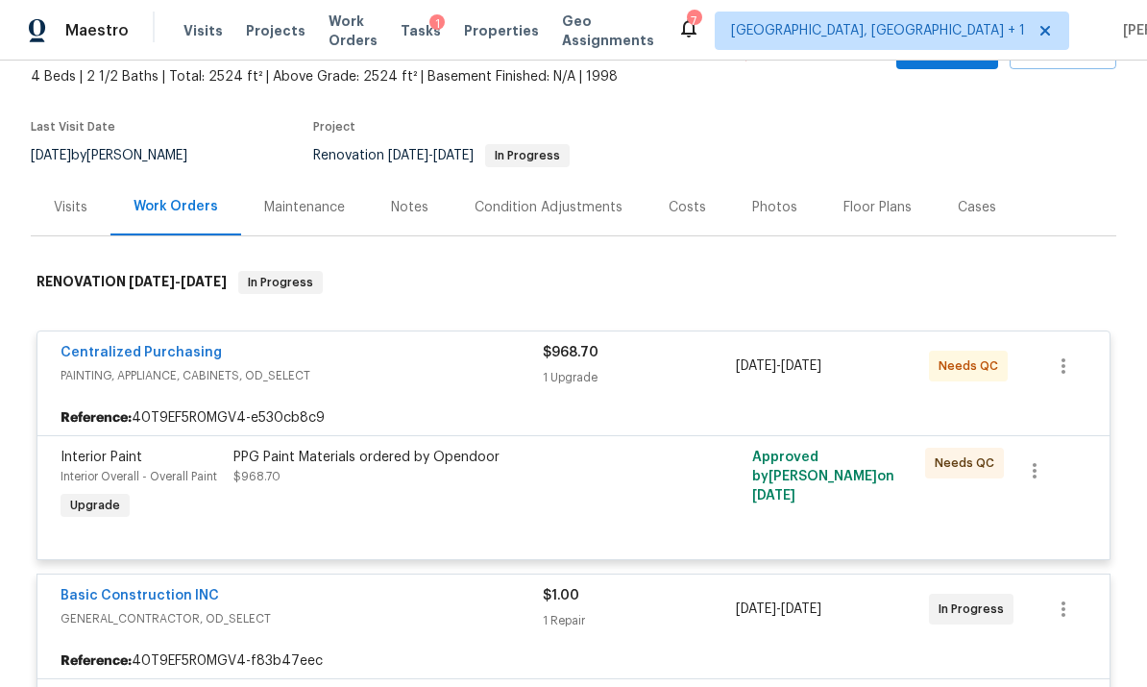
click at [678, 204] on div "Costs" at bounding box center [686, 207] width 37 height 19
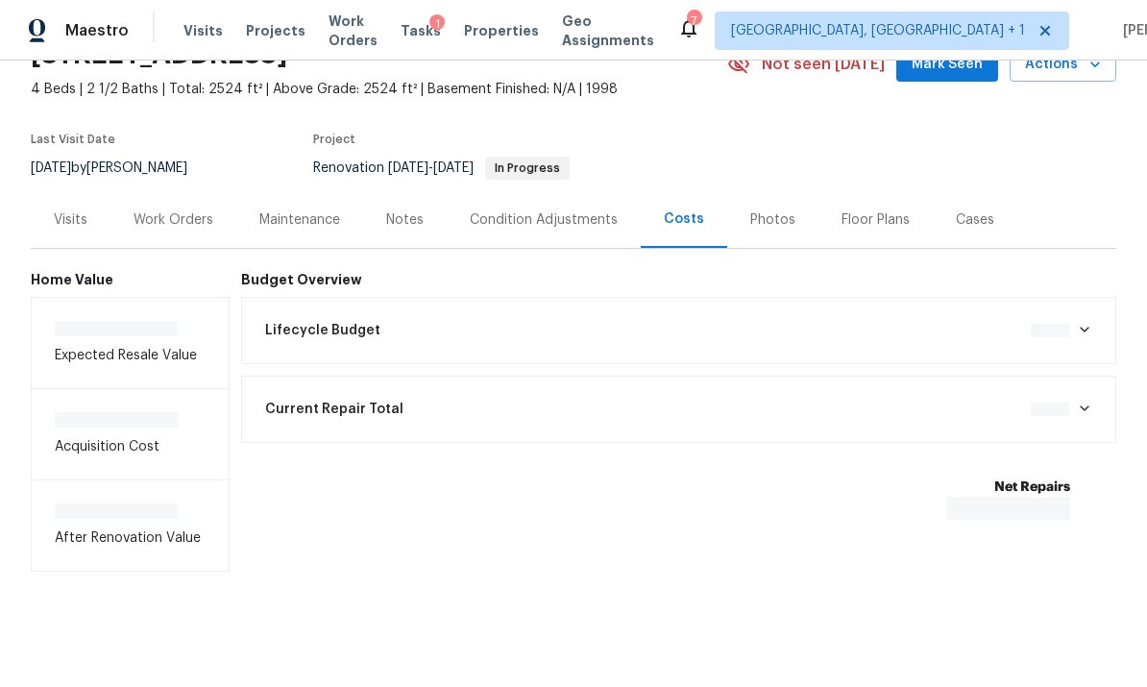
scroll to position [28, 0]
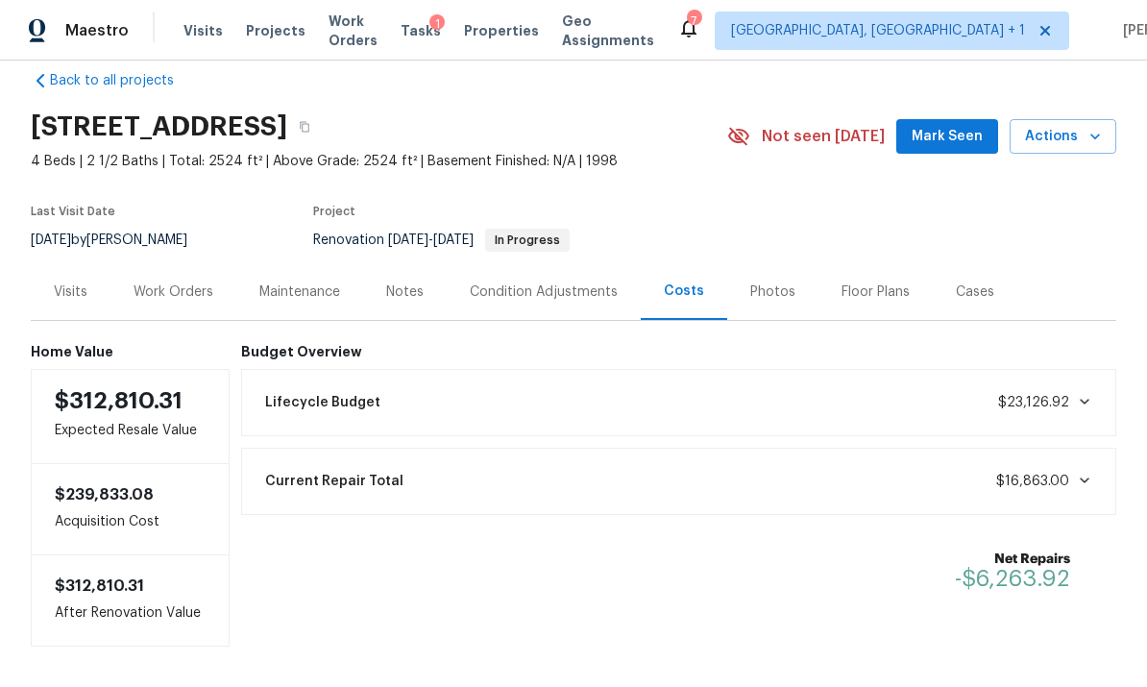
click at [191, 286] on div "Work Orders" at bounding box center [173, 291] width 80 height 19
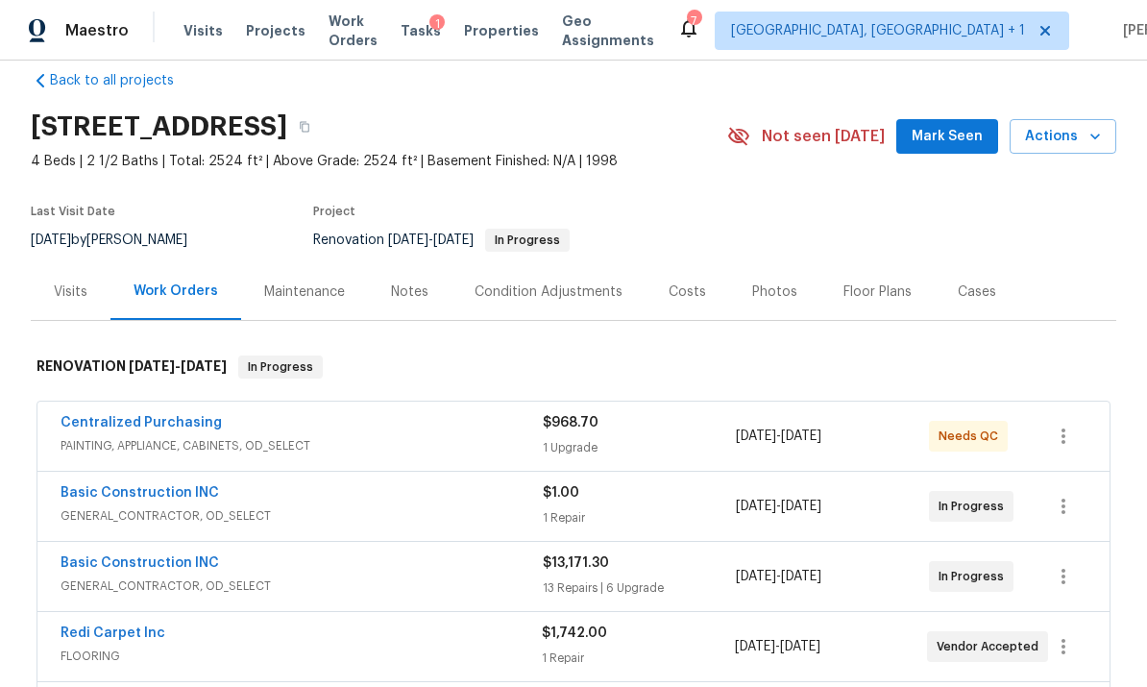
click at [326, 502] on div "Basic Construction INC" at bounding box center [302, 494] width 482 height 23
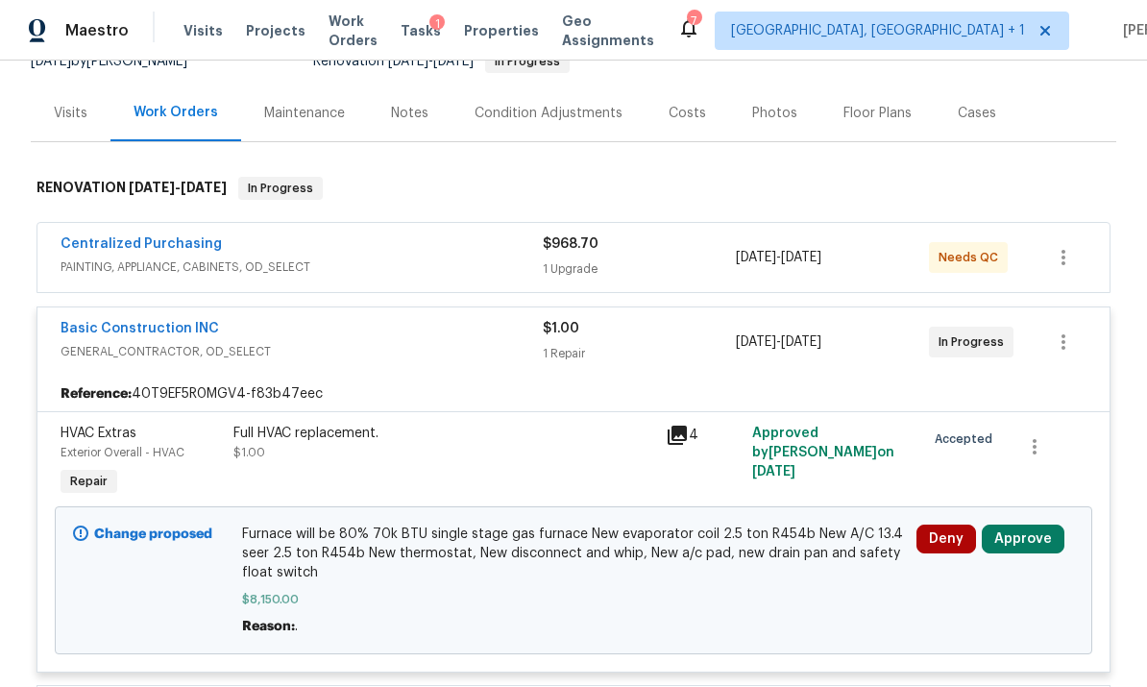
scroll to position [210, 0]
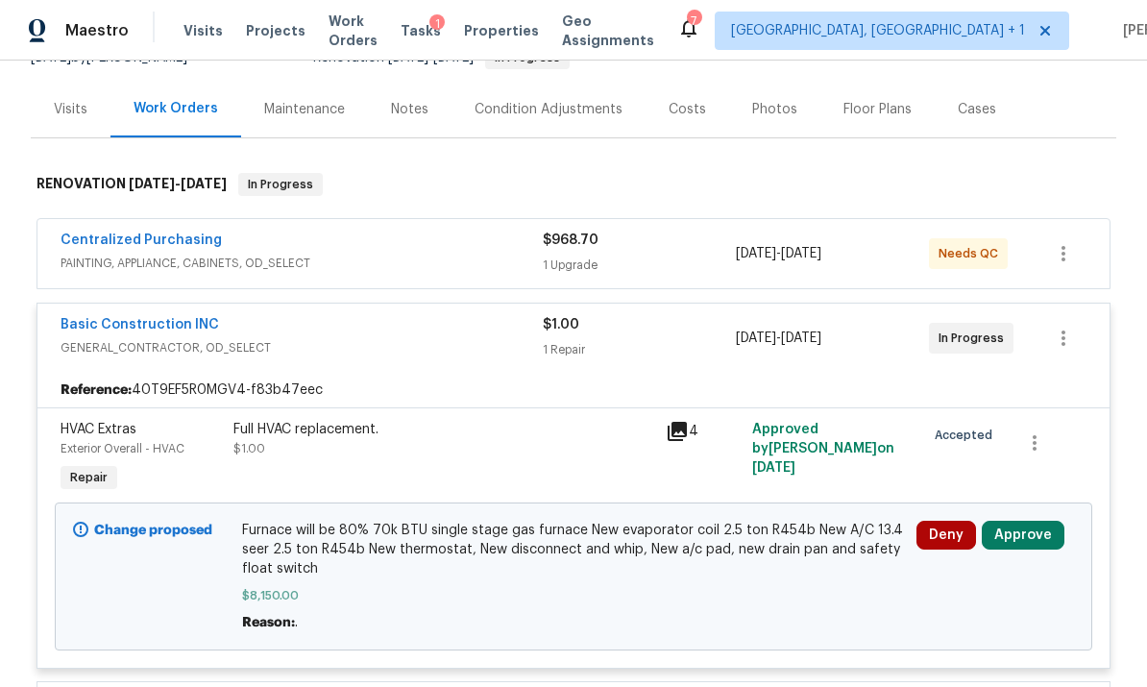
click at [1027, 532] on button "Approve" at bounding box center [1022, 535] width 83 height 29
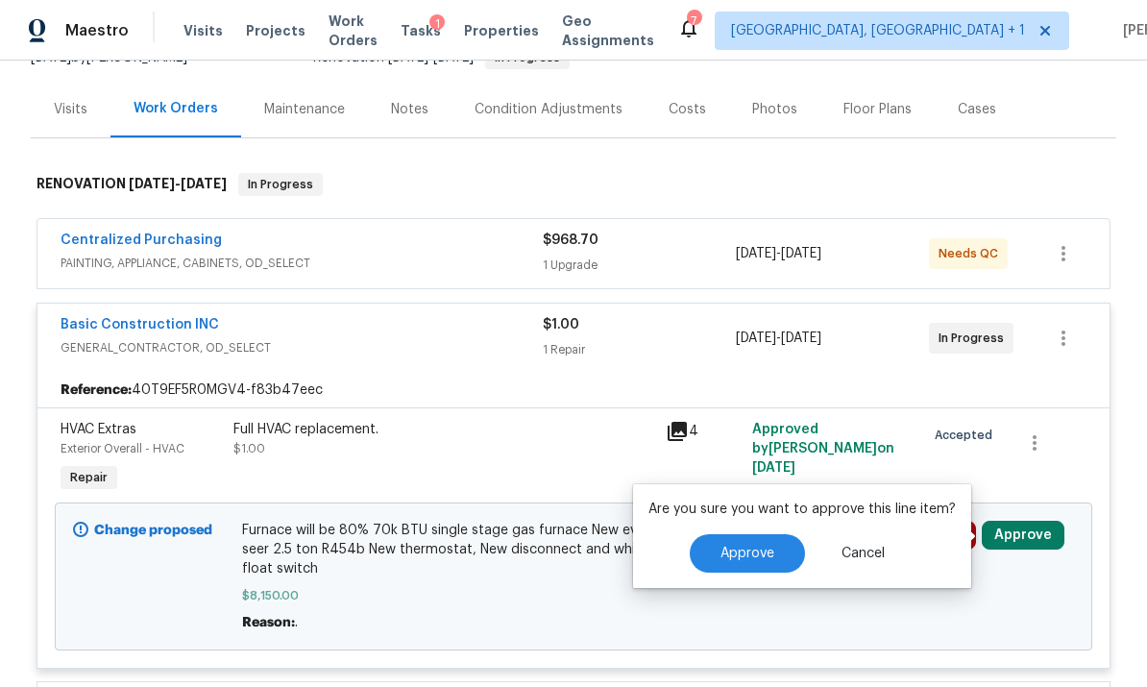
click at [781, 544] on button "Approve" at bounding box center [747, 553] width 115 height 38
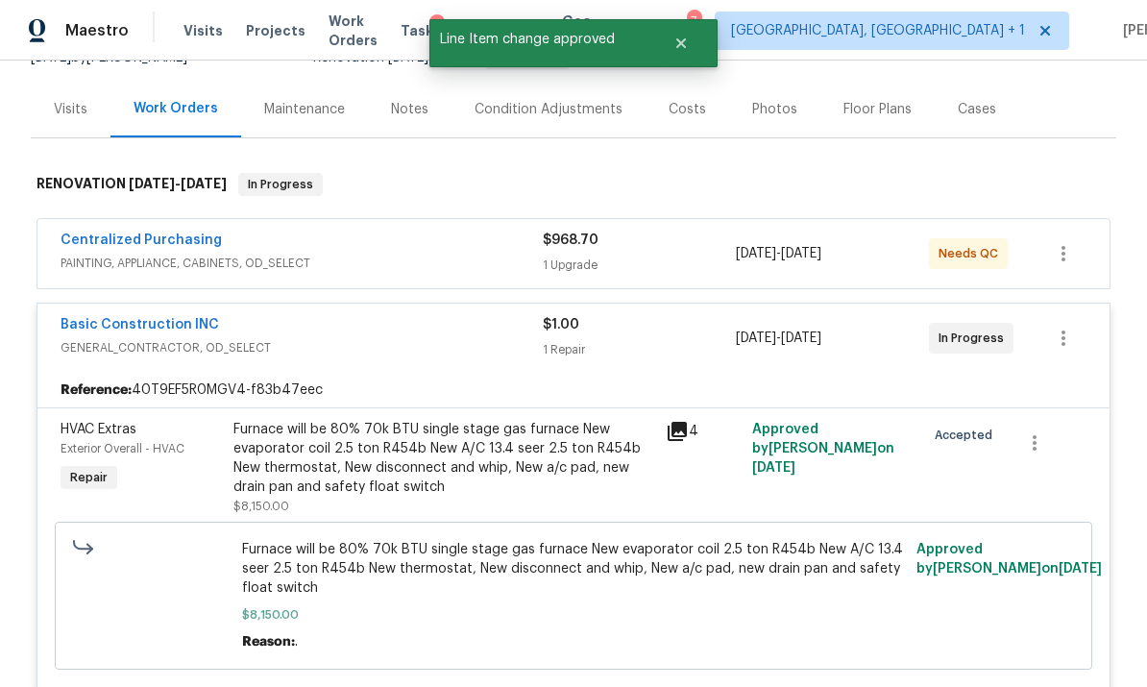
click at [341, 329] on div "Basic Construction INC" at bounding box center [302, 326] width 482 height 23
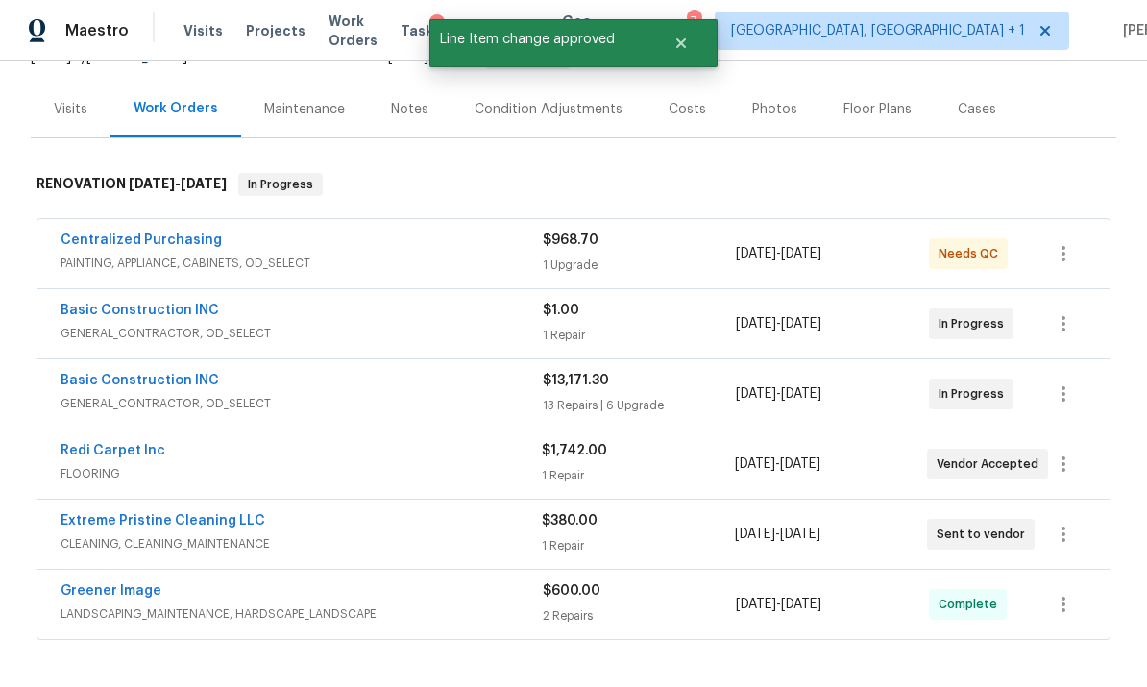
click at [360, 389] on div "Basic Construction INC" at bounding box center [302, 382] width 482 height 23
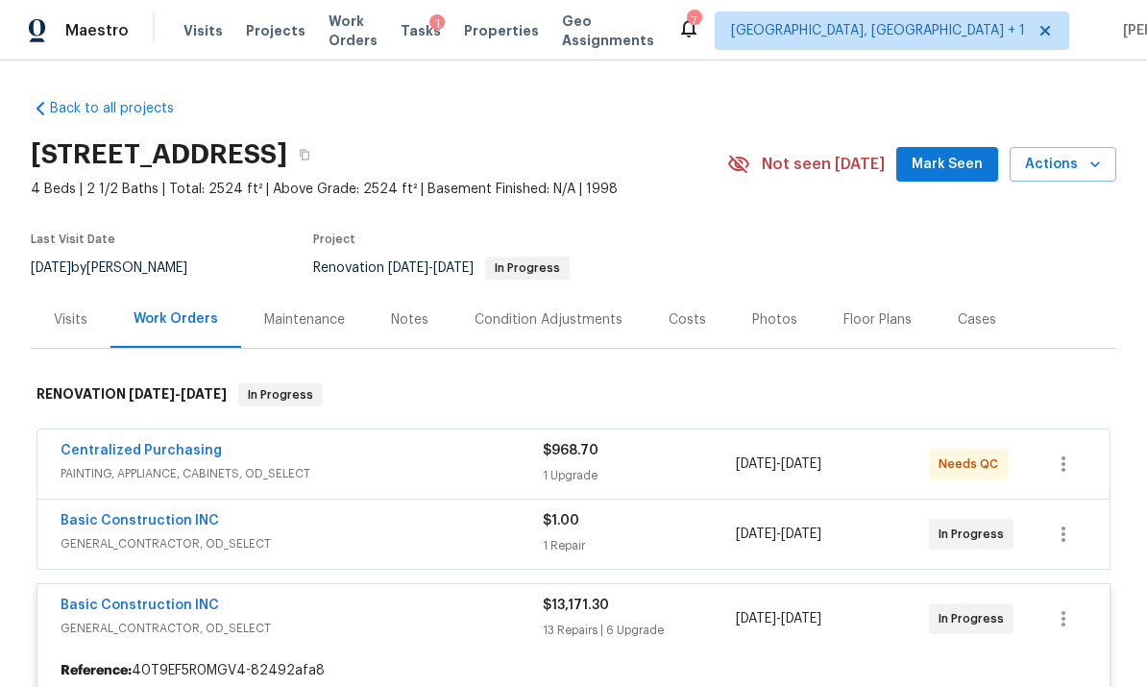
scroll to position [0, 0]
click at [411, 317] on div "Notes" at bounding box center [409, 319] width 37 height 19
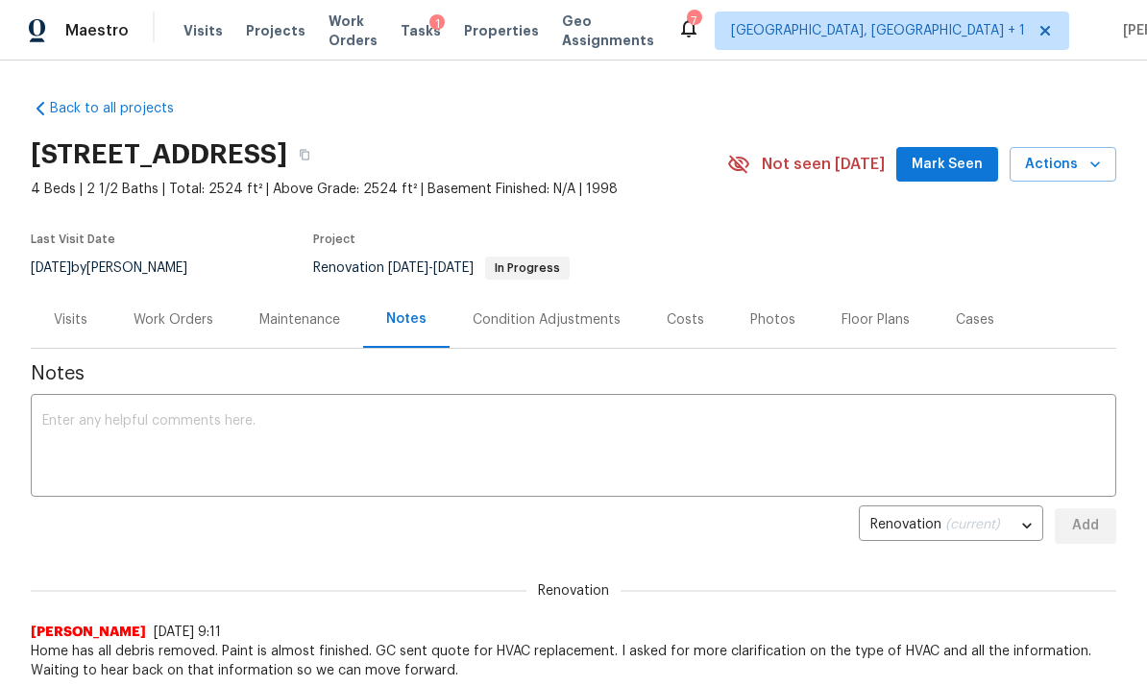
click at [676, 322] on div "Costs" at bounding box center [684, 319] width 37 height 19
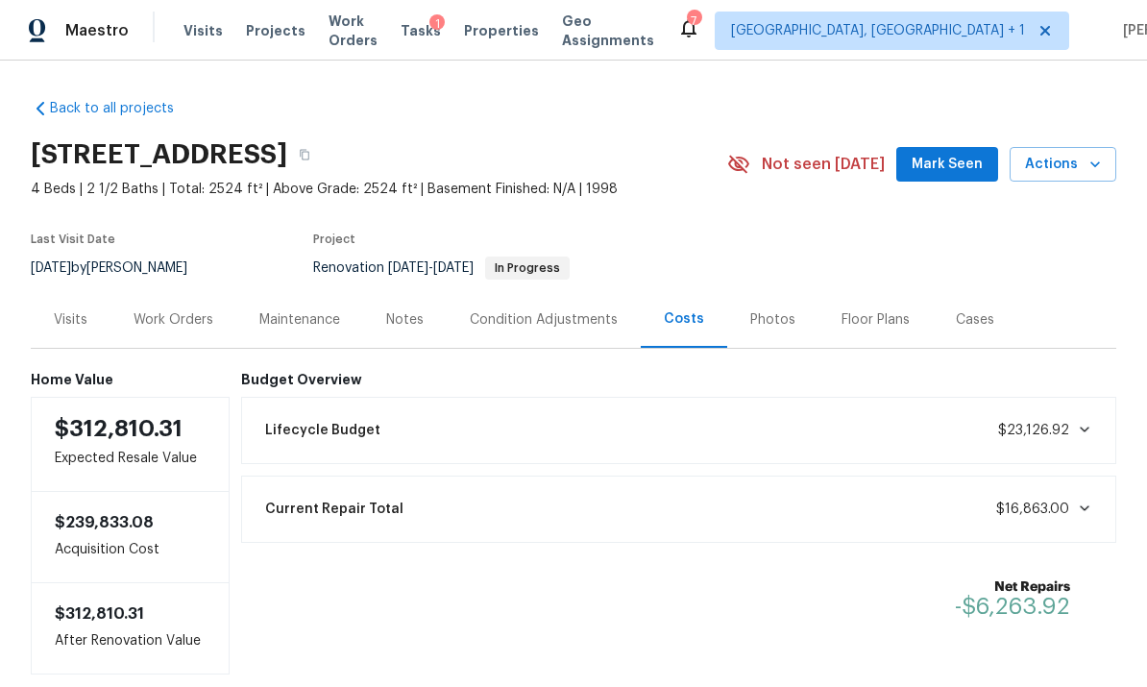
click at [187, 318] on div "Work Orders" at bounding box center [173, 319] width 80 height 19
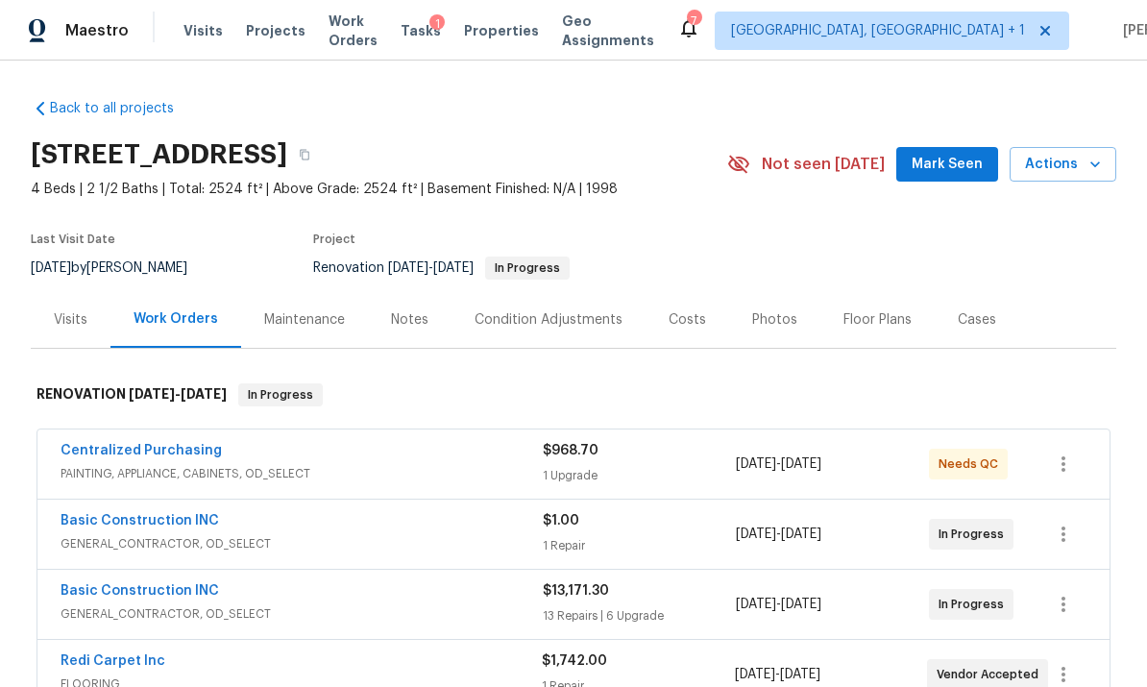
click at [404, 321] on div "Notes" at bounding box center [409, 319] width 37 height 19
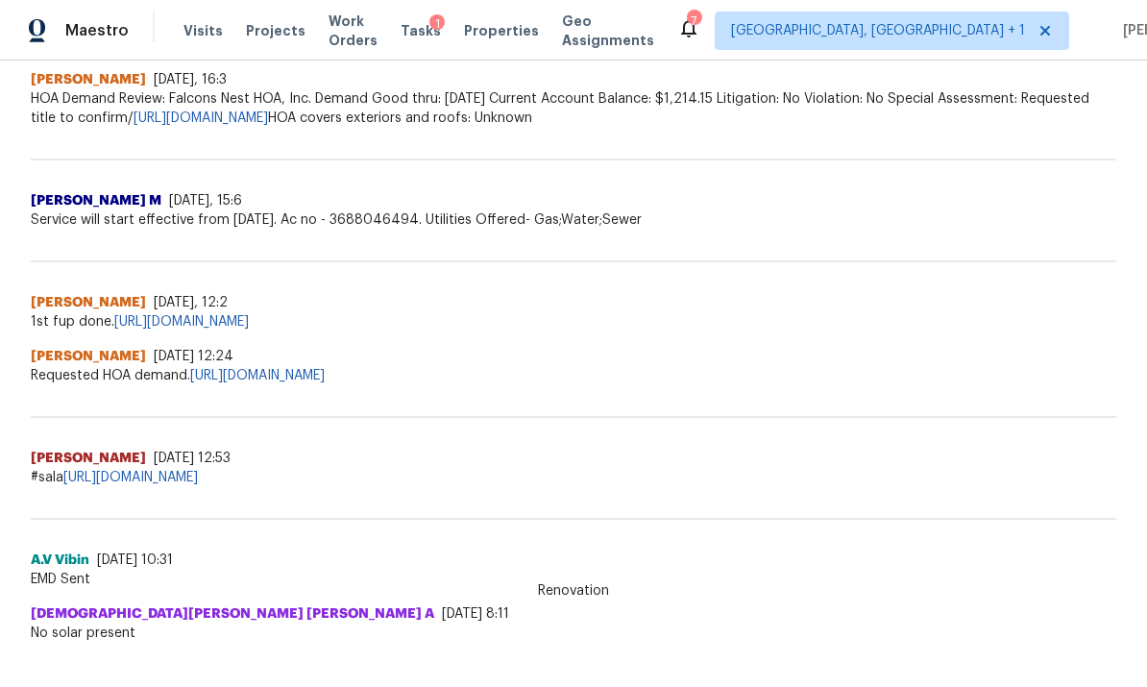
scroll to position [1236, 0]
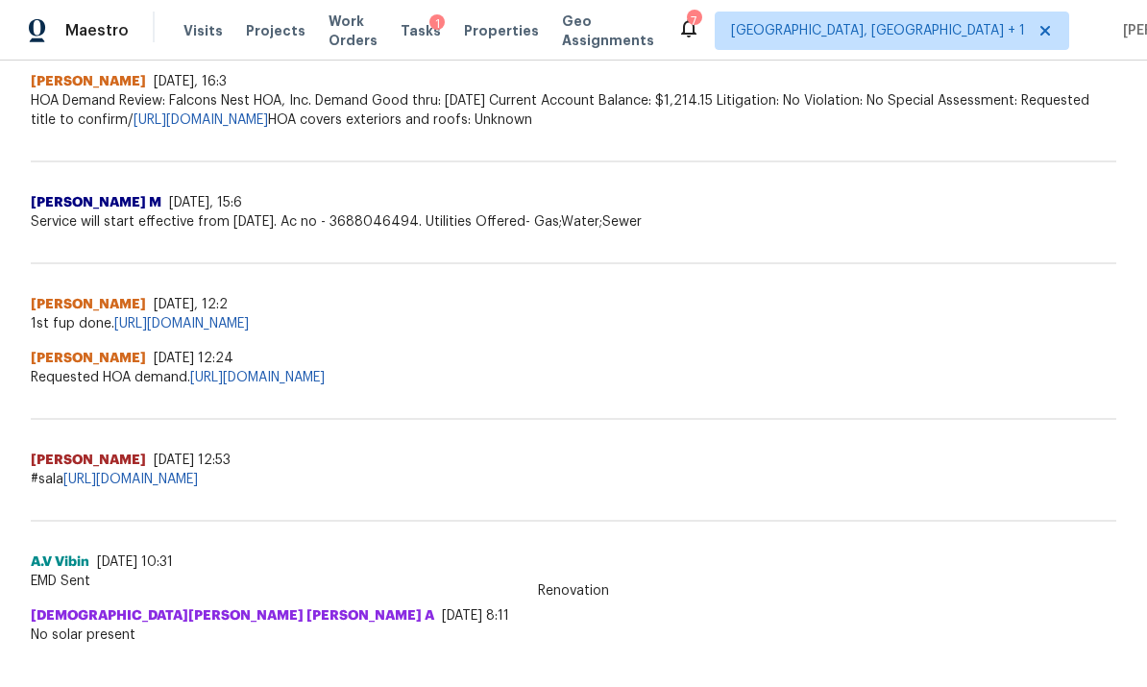
click at [198, 478] on link "https://docs.google.com/spreadsheets/d/1mef1sMy_wzMH-a5YcNNNfu8szcDvLaOK3a-RJ-L…" at bounding box center [130, 478] width 134 height 13
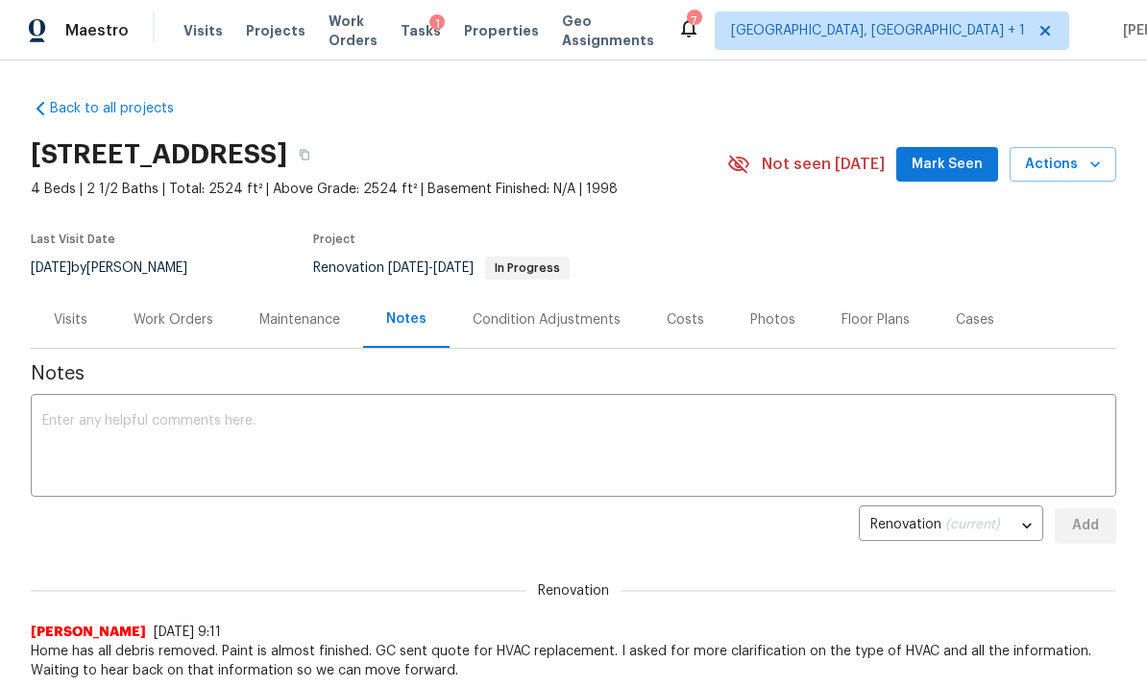
scroll to position [0, 0]
click at [181, 314] on div "Work Orders" at bounding box center [173, 319] width 80 height 19
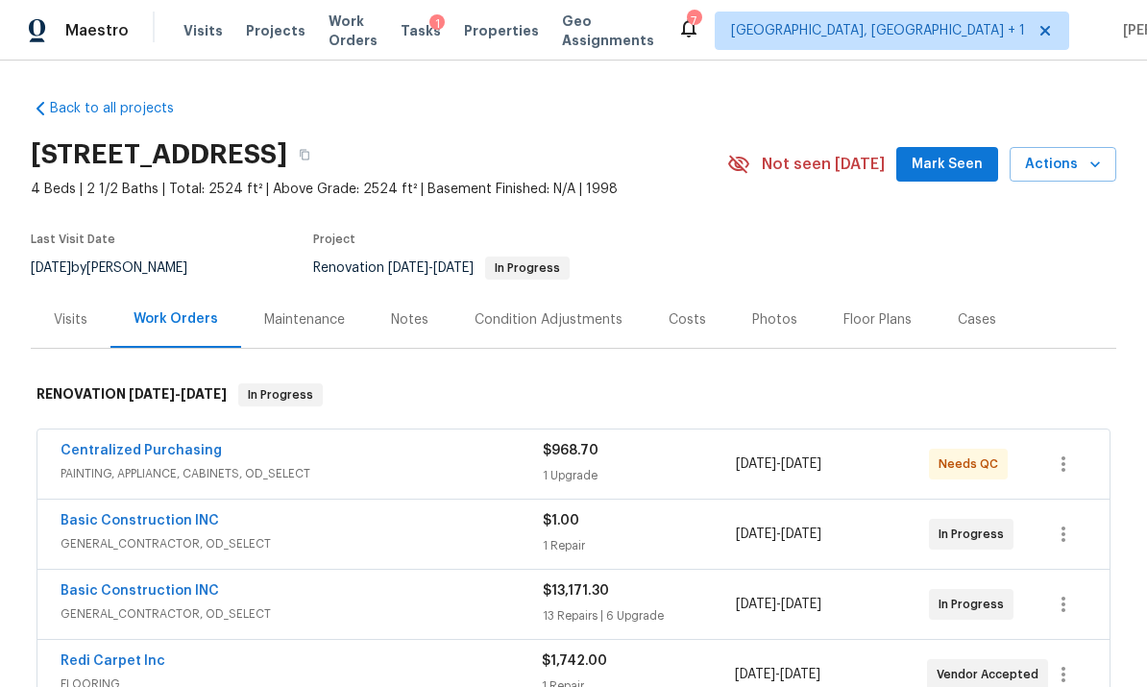
click at [301, 532] on div "Basic Construction INC" at bounding box center [302, 522] width 482 height 23
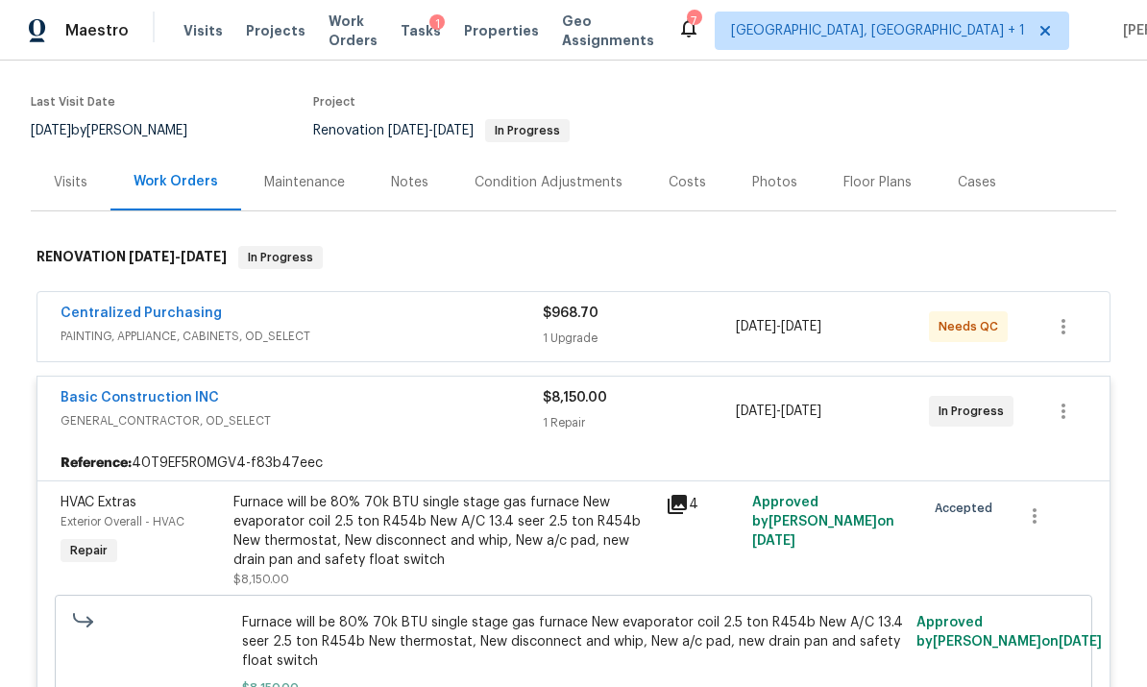
scroll to position [138, 0]
click at [340, 412] on span "GENERAL_CONTRACTOR, OD_SELECT" at bounding box center [302, 419] width 482 height 19
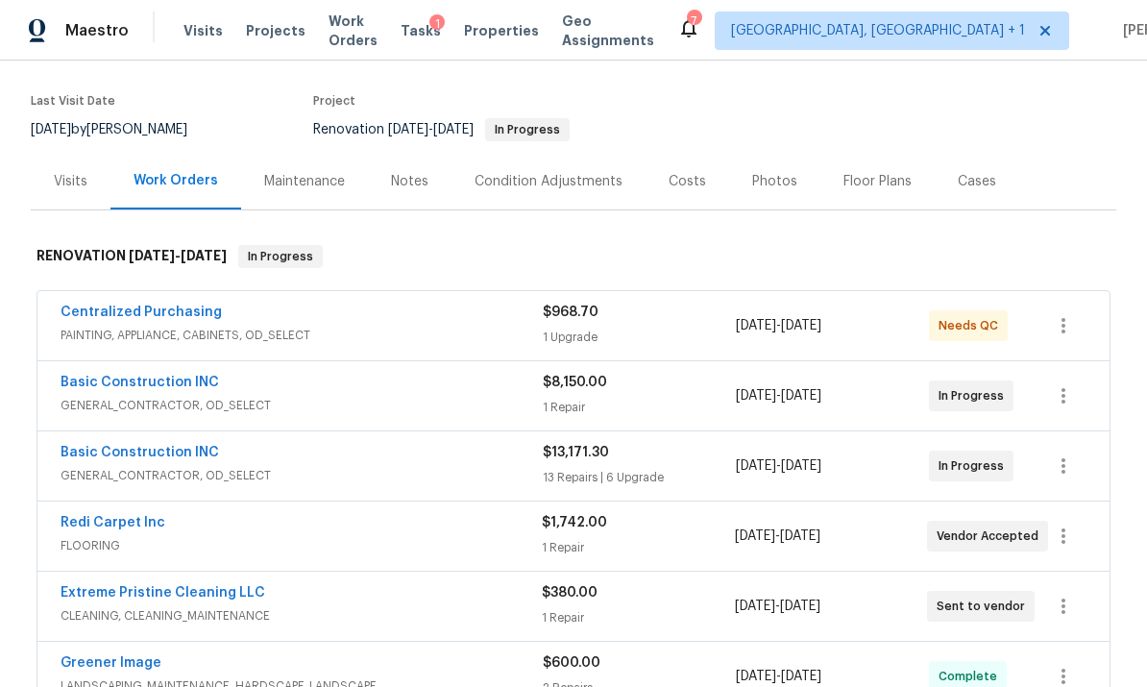
click at [329, 468] on span "GENERAL_CONTRACTOR, OD_SELECT" at bounding box center [302, 475] width 482 height 19
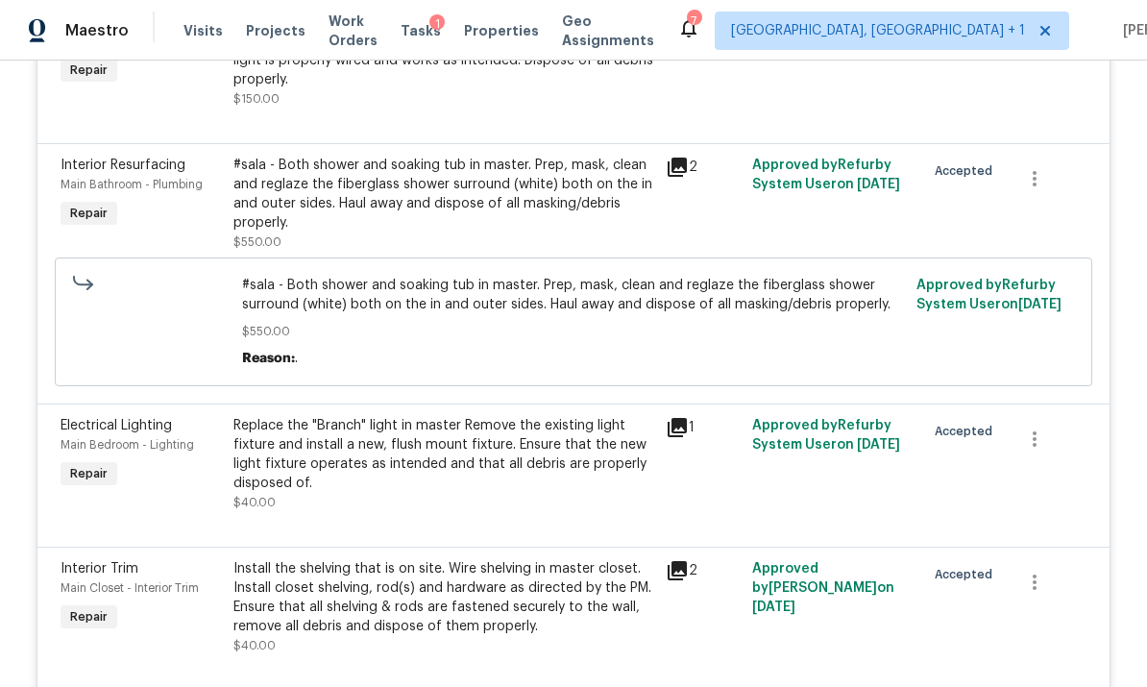
scroll to position [3581, 0]
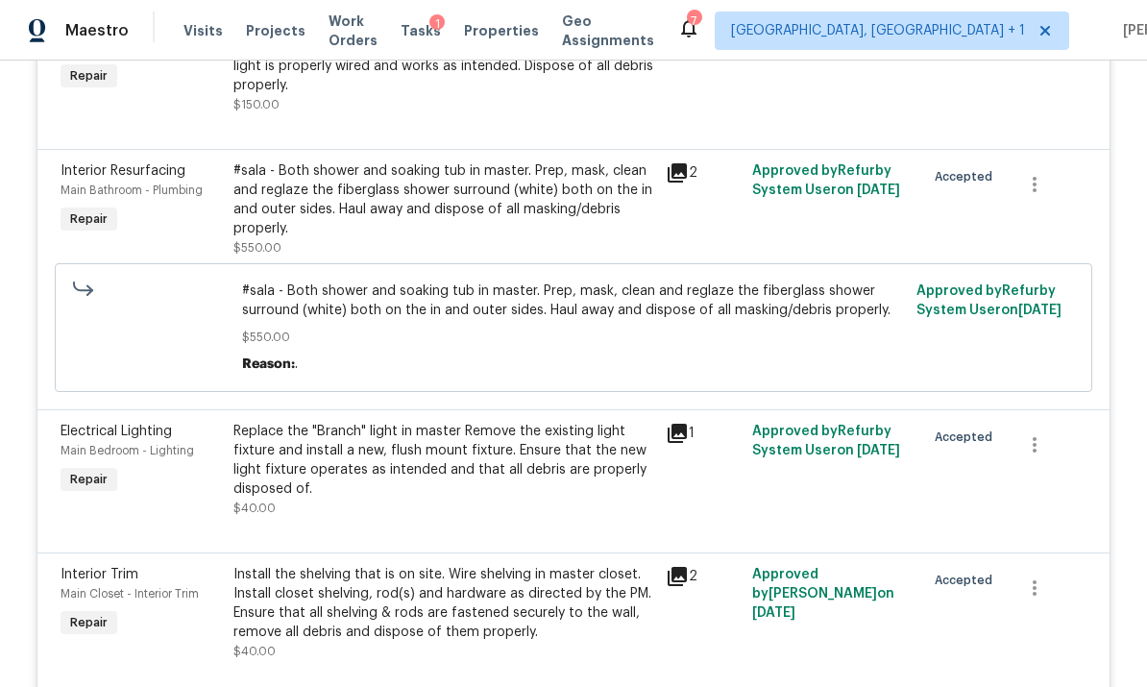
click at [352, 161] on div "#sala - Both shower and soaking tub in master. Prep, mask, clean and reglaze th…" at bounding box center [443, 199] width 421 height 77
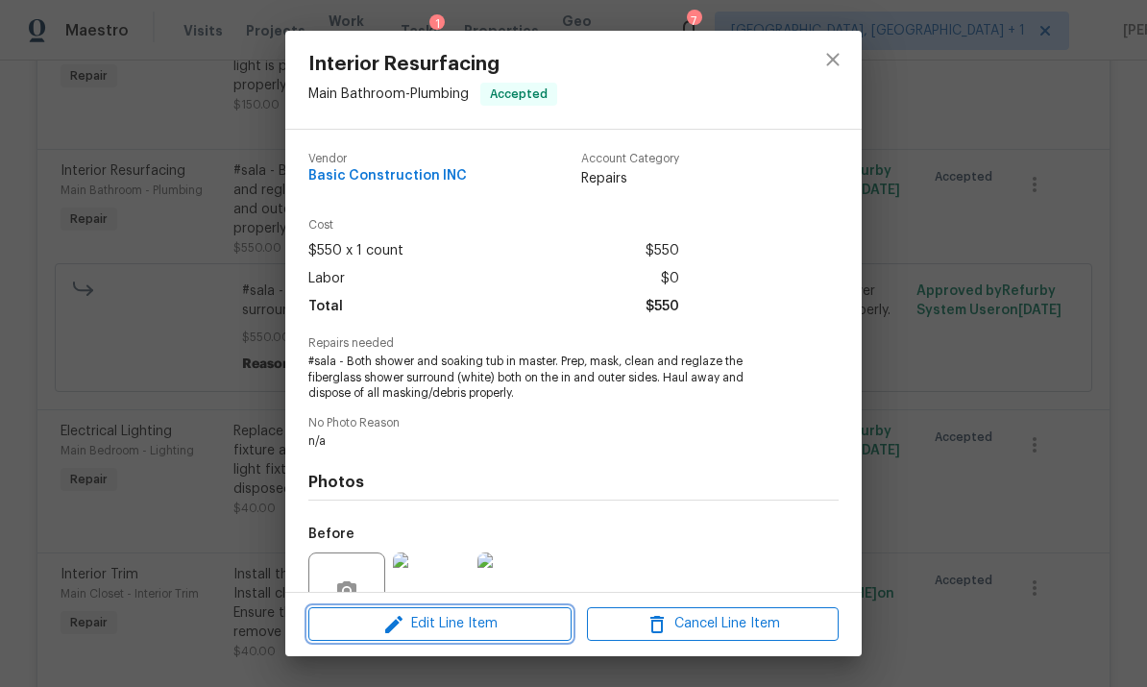
click at [368, 631] on span "Edit Line Item" at bounding box center [440, 624] width 252 height 24
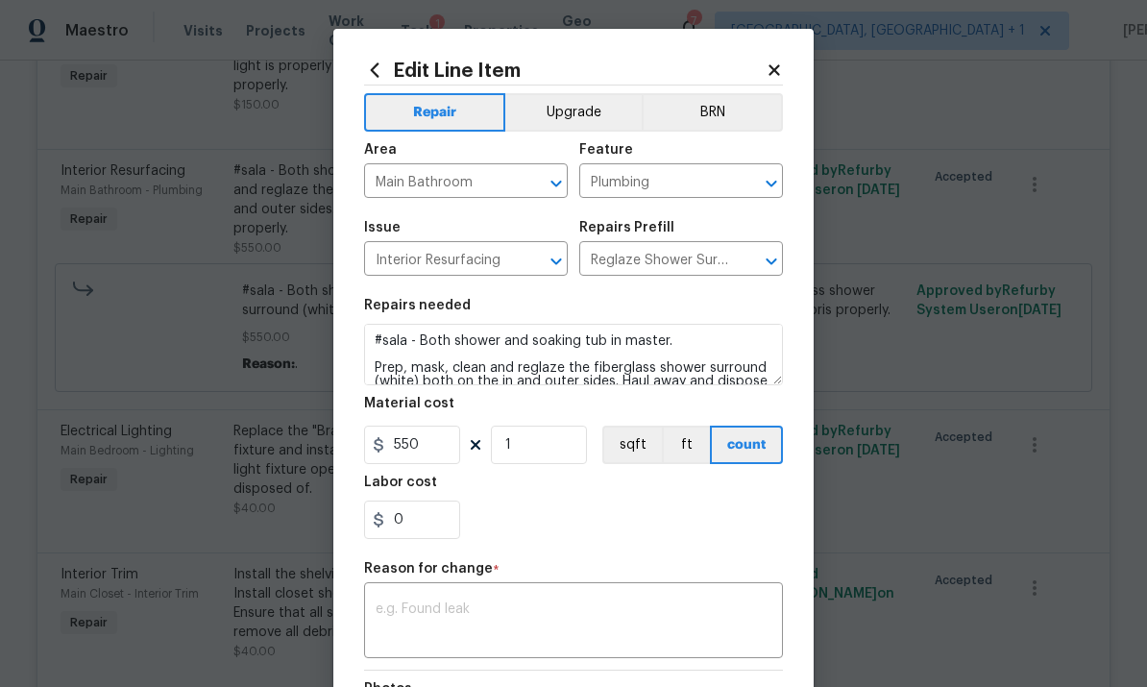
click at [398, 614] on textarea at bounding box center [574, 622] width 396 height 40
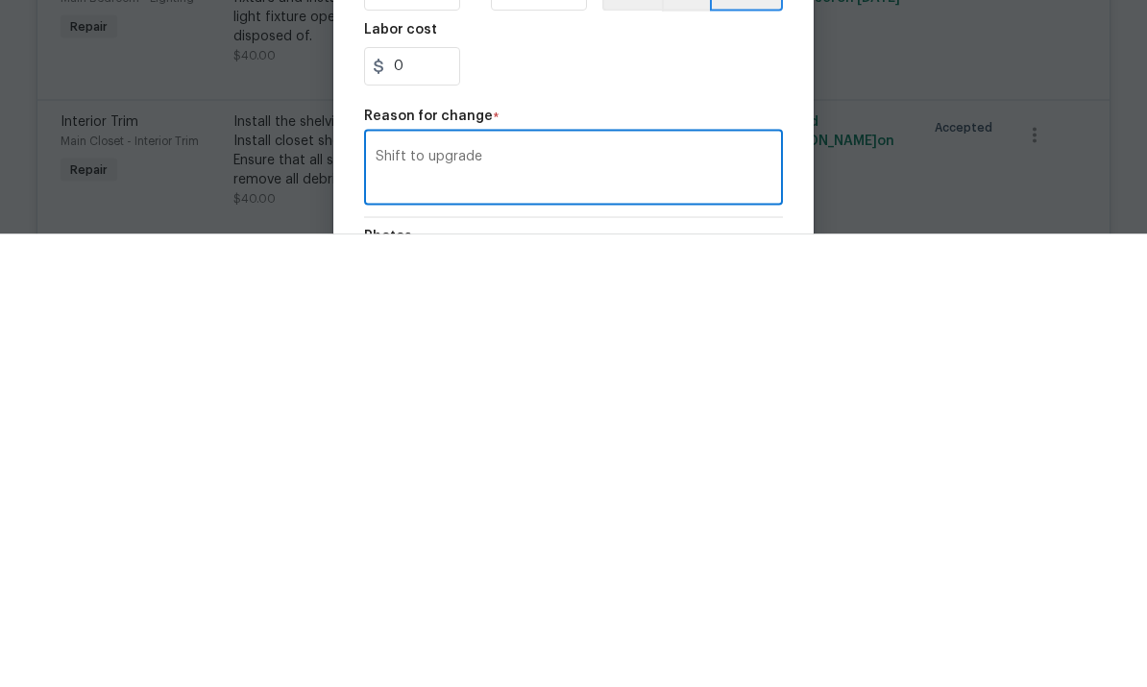
scroll to position [72, 0]
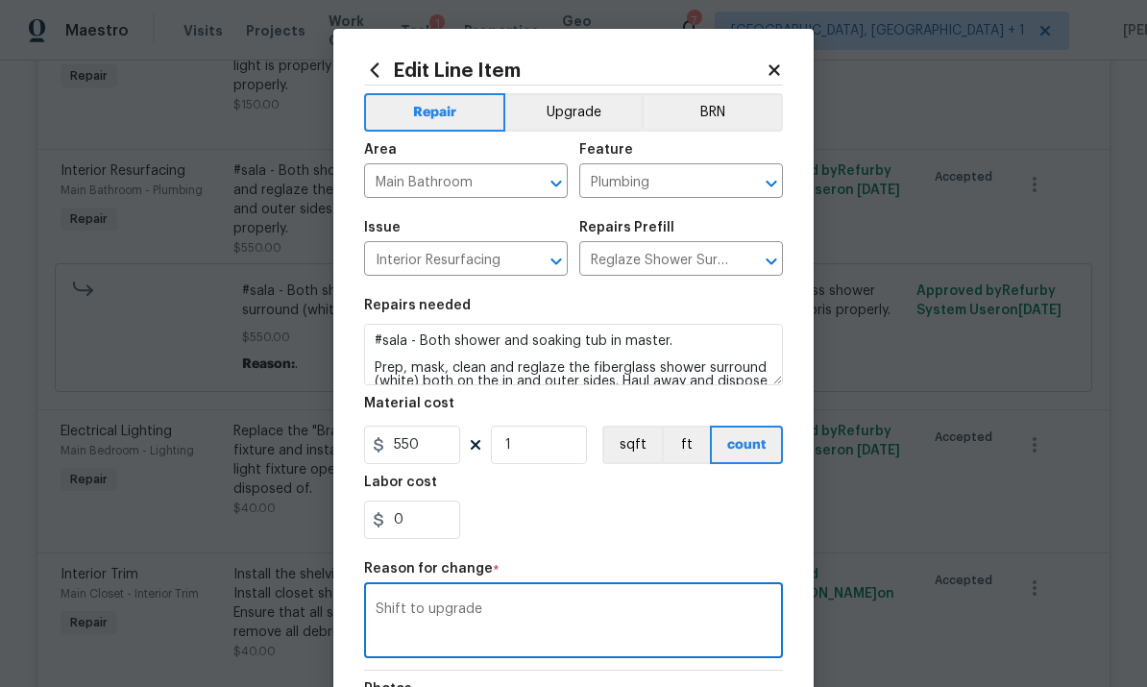
type textarea "Shift to upgrade"
click at [564, 118] on button "Upgrade" at bounding box center [573, 112] width 137 height 38
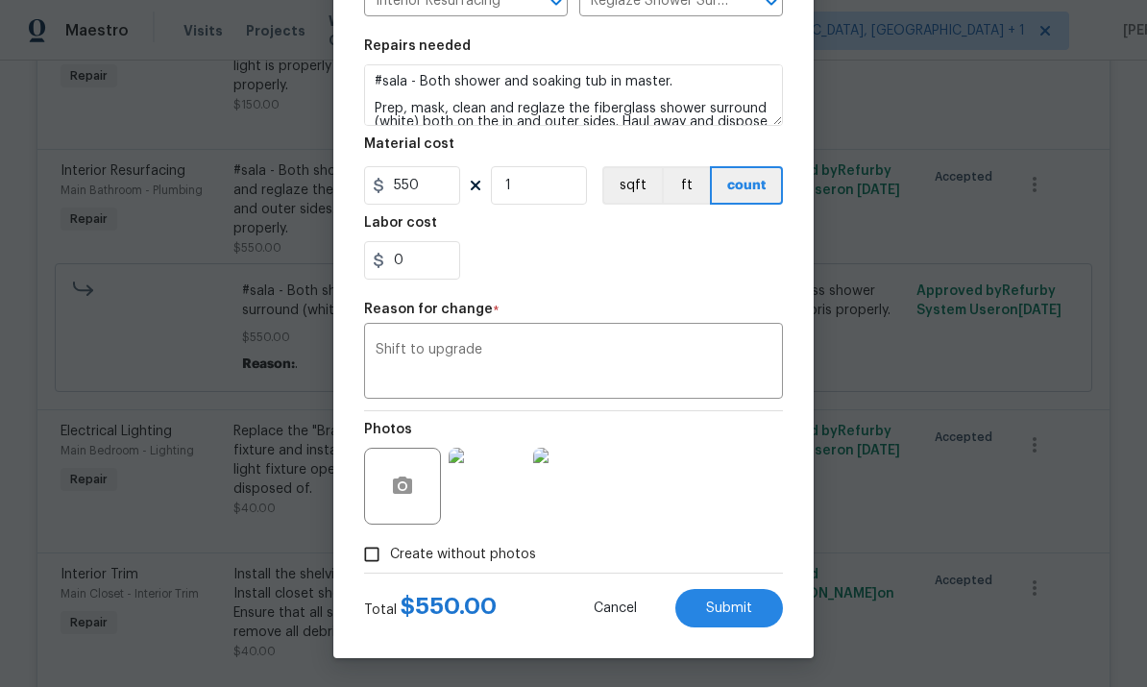
scroll to position [263, 0]
click at [746, 618] on button "Submit" at bounding box center [729, 608] width 108 height 38
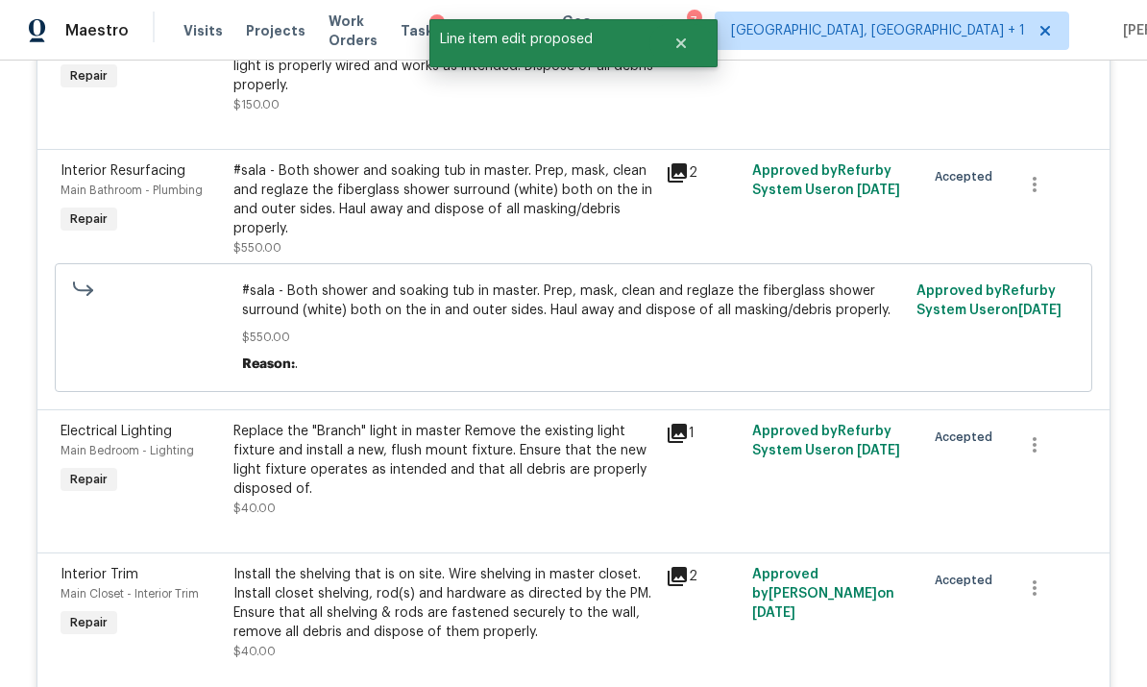
scroll to position [464, 0]
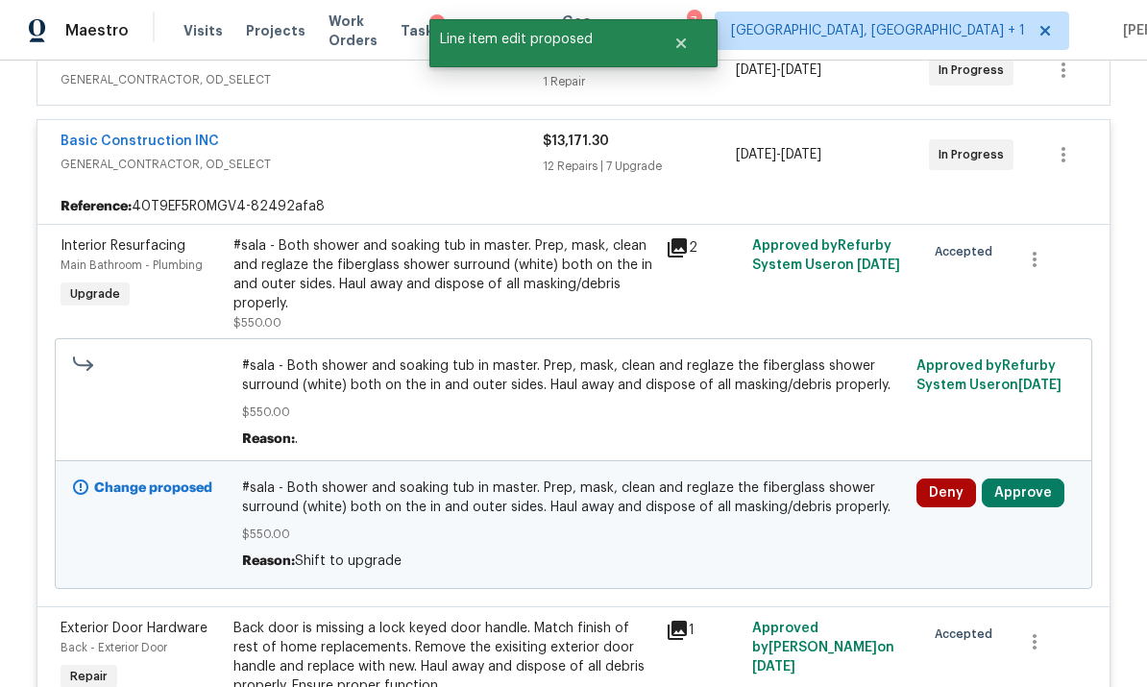
click at [1025, 478] on button "Approve" at bounding box center [1022, 492] width 83 height 29
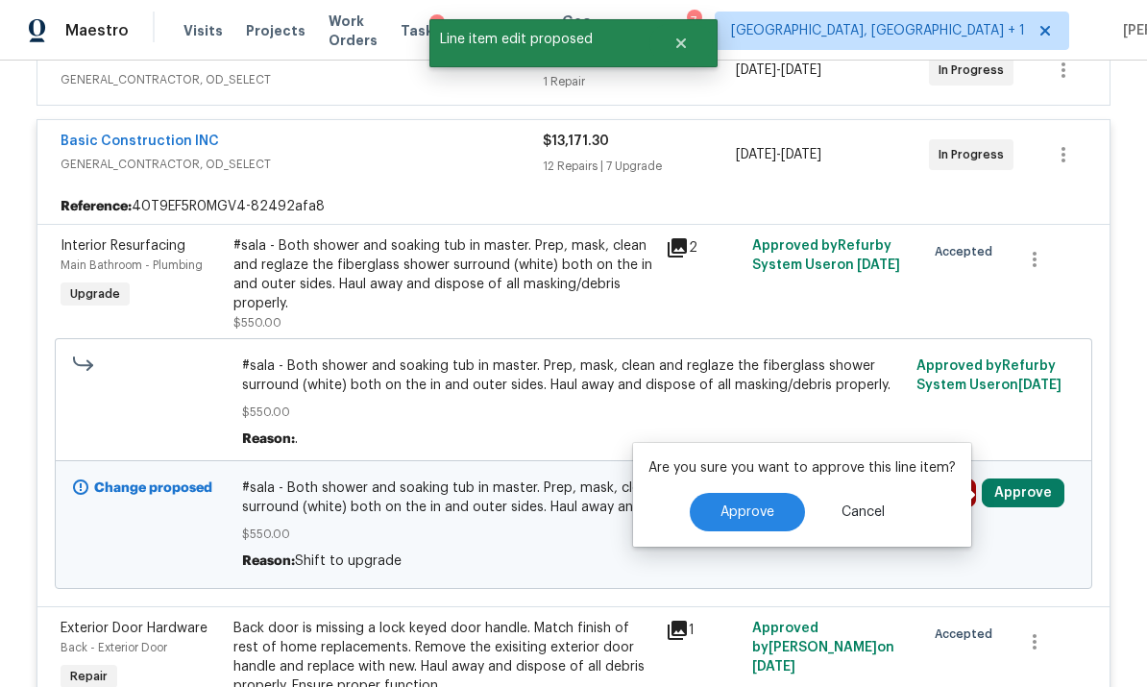
click at [761, 505] on span "Approve" at bounding box center [747, 512] width 54 height 14
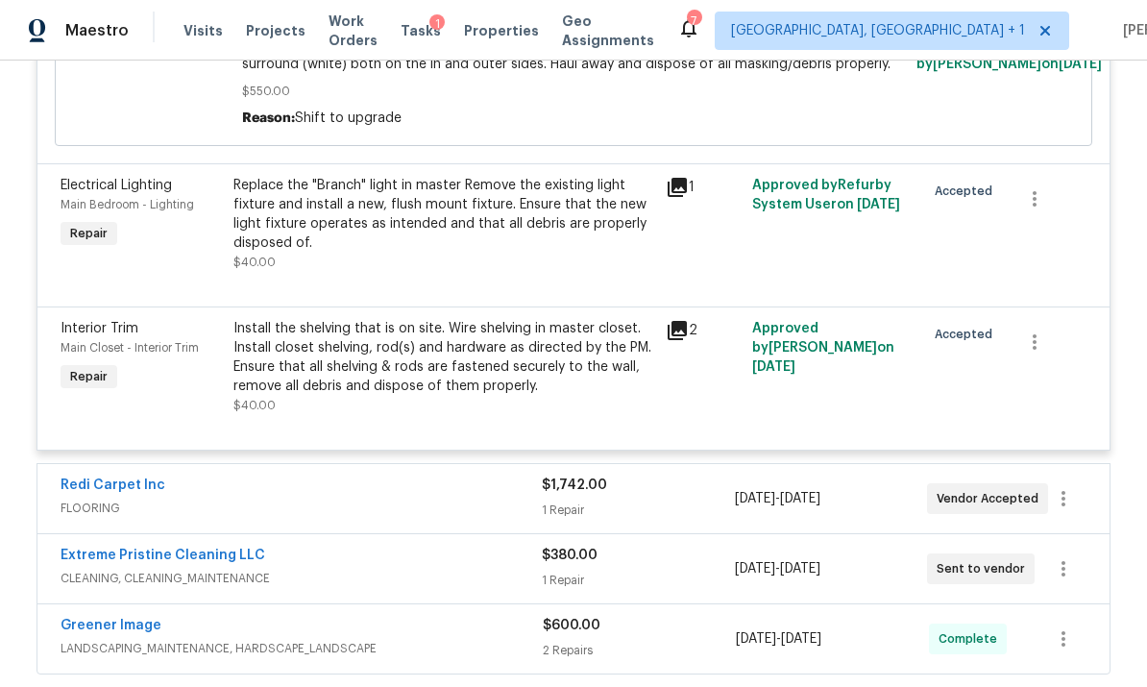
scroll to position [3968, 0]
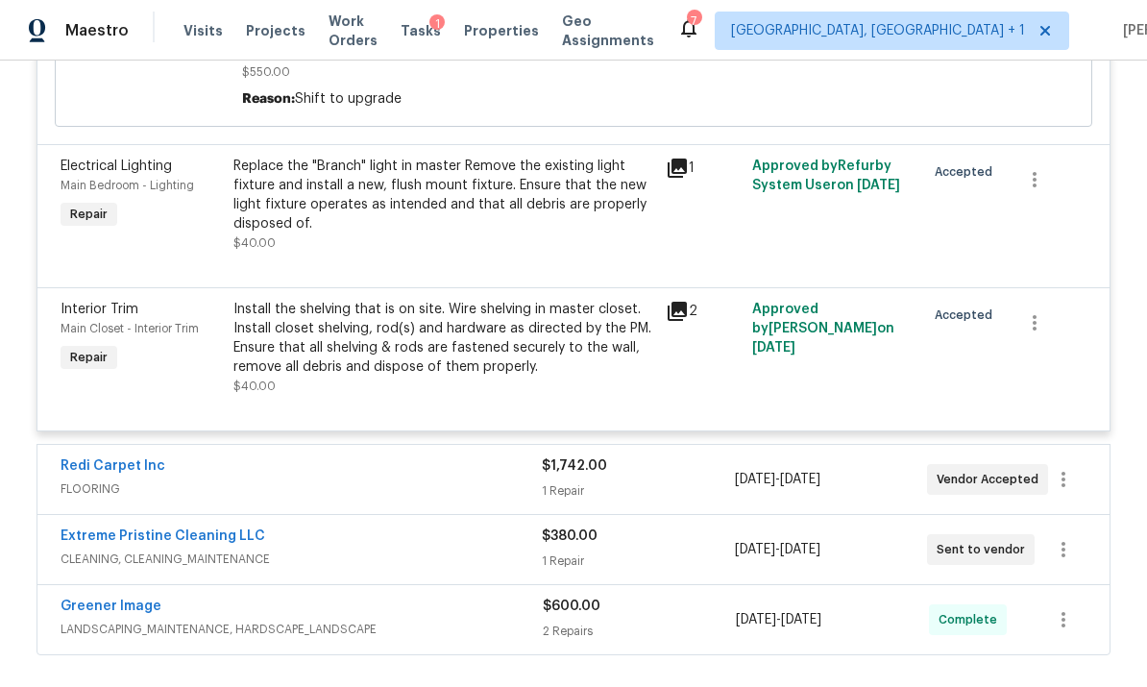
click at [281, 456] on div "Redi Carpet Inc" at bounding box center [301, 467] width 481 height 23
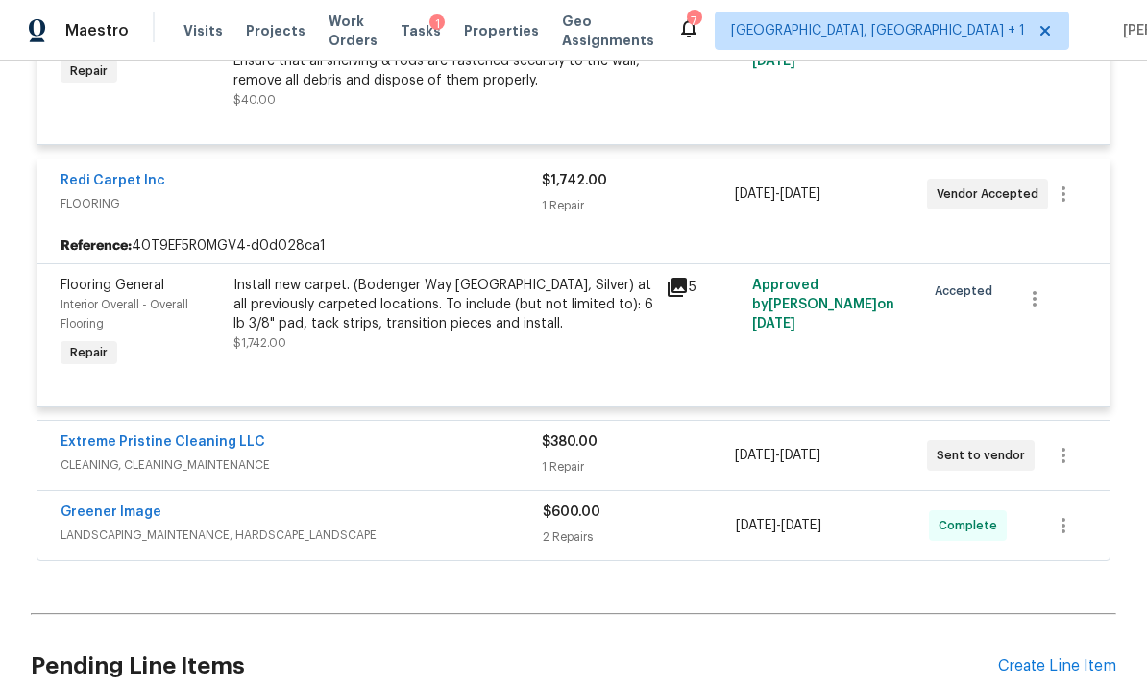
scroll to position [4260, 0]
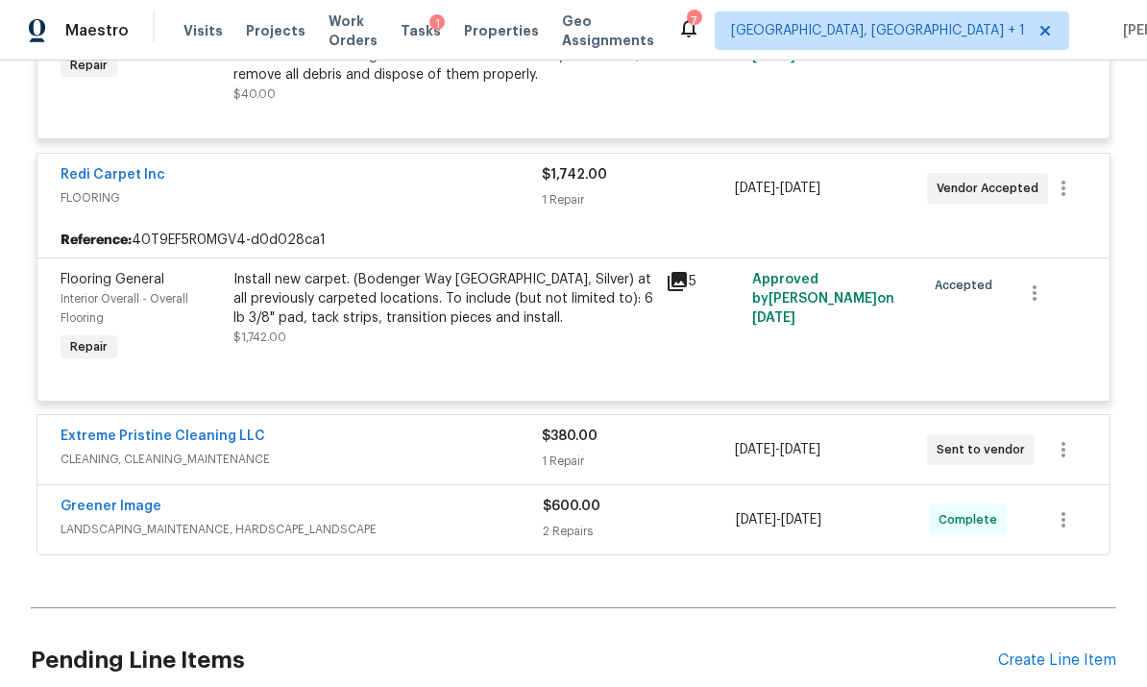
click at [348, 426] on div "Extreme Pristine Cleaning LLC" at bounding box center [301, 437] width 481 height 23
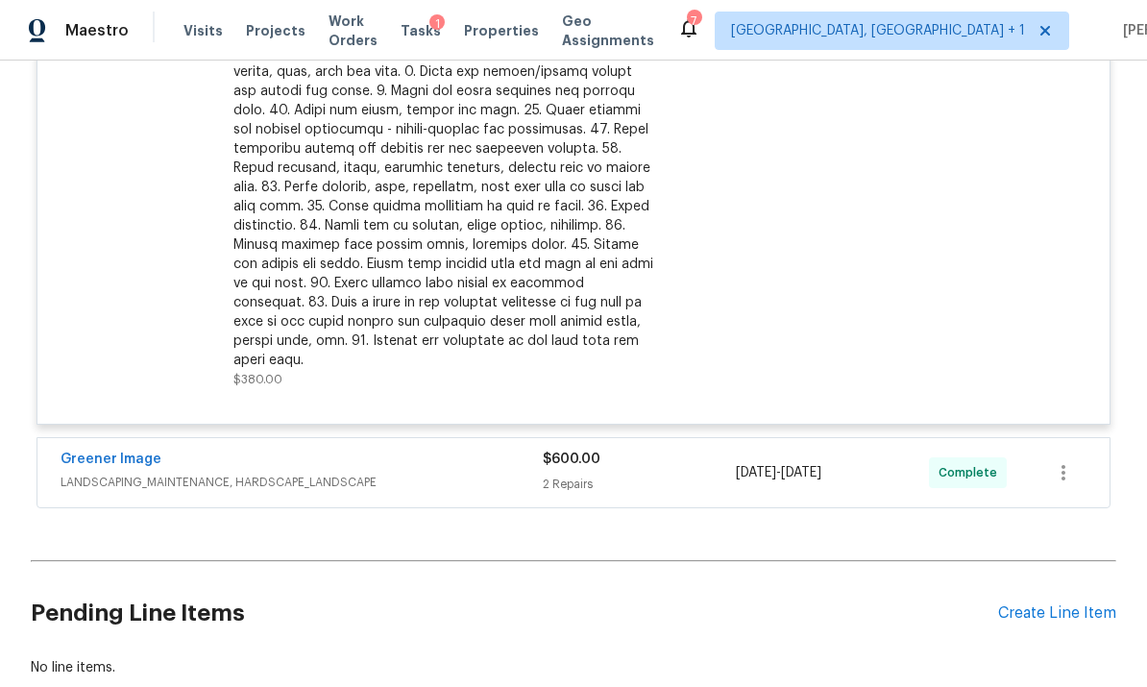
scroll to position [4844, 0]
click at [436, 473] on span "LANDSCAPING_MAINTENANCE, HARDSCAPE_LANDSCAPE" at bounding box center [302, 482] width 482 height 19
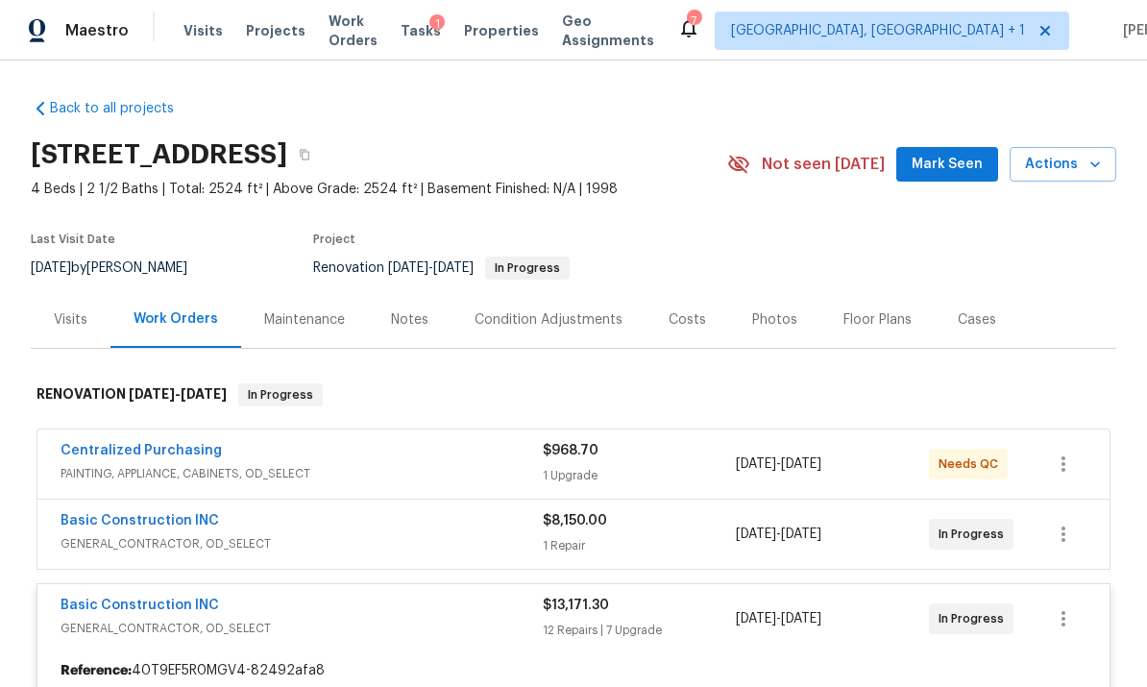
scroll to position [0, 0]
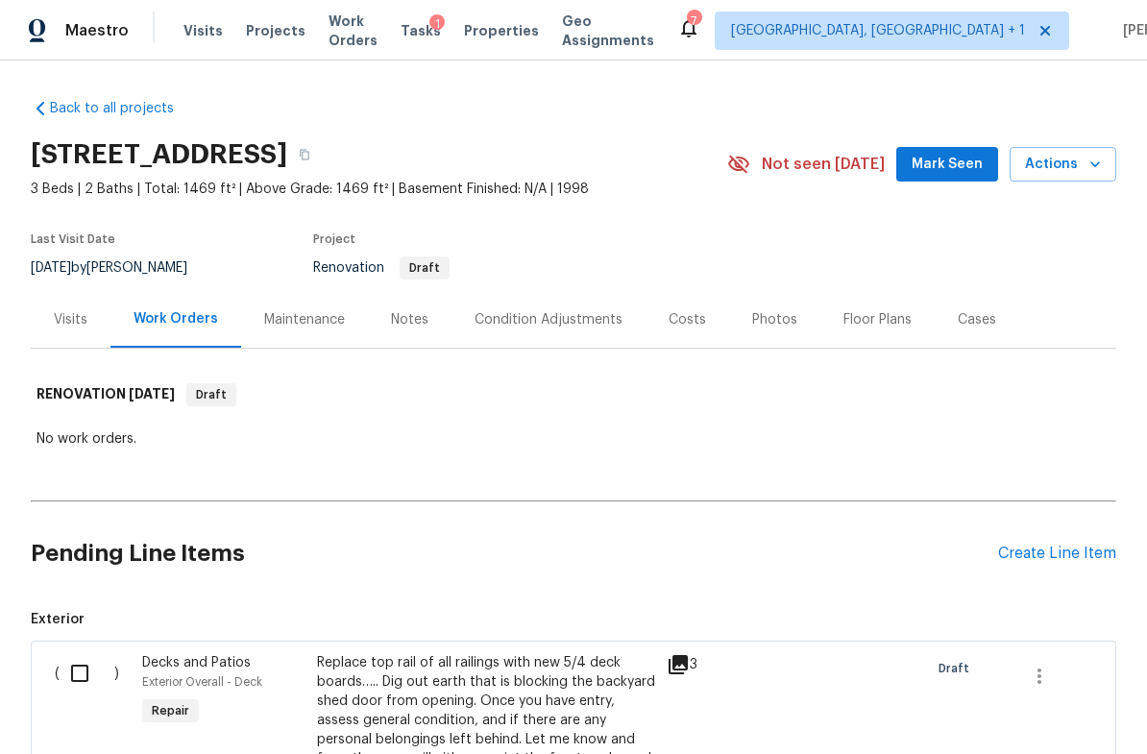
click at [401, 327] on div "Notes" at bounding box center [409, 319] width 37 height 19
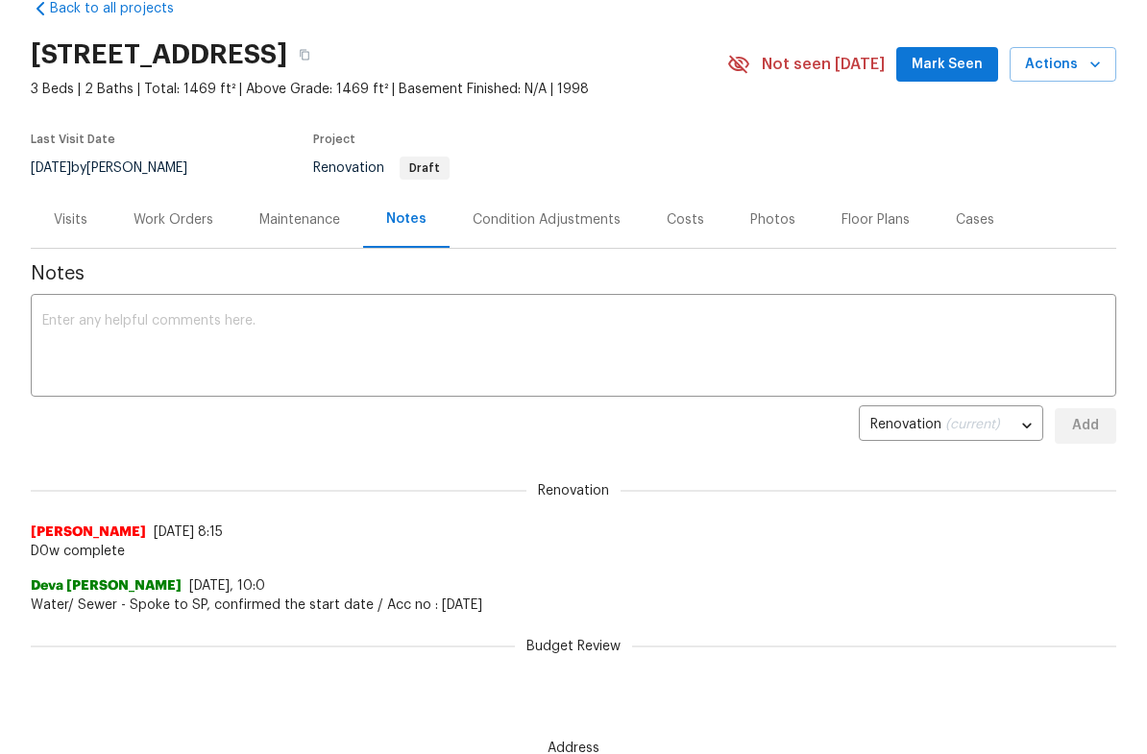
click at [68, 216] on div "Visits" at bounding box center [71, 219] width 34 height 19
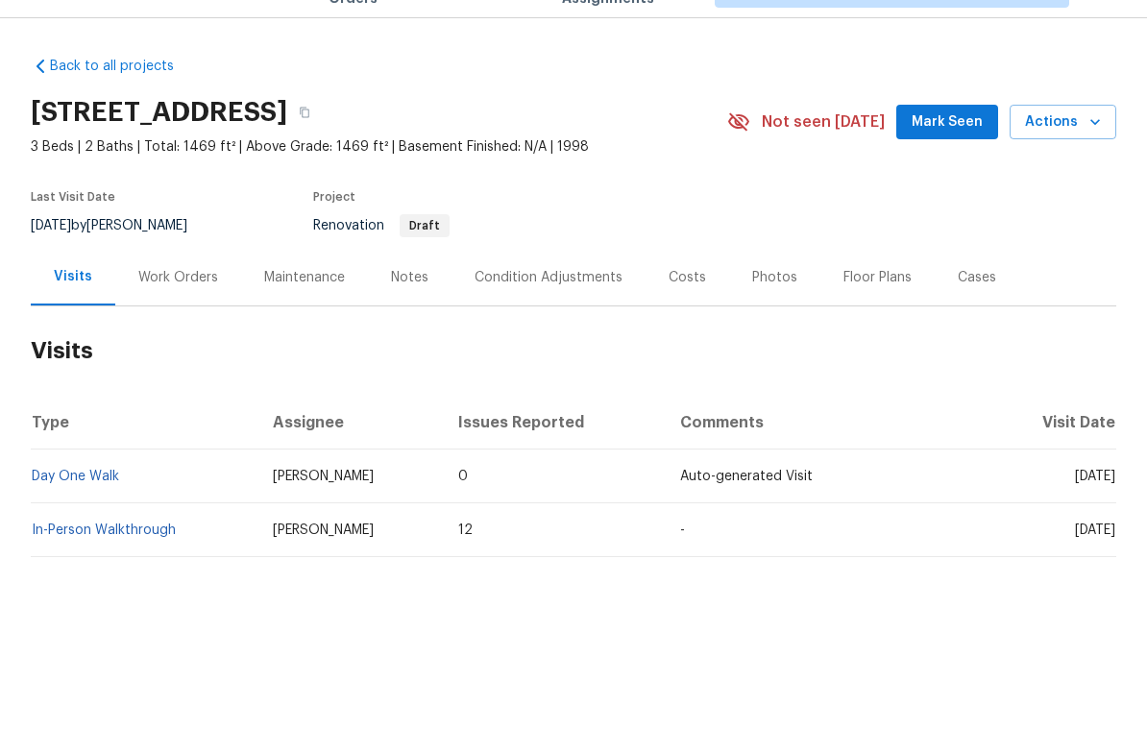
click at [193, 310] on div "Work Orders" at bounding box center [178, 319] width 80 height 19
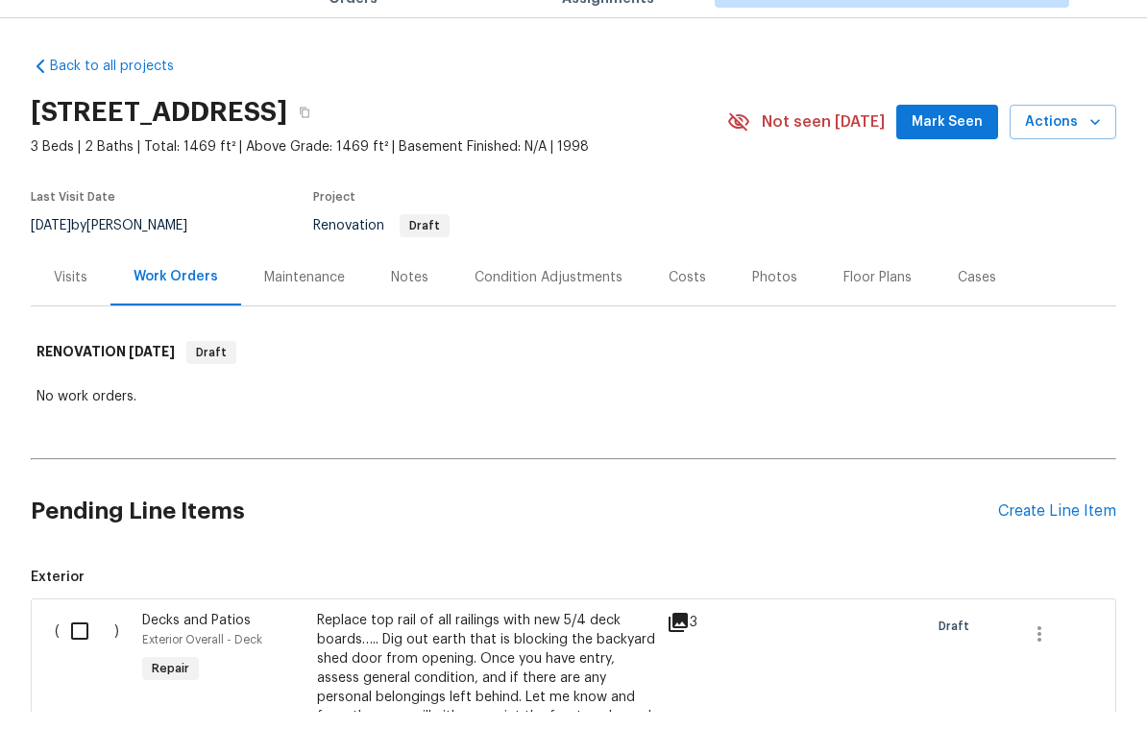
click at [684, 310] on div "Costs" at bounding box center [686, 319] width 37 height 19
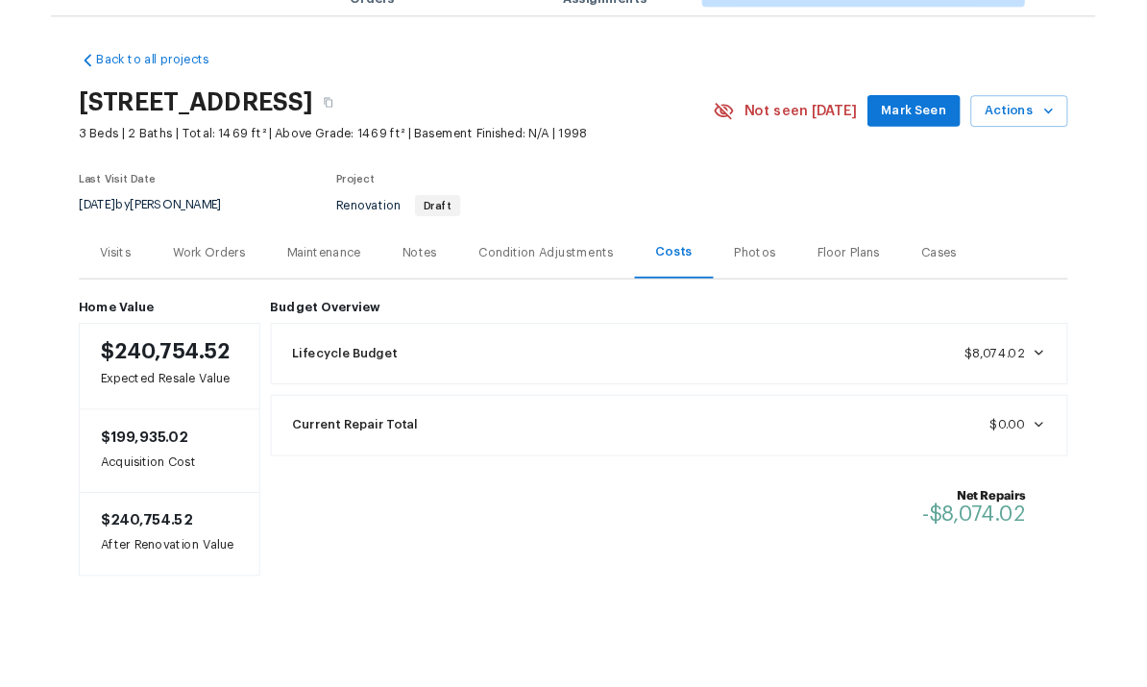
scroll to position [42, 0]
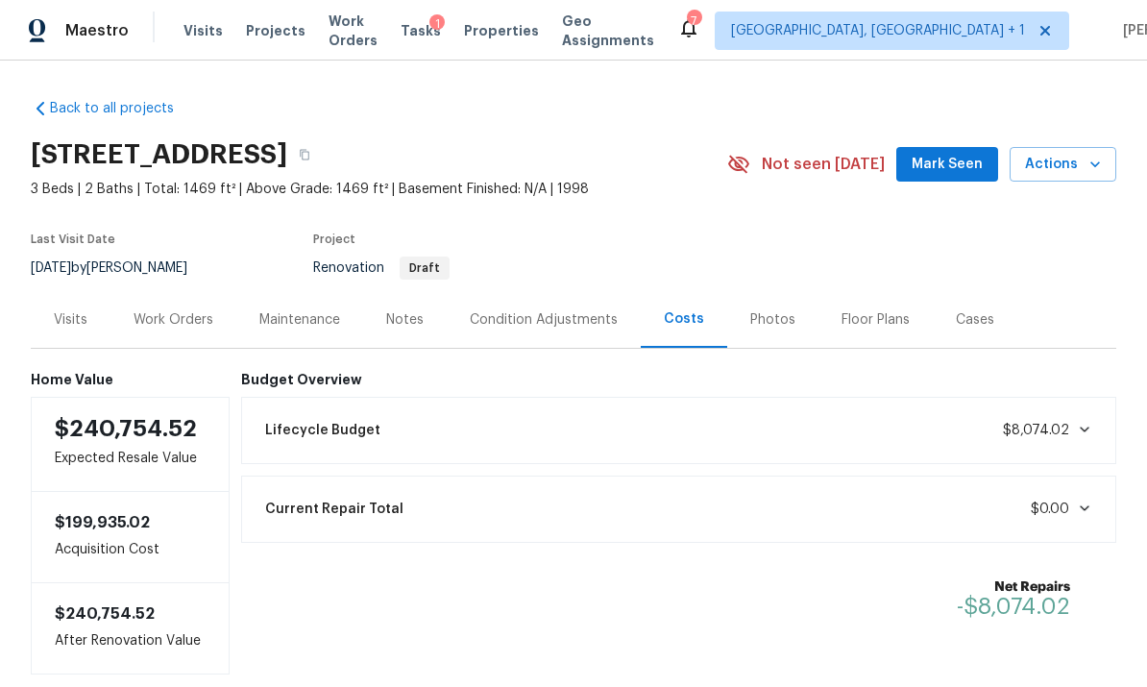
click at [74, 310] on div "Visits" at bounding box center [71, 319] width 34 height 19
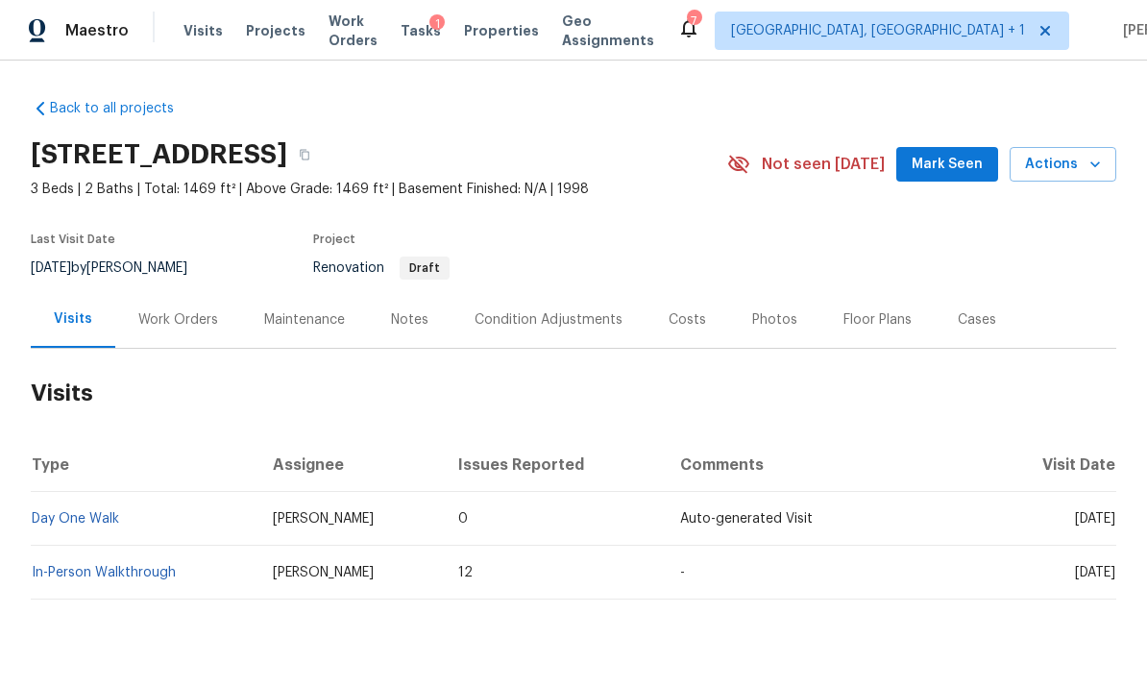
click at [124, 566] on link "In-Person Walkthrough" at bounding box center [104, 572] width 144 height 13
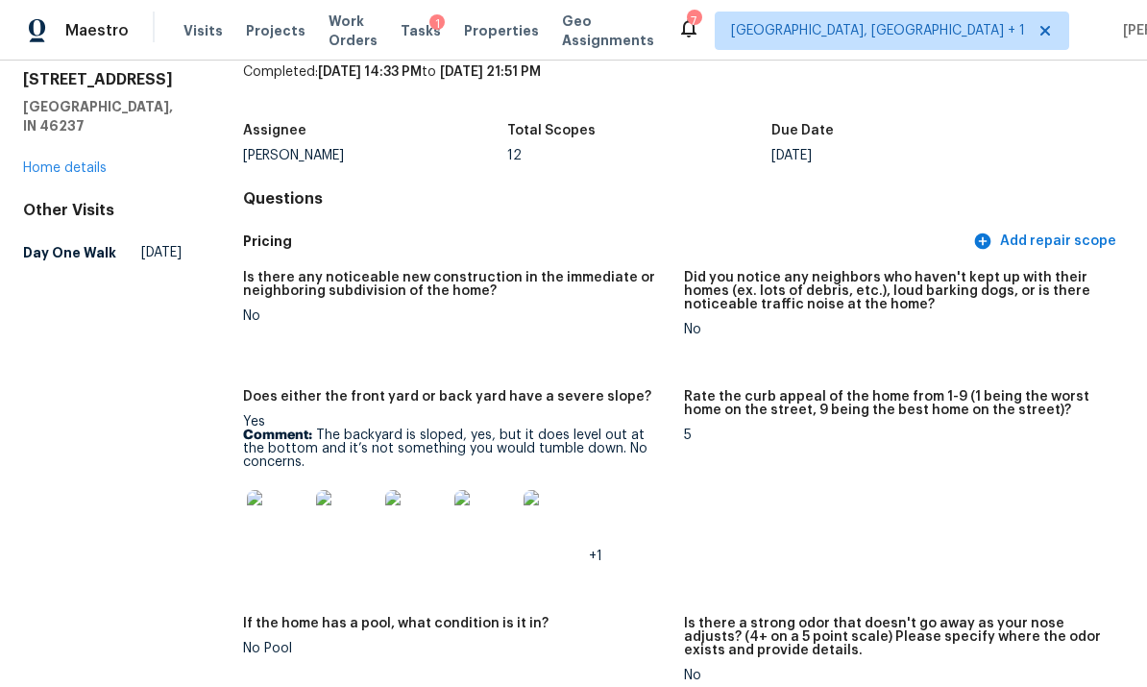
scroll to position [87, 0]
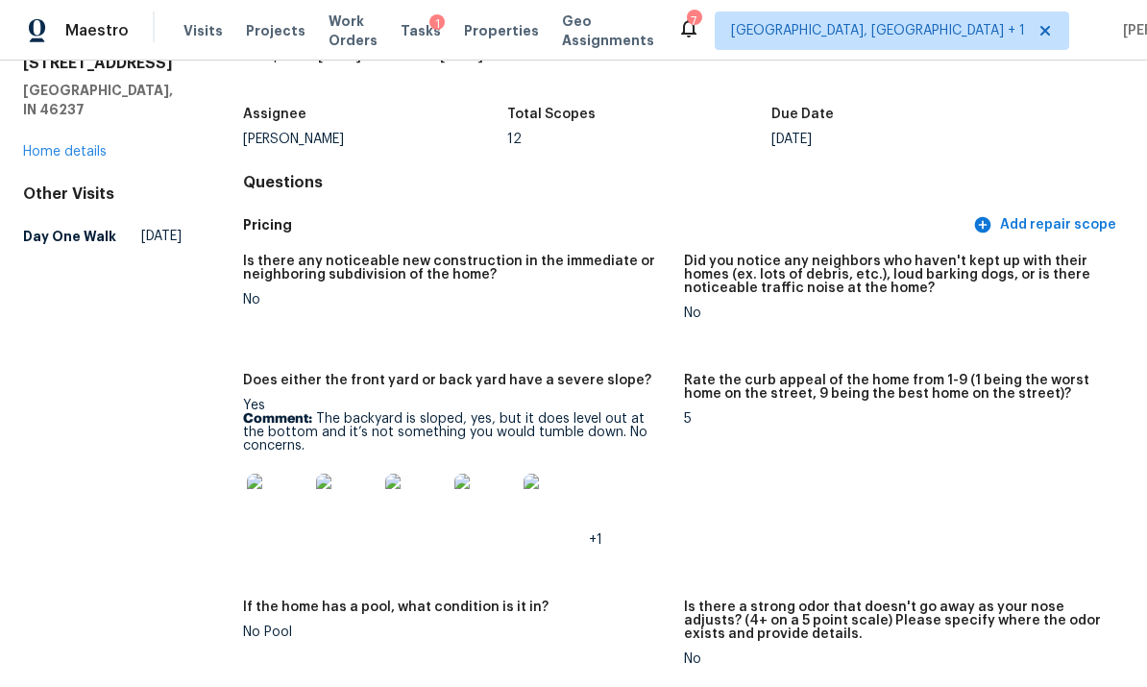
click at [83, 145] on link "Home details" at bounding box center [65, 151] width 84 height 13
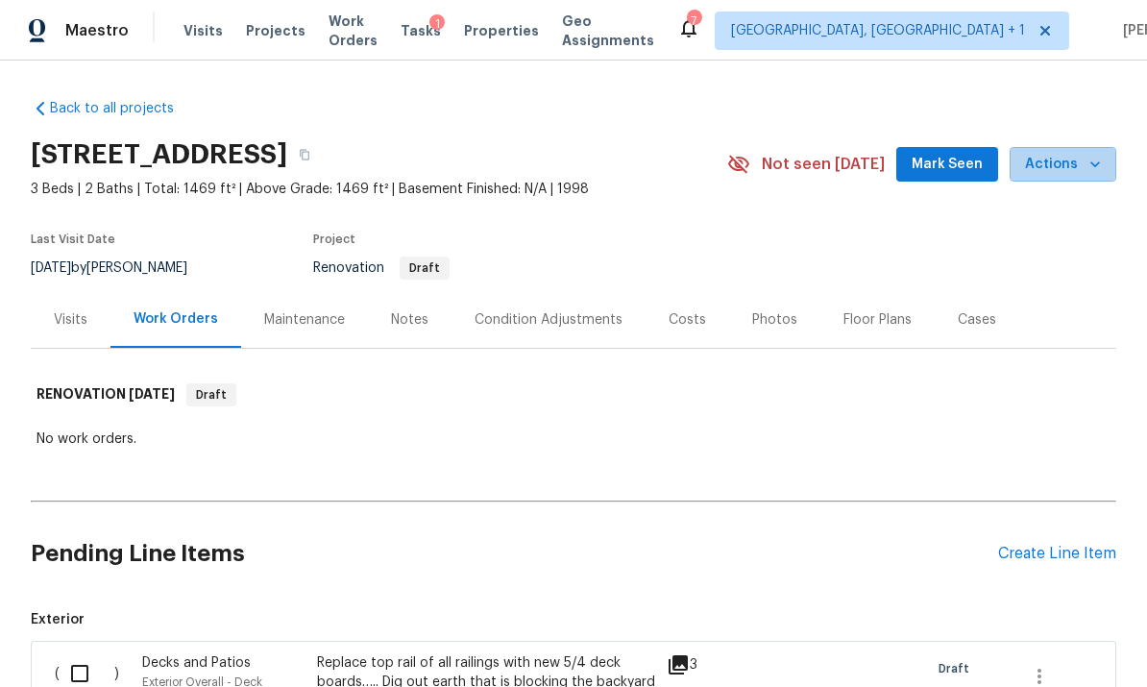
click at [1099, 168] on icon "button" at bounding box center [1094, 164] width 19 height 19
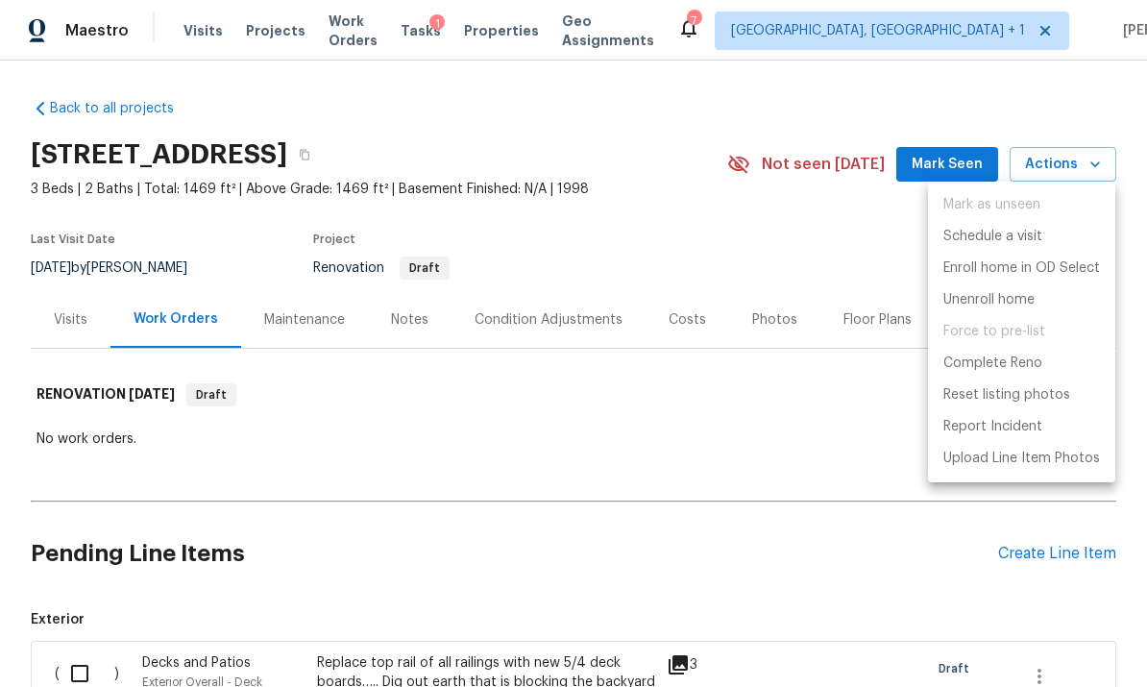
click at [781, 444] on div at bounding box center [573, 343] width 1147 height 687
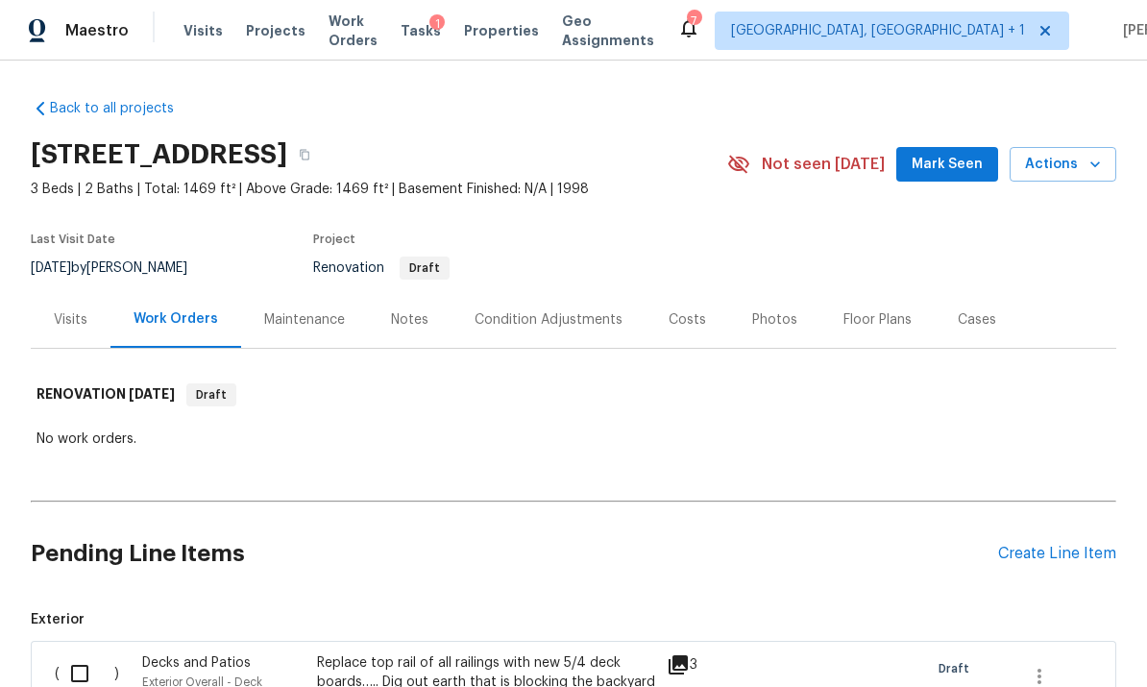
click at [179, 328] on div "Work Orders" at bounding box center [175, 319] width 131 height 57
